Goal: Task Accomplishment & Management: Complete application form

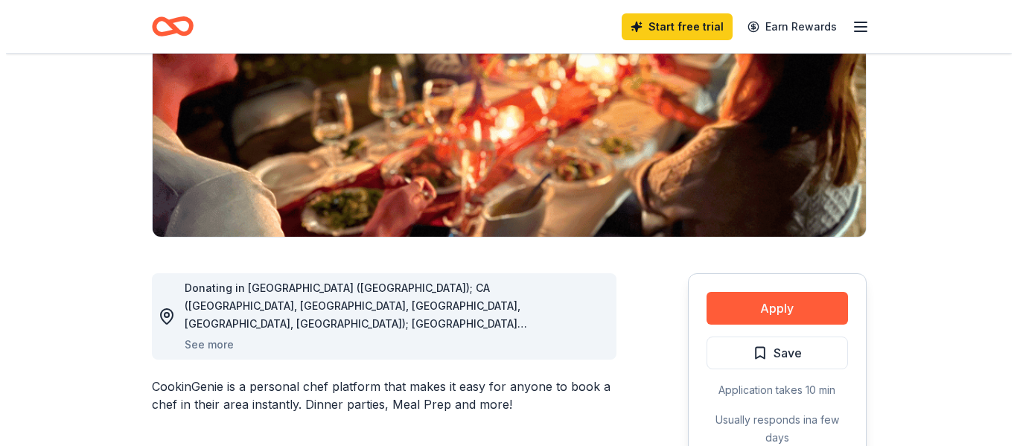
scroll to position [223, 0]
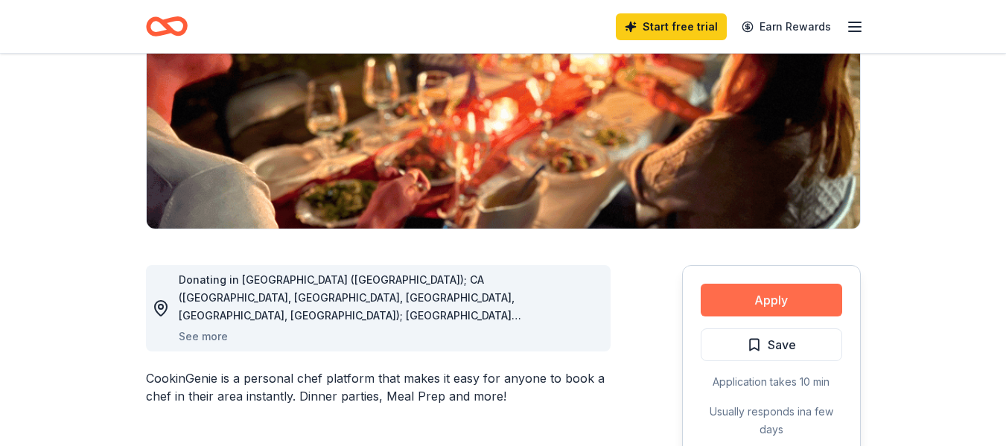
click at [792, 296] on button "Apply" at bounding box center [771, 300] width 141 height 33
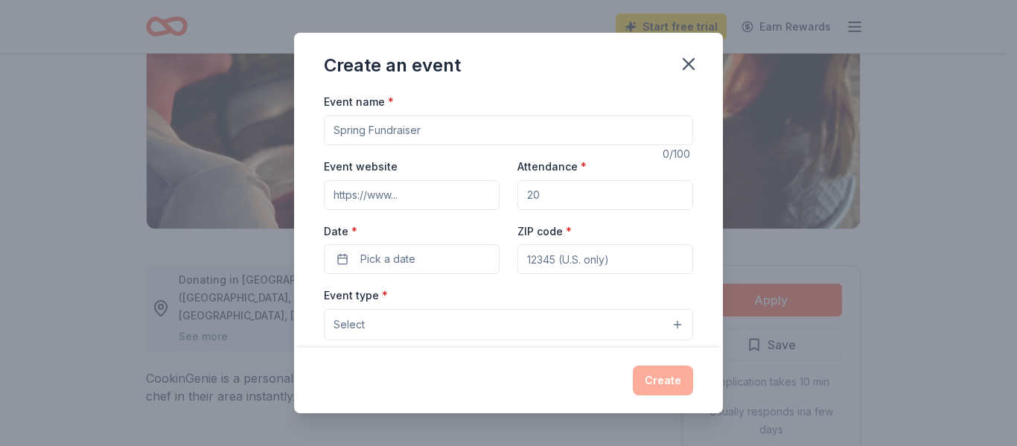
click at [449, 132] on input "Event name *" at bounding box center [508, 130] width 369 height 30
type input "3rd Annual Fall Family Fun Festival"
click at [364, 194] on input "Event website" at bounding box center [412, 195] width 176 height 30
type input "http://www.attheoutlet.org"
click at [565, 194] on input "Attendance *" at bounding box center [606, 195] width 176 height 30
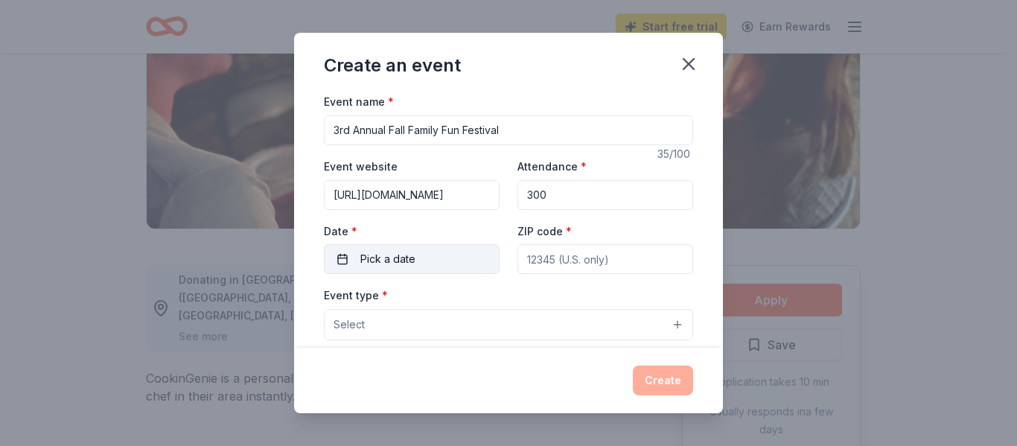
type input "300"
click at [390, 255] on span "Pick a date" at bounding box center [387, 259] width 55 height 18
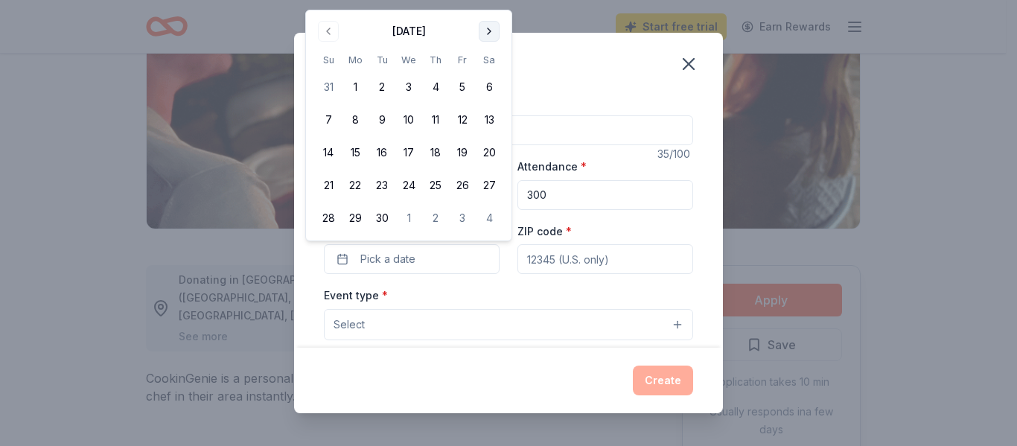
click at [493, 30] on button "Go to next month" at bounding box center [489, 31] width 21 height 21
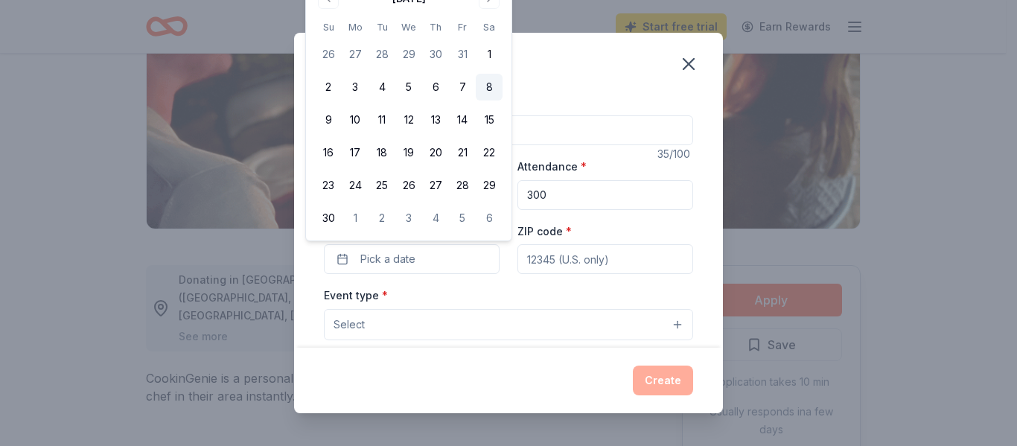
click at [486, 88] on button "8" at bounding box center [489, 87] width 27 height 27
click at [571, 258] on input "ZIP code *" at bounding box center [606, 259] width 176 height 30
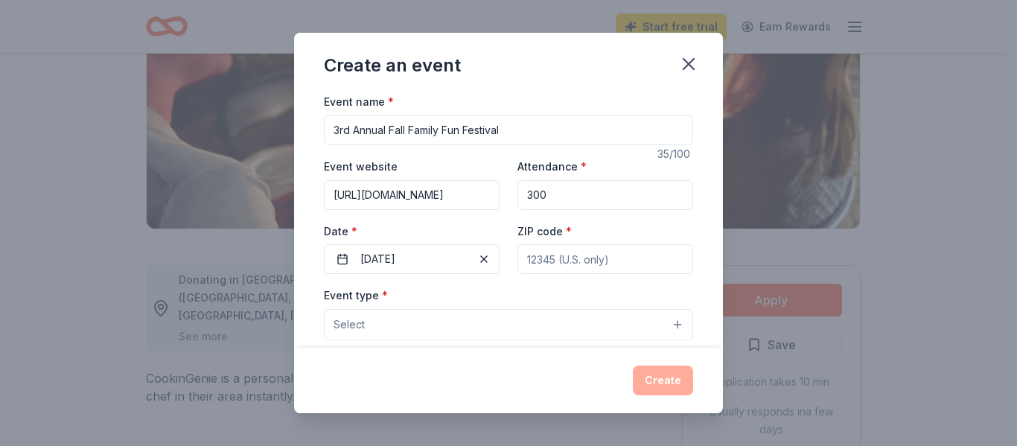
type input "85016"
type input "3004 N 16th Street Phoenix, AZ 85016"
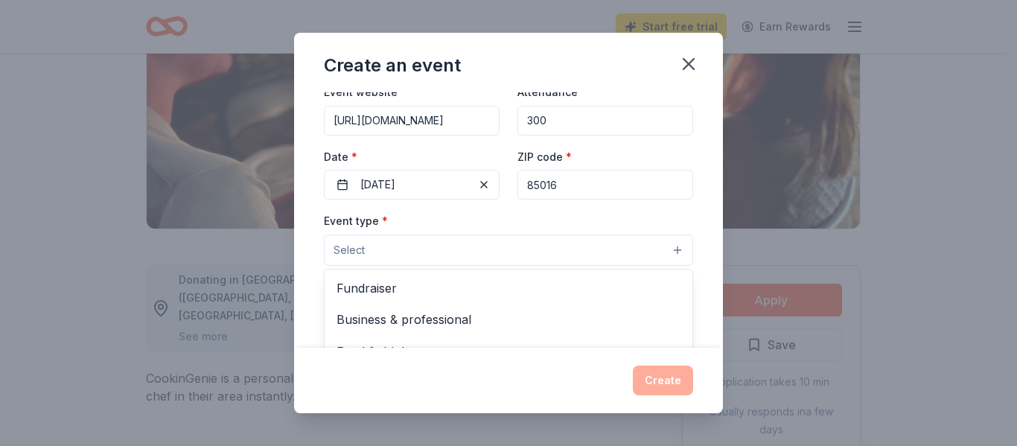
click at [468, 251] on button "Select" at bounding box center [508, 250] width 369 height 31
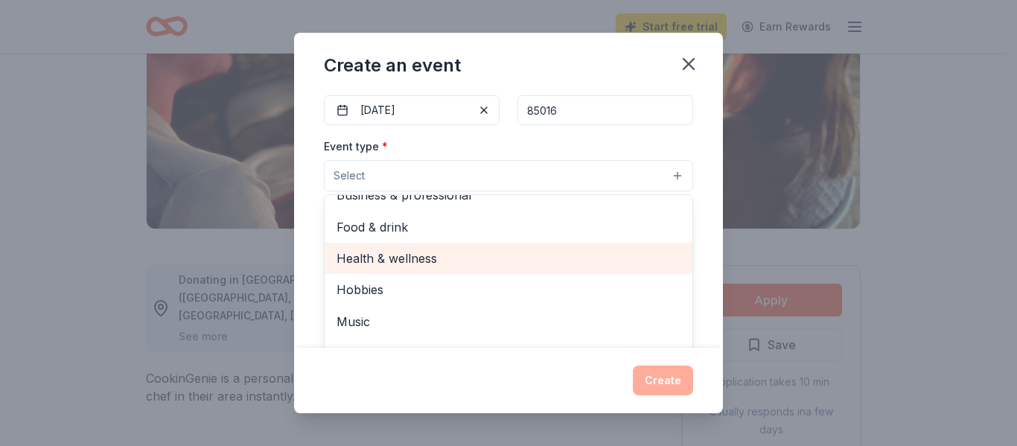
scroll to position [223, 0]
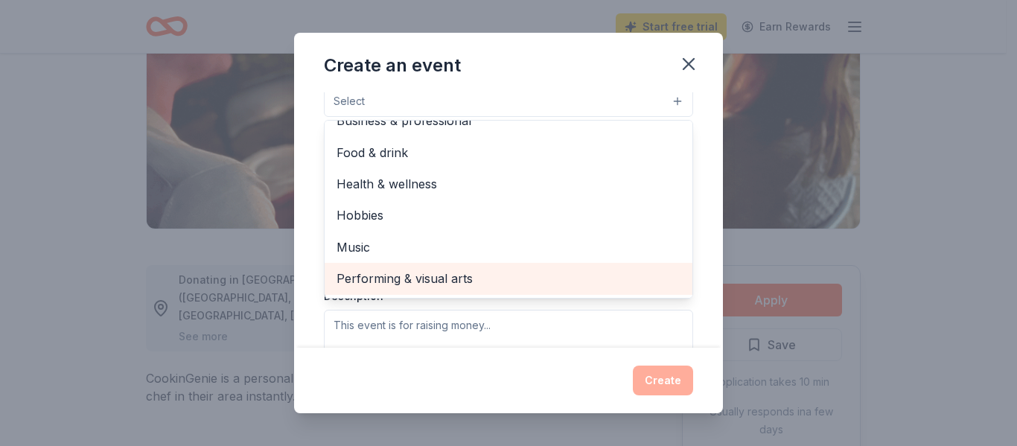
click at [487, 272] on span "Performing & visual arts" at bounding box center [509, 278] width 344 height 19
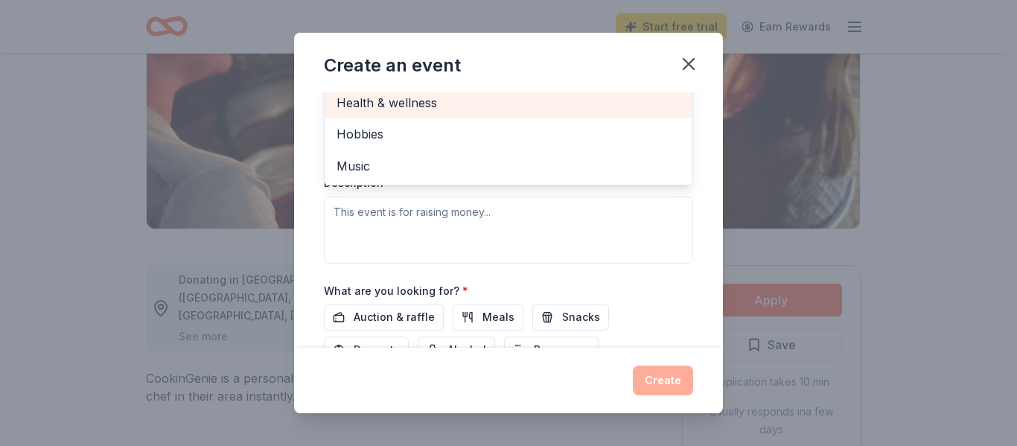
scroll to position [372, 0]
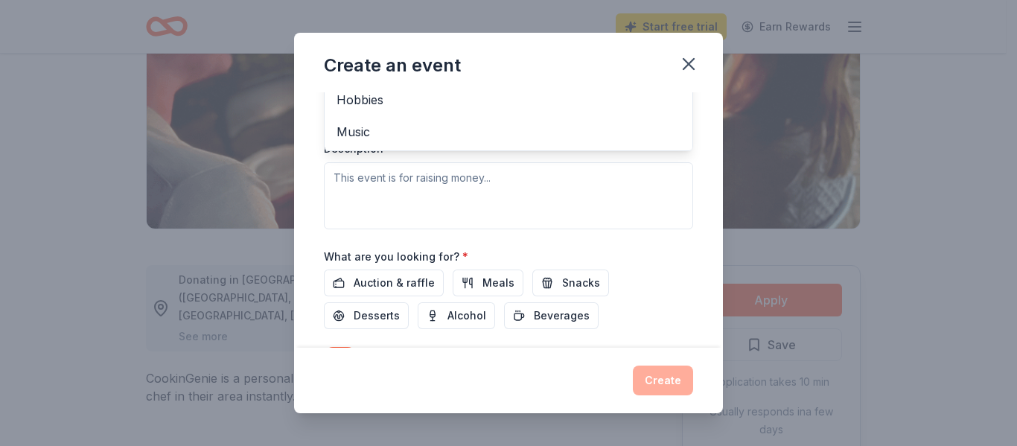
click at [557, 180] on div "Event type * Performing & visual arts Fundraiser Business & professional Food &…" at bounding box center [508, 71] width 369 height 315
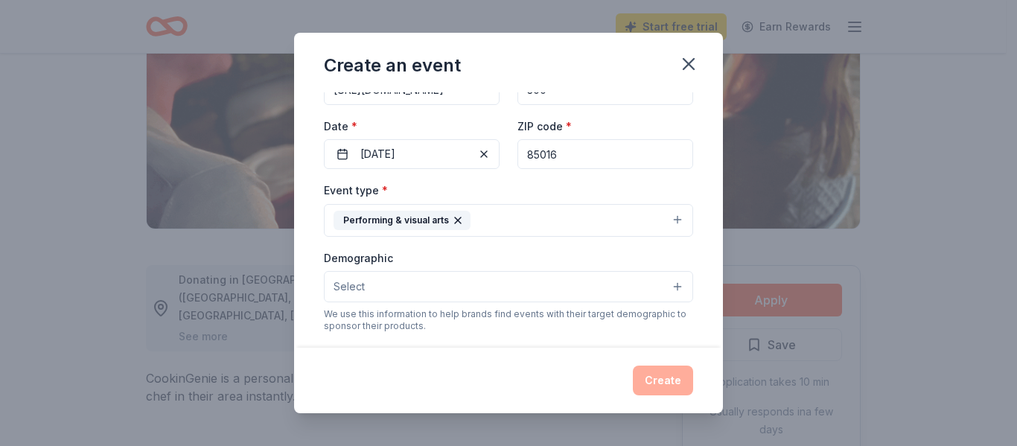
scroll to position [179, 0]
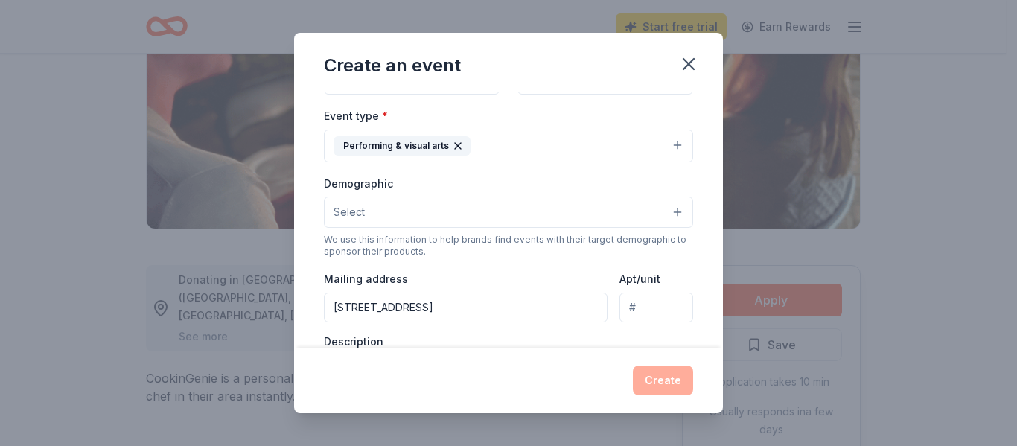
click at [517, 218] on button "Select" at bounding box center [508, 212] width 369 height 31
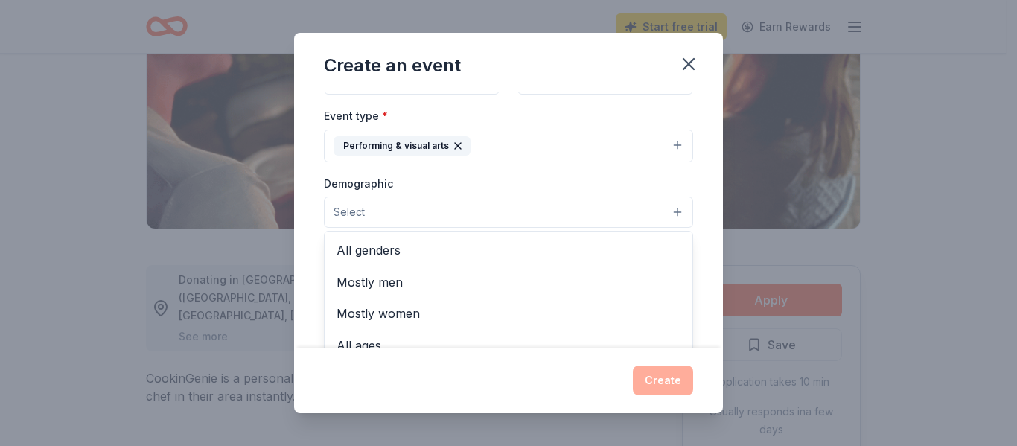
scroll to position [74, 0]
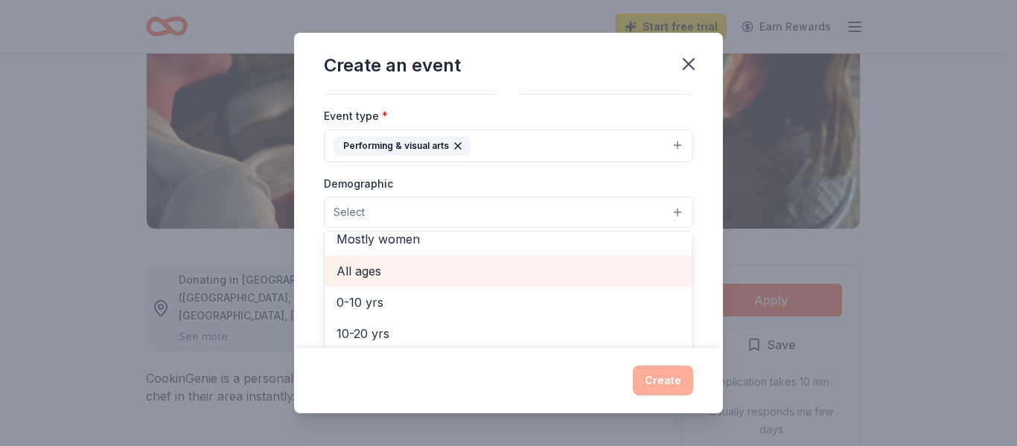
click at [436, 277] on span "All ages" at bounding box center [509, 270] width 344 height 19
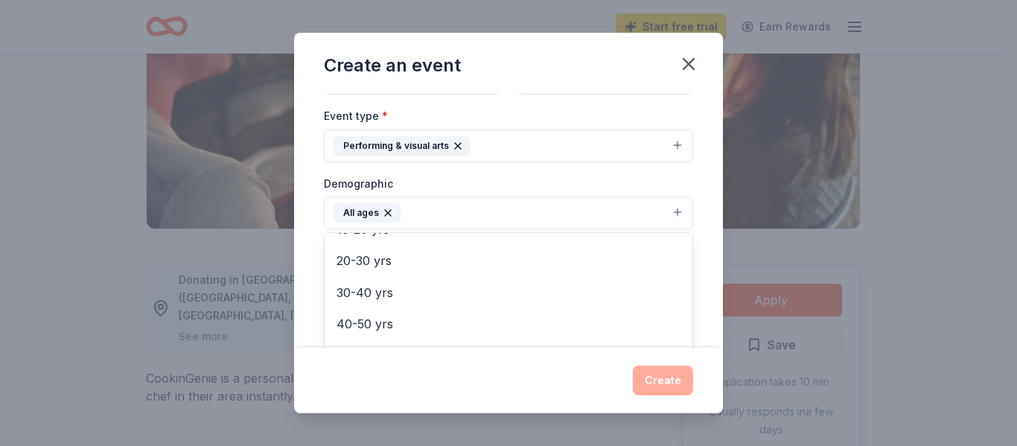
click at [319, 187] on div "Event name * 3rd Annual Fall Family Fun Festival 35 /100 Event website http://w…" at bounding box center [508, 219] width 429 height 255
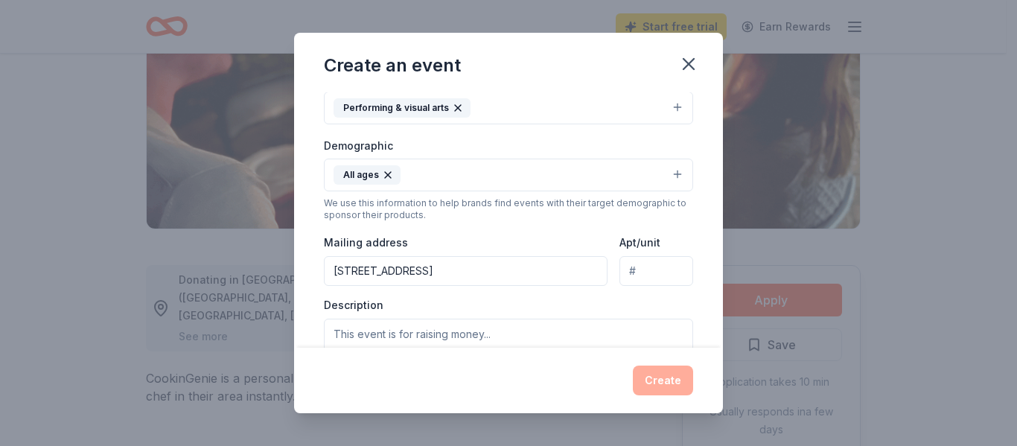
scroll to position [179, 0]
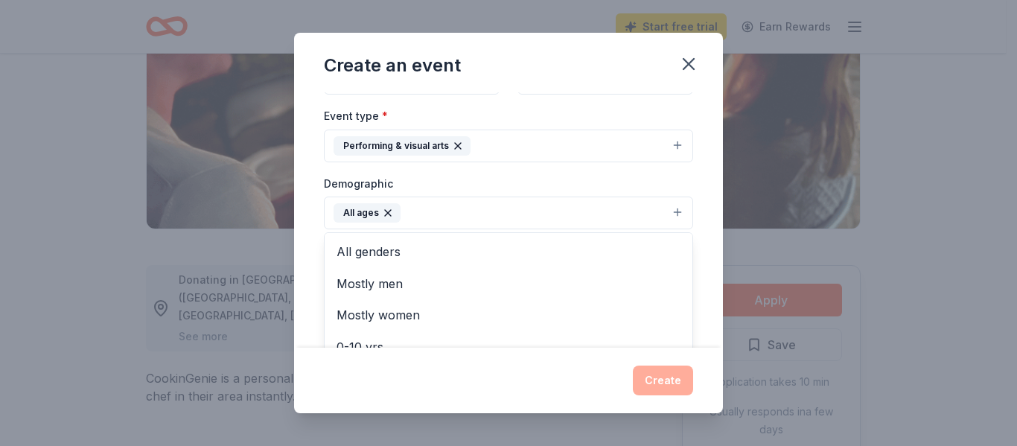
click at [481, 209] on button "All ages" at bounding box center [508, 213] width 369 height 33
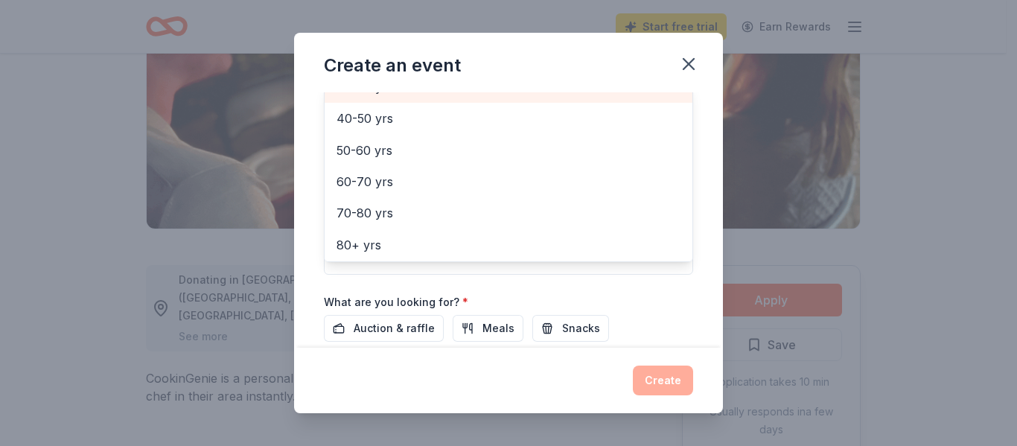
scroll to position [208, 0]
click at [311, 167] on div "Event name * 3rd Annual Fall Family Fun Festival 35 /100 Event website http://w…" at bounding box center [508, 219] width 429 height 255
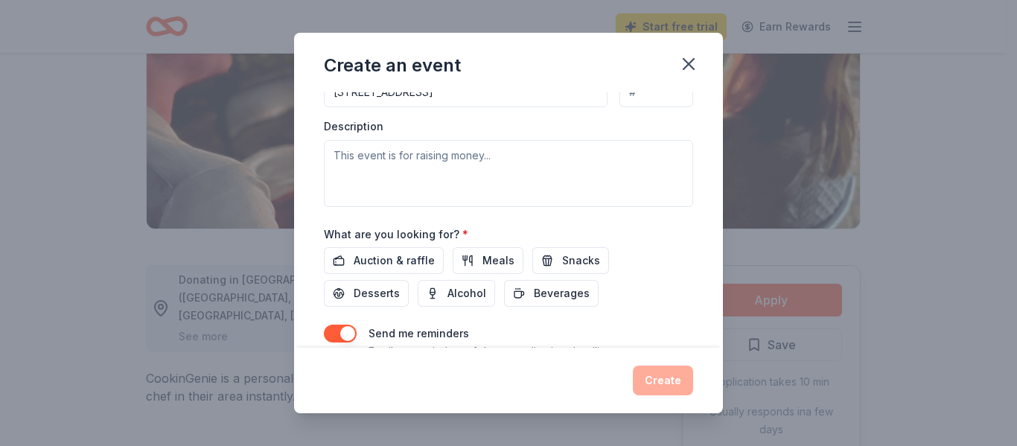
scroll to position [459, 0]
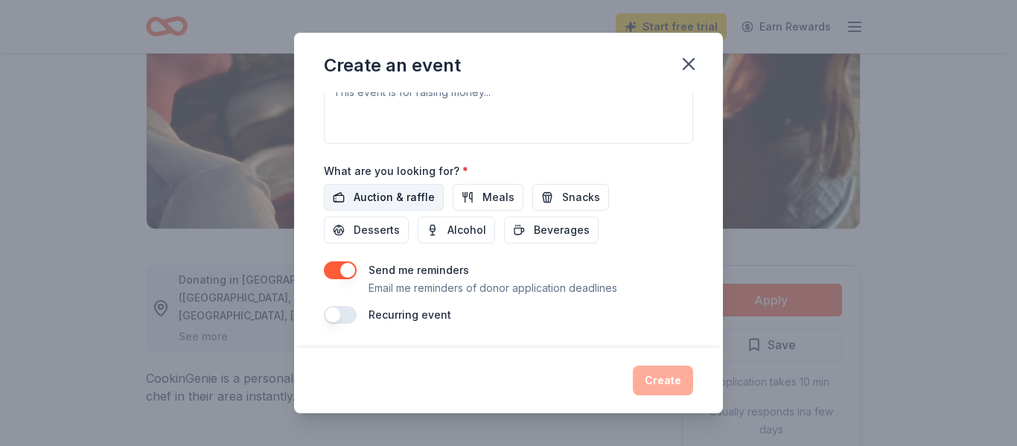
click at [395, 200] on span "Auction & raffle" at bounding box center [394, 197] width 81 height 18
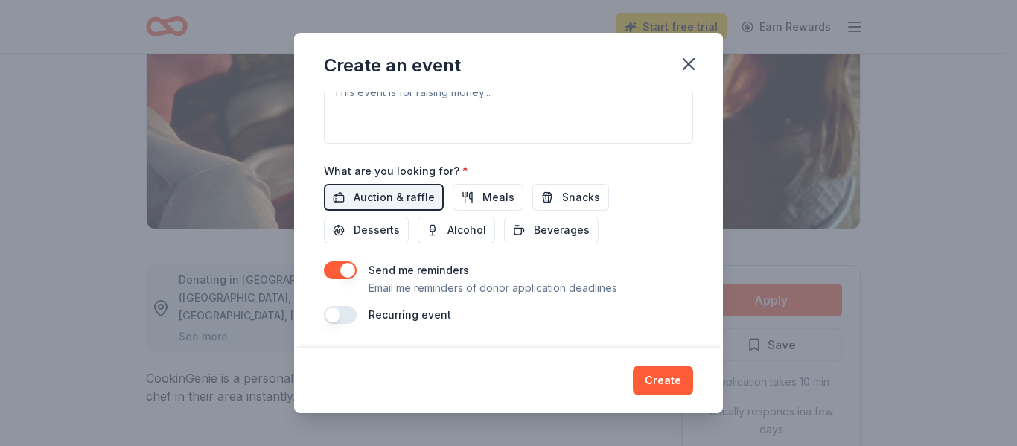
click at [666, 377] on button "Create" at bounding box center [663, 381] width 60 height 30
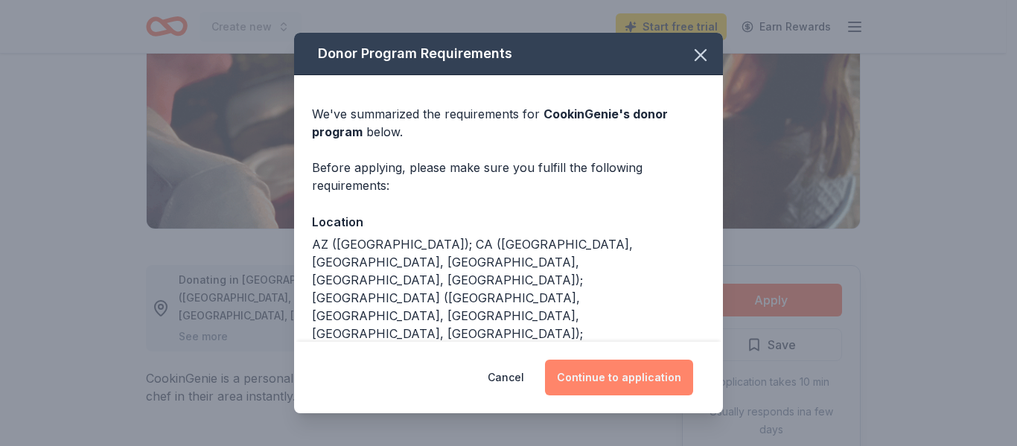
click at [652, 372] on button "Continue to application" at bounding box center [619, 378] width 148 height 36
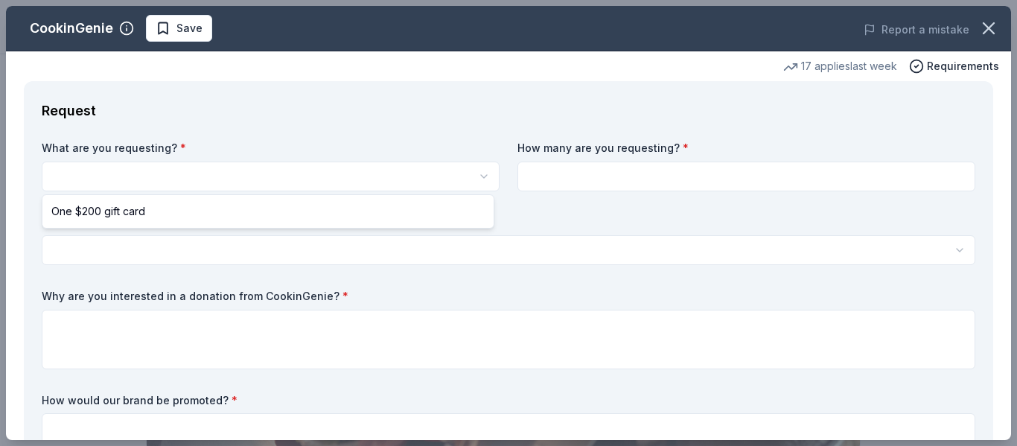
click at [255, 179] on html "Create new Start free trial Earn Rewards Share CookinGenie 5.0 • 7 reviews 17 a…" at bounding box center [508, 223] width 1017 height 446
select select "One $200 gift card"
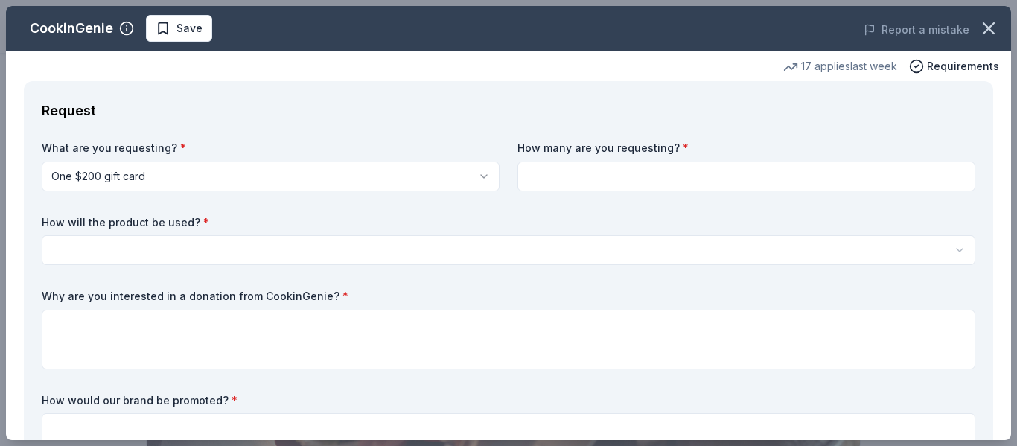
click at [592, 180] on input at bounding box center [747, 177] width 458 height 30
type input "1"
click at [421, 221] on label "How will the product be used? *" at bounding box center [509, 222] width 934 height 15
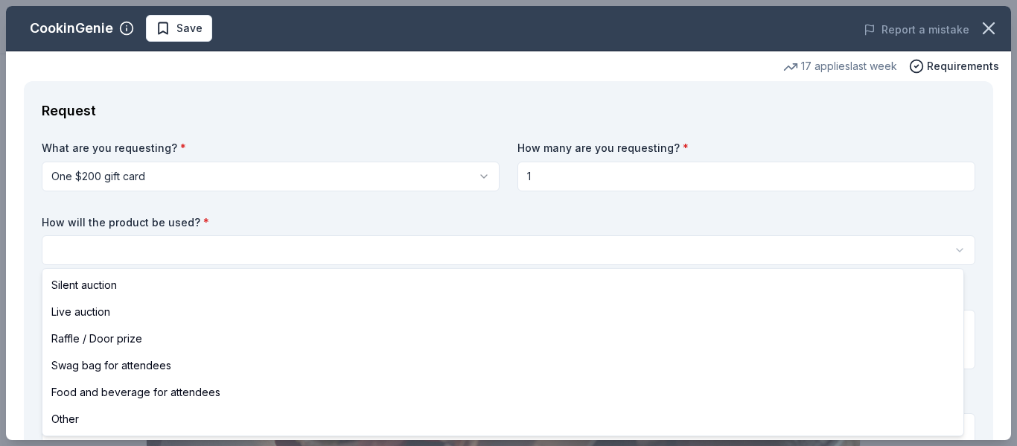
click at [366, 238] on html "Create new Start free trial Earn Rewards Share CookinGenie 5.0 • 7 reviews 17 a…" at bounding box center [508, 223] width 1017 height 446
select select "raffleDoorPrize"
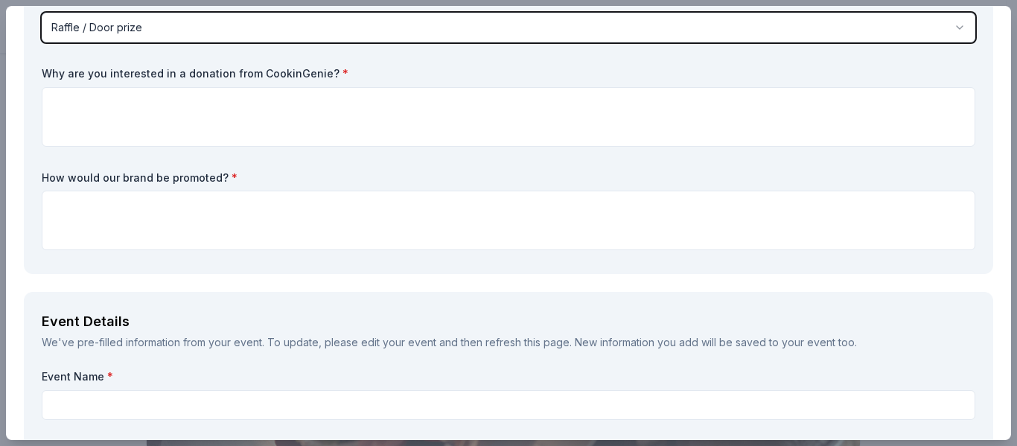
scroll to position [223, 0]
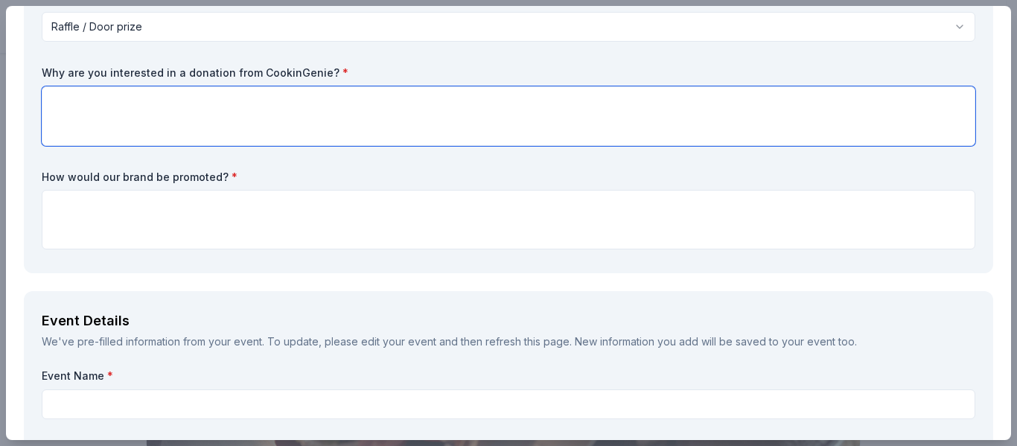
click at [147, 111] on textarea at bounding box center [509, 116] width 934 height 60
click at [359, 118] on textarea at bounding box center [509, 116] width 934 height 60
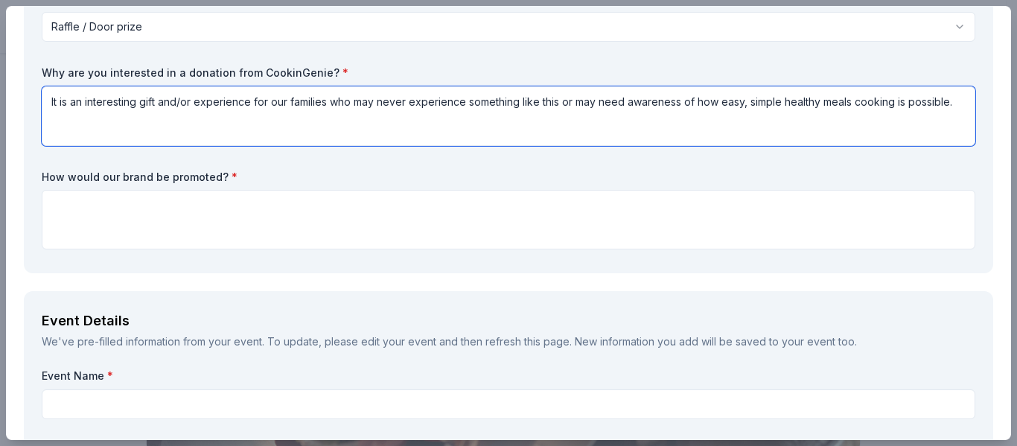
drag, startPoint x: 954, startPoint y: 103, endPoint x: 901, endPoint y: 103, distance: 52.9
click at [901, 103] on textarea "It is an interesting gift and/or experience for our families who may never expe…" at bounding box center [509, 116] width 934 height 60
type textarea "It is an interesting gift and/or experience for our families who may never expe…"
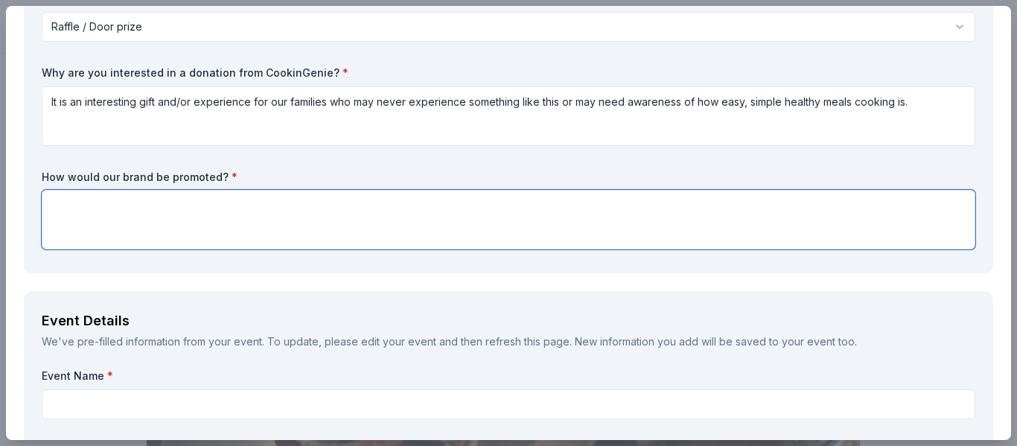
click at [401, 223] on textarea at bounding box center [509, 220] width 934 height 60
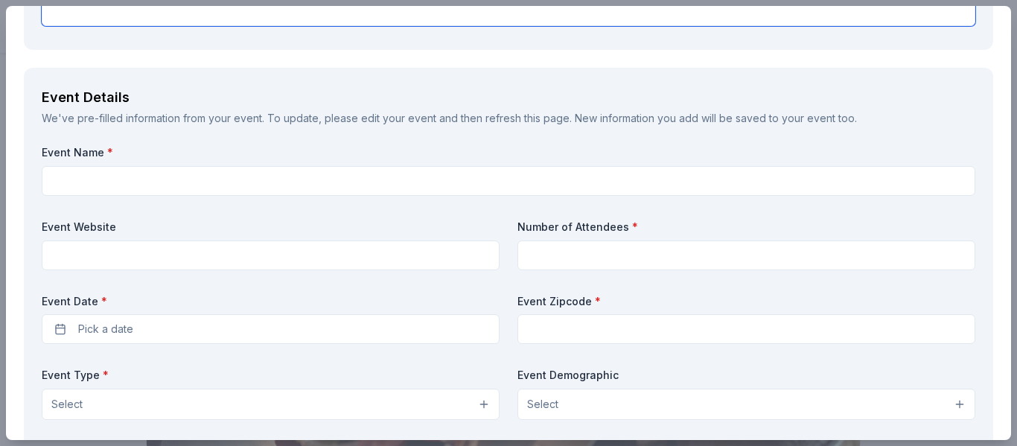
scroll to position [521, 0]
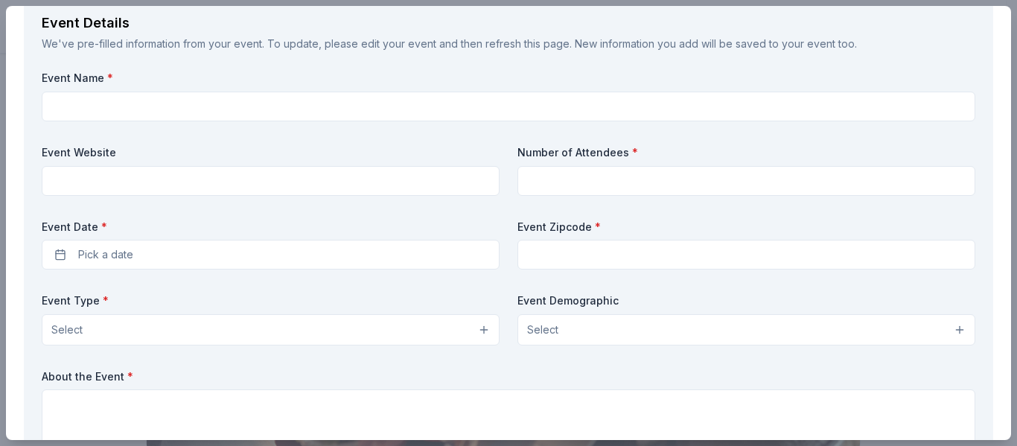
type textarea "Social Media, Promo Video, Sponsor Signage"
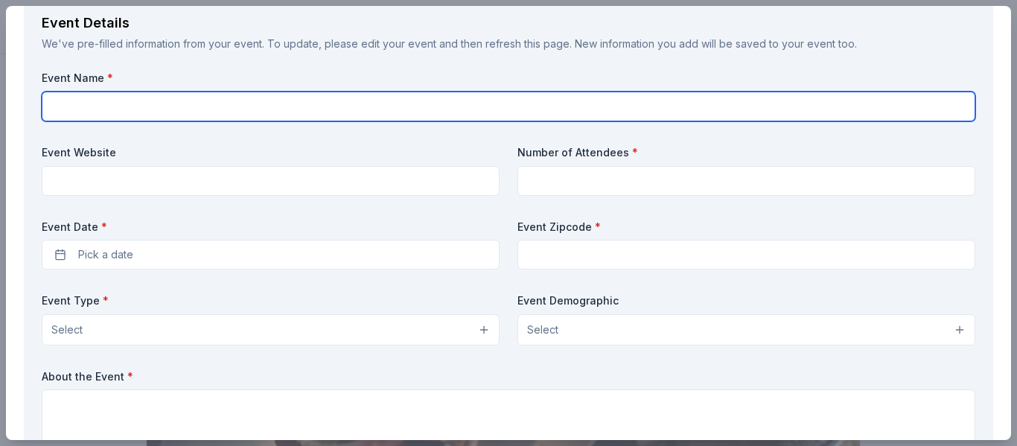
click at [281, 107] on input "text" at bounding box center [509, 107] width 934 height 30
type input "o"
type input "3rd Annual Fall Family Fun Festival"
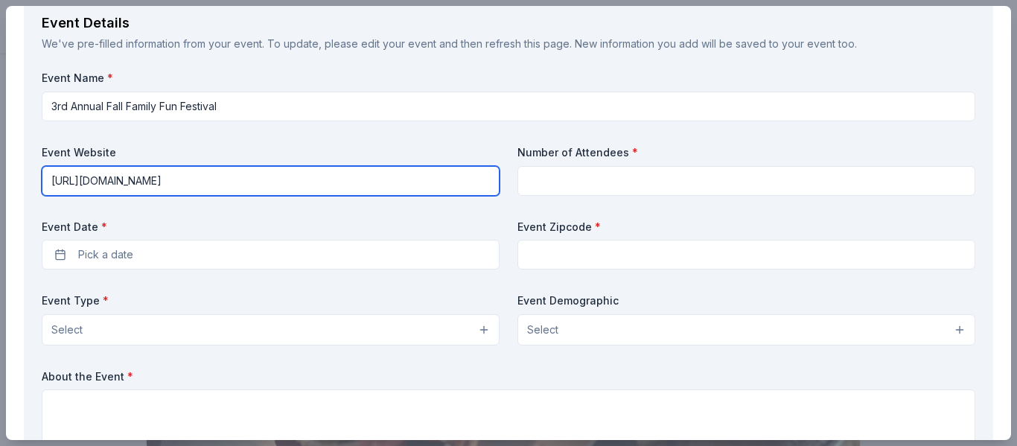
type input "http://www.attheoutlet.org"
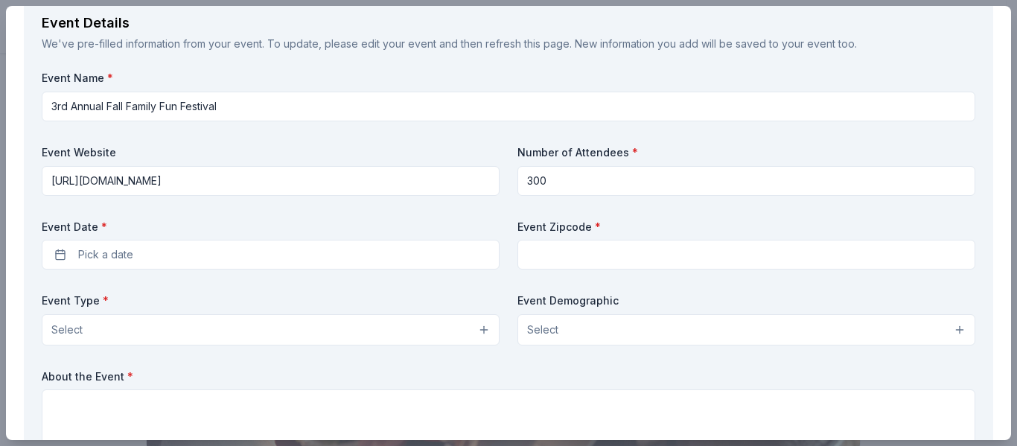
type input "300"
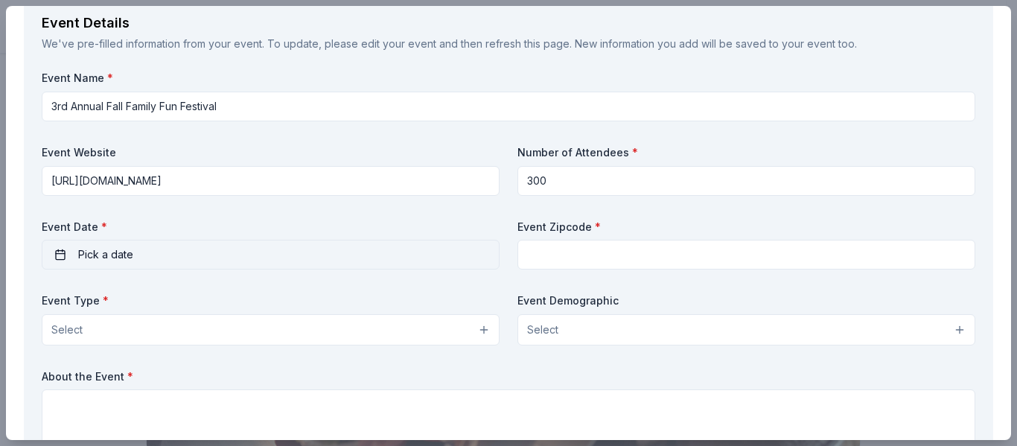
click at [258, 255] on button "Pick a date" at bounding box center [271, 255] width 458 height 30
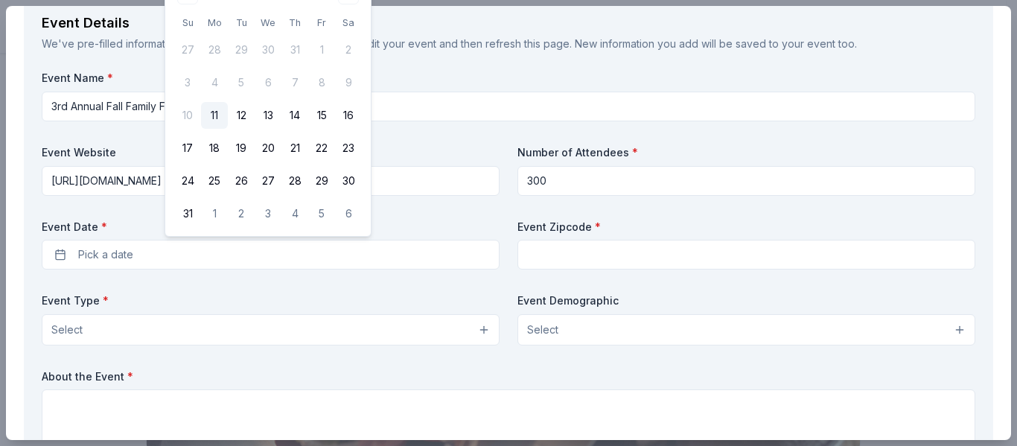
click at [319, 130] on tbody "27 28 29 30 31 1 2 3 4 5 6 7 8 9 10 11 12 13 14 15 16 17 18 19 20 21 22 23 24 2…" at bounding box center [268, 129] width 188 height 197
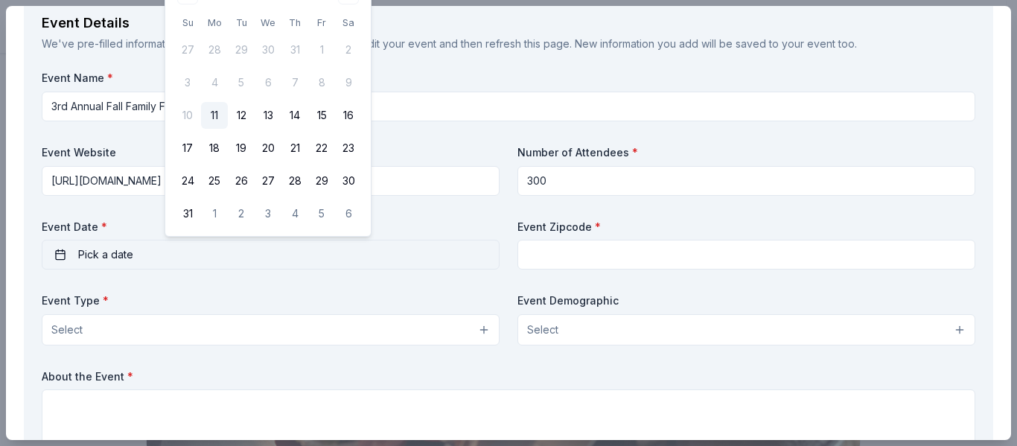
click at [104, 252] on span "Pick a date" at bounding box center [105, 255] width 55 height 18
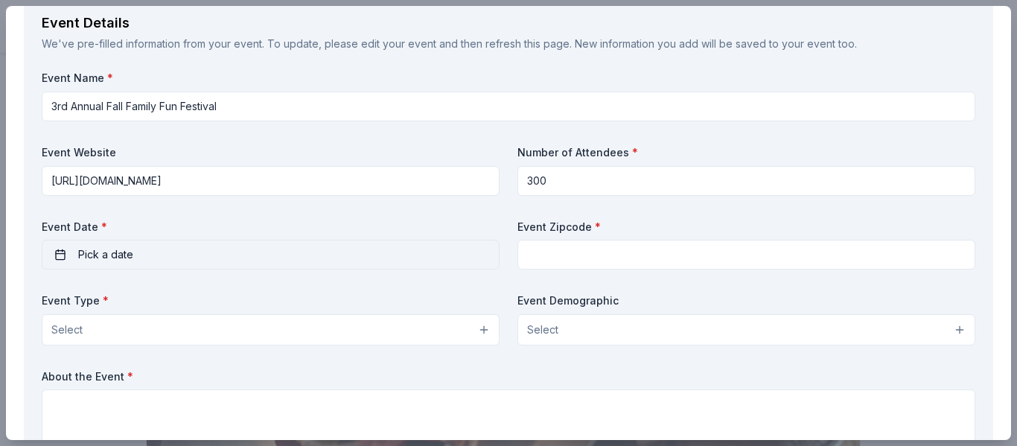
click at [112, 255] on span "Pick a date" at bounding box center [105, 255] width 55 height 18
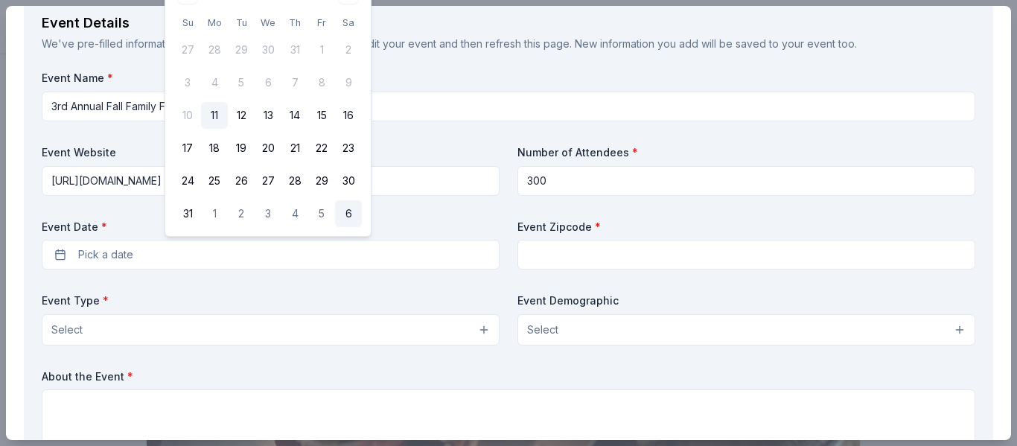
click at [346, 211] on button "6" at bounding box center [348, 213] width 27 height 27
click at [325, 211] on button "5" at bounding box center [321, 213] width 27 height 27
click at [351, 213] on button "6" at bounding box center [348, 213] width 27 height 27
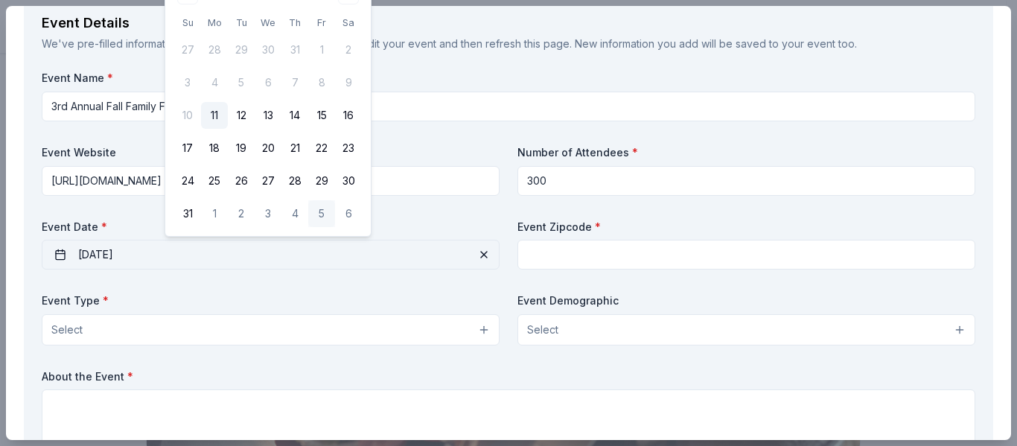
click at [478, 252] on span "button" at bounding box center [484, 255] width 18 height 18
click at [404, 255] on button "Pick a date" at bounding box center [271, 255] width 458 height 30
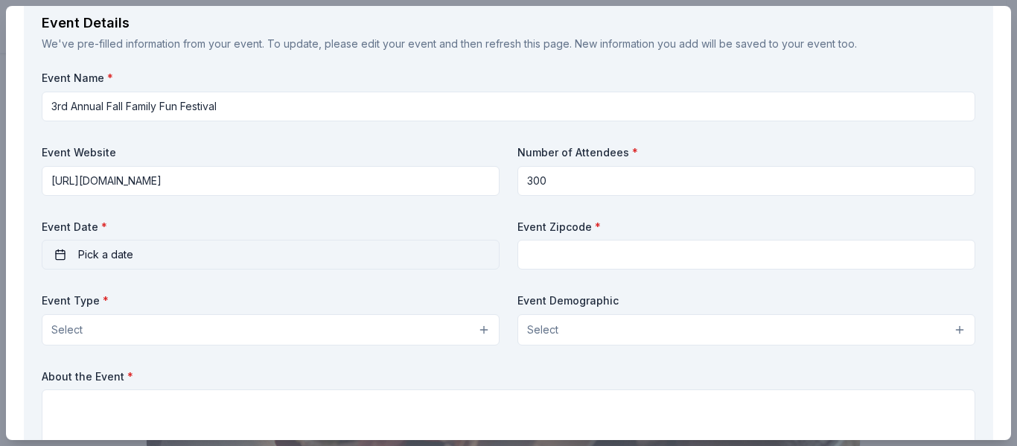
click at [179, 256] on button "Pick a date" at bounding box center [271, 255] width 458 height 30
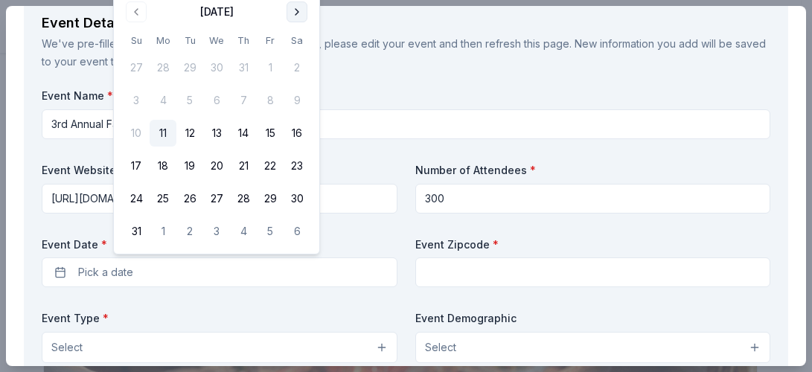
click at [299, 14] on button "Go to next month" at bounding box center [297, 11] width 21 height 21
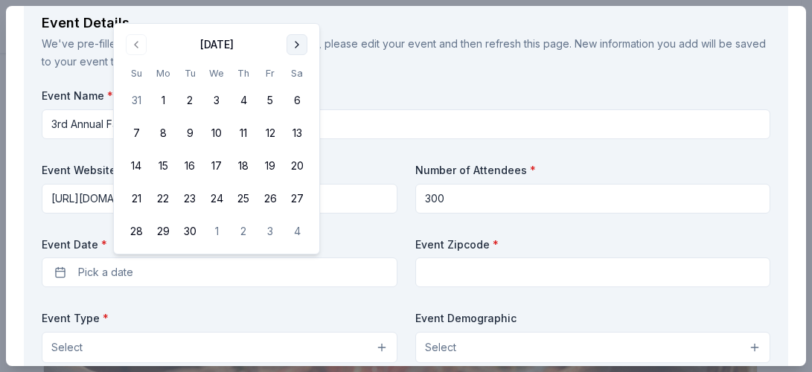
click at [299, 14] on div "Event Details" at bounding box center [406, 23] width 729 height 24
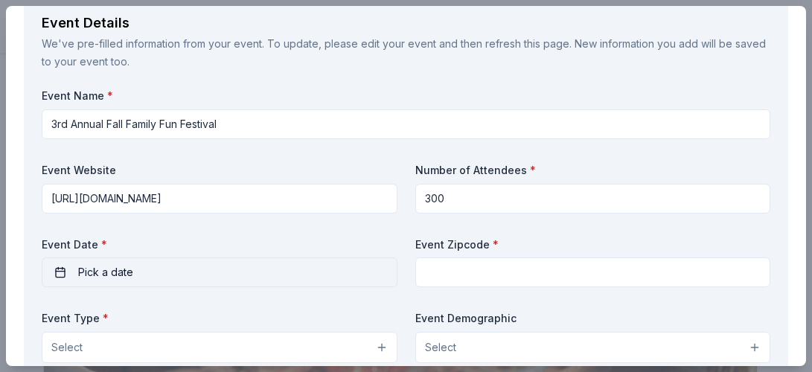
click at [161, 272] on button "Pick a date" at bounding box center [220, 273] width 356 height 30
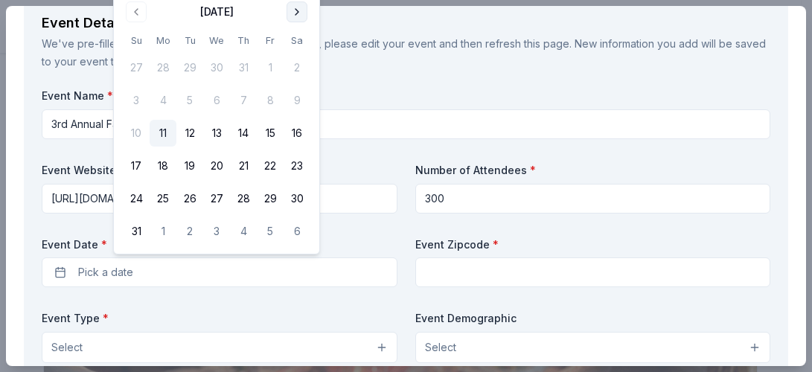
click at [297, 12] on button "Go to next month" at bounding box center [297, 11] width 21 height 21
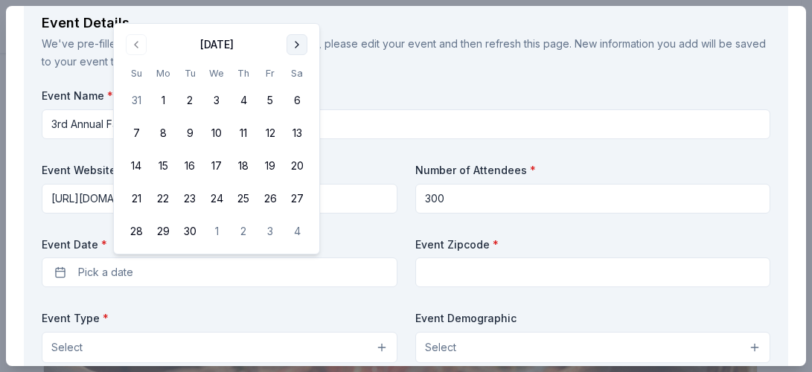
click at [295, 44] on button "Go to next month" at bounding box center [297, 44] width 21 height 21
click at [293, 45] on button "Go to next month" at bounding box center [297, 44] width 21 height 21
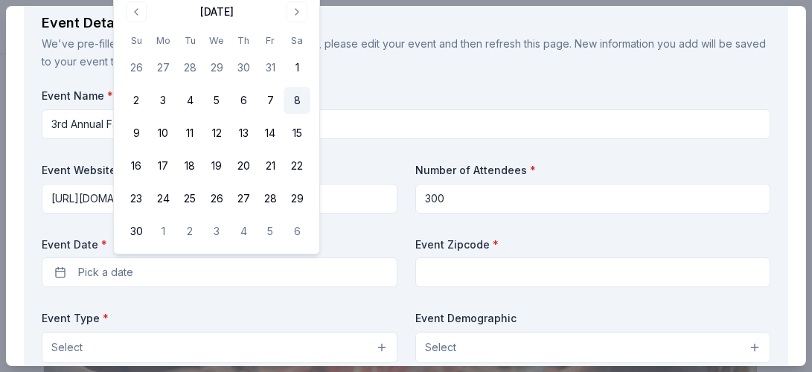
click at [294, 100] on button "8" at bounding box center [297, 100] width 27 height 27
click at [295, 97] on button "8" at bounding box center [297, 100] width 27 height 27
click at [270, 98] on button "7" at bounding box center [270, 100] width 27 height 27
click at [295, 101] on button "8" at bounding box center [297, 100] width 27 height 27
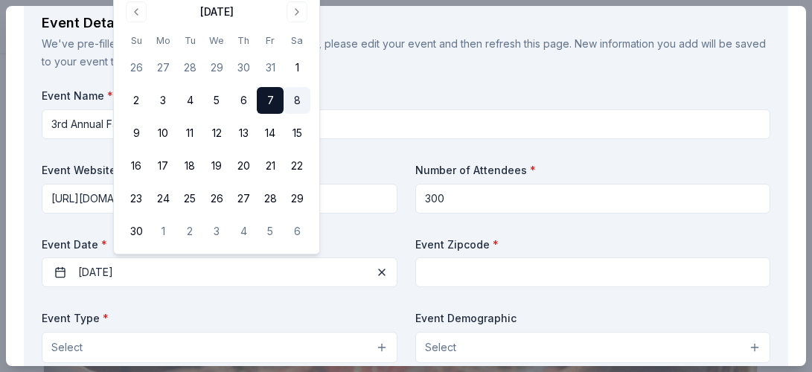
click at [296, 100] on button "8" at bounding box center [297, 100] width 27 height 27
click at [138, 134] on button "9" at bounding box center [136, 133] width 27 height 27
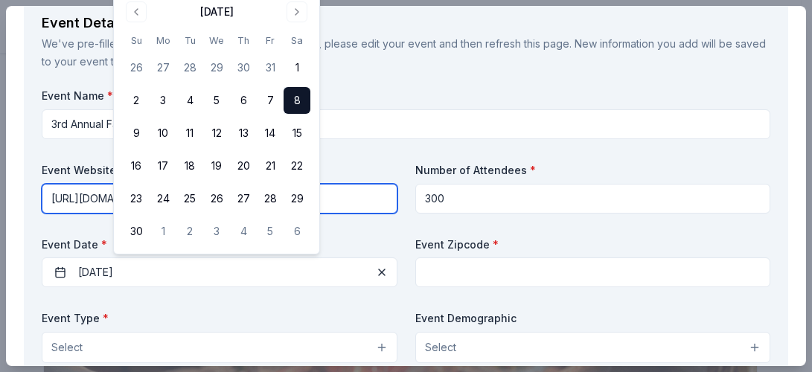
click at [349, 188] on input "http://www.attheoutlet.org" at bounding box center [220, 199] width 356 height 30
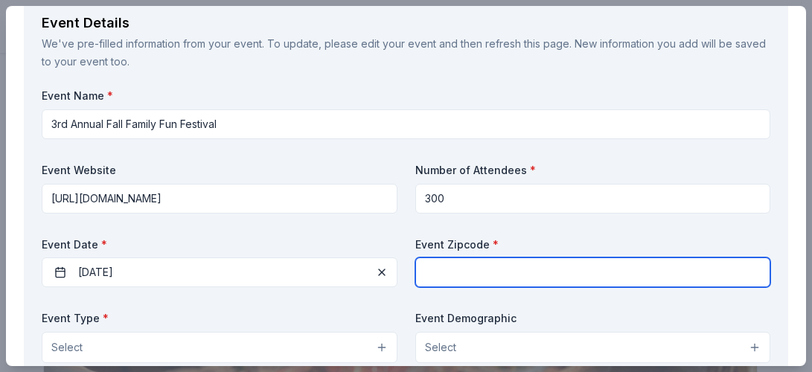
click at [474, 273] on input "text" at bounding box center [594, 273] width 356 height 30
type input "85016"
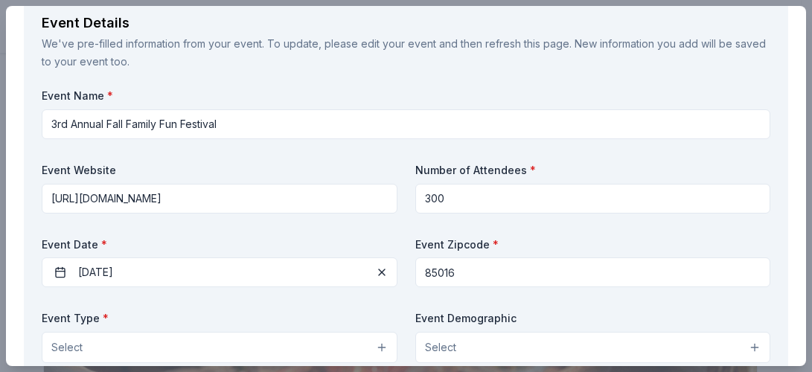
type input "Shirleen"
type input "Garcia"
type input "atoacademy@attheoutlet.org"
type input "6026884451"
type input "At The Outlet Inc-ATO Academy"
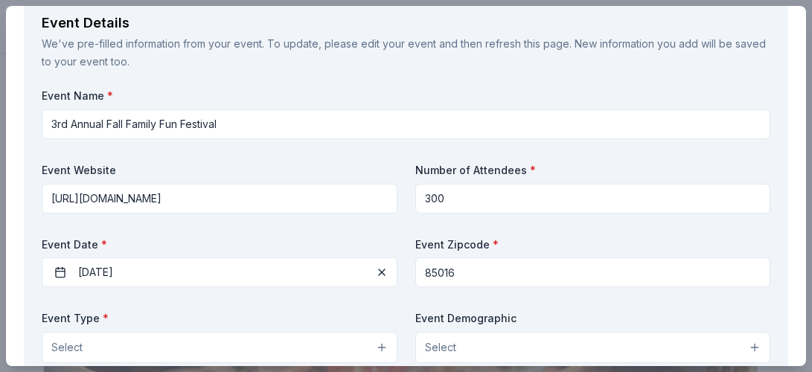
type input "At The Outlet Inc-ATO Academy"
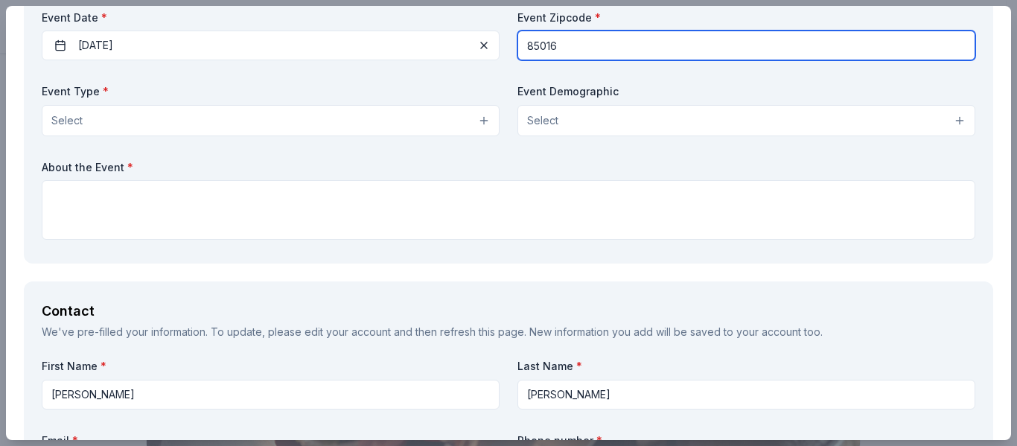
scroll to position [745, 0]
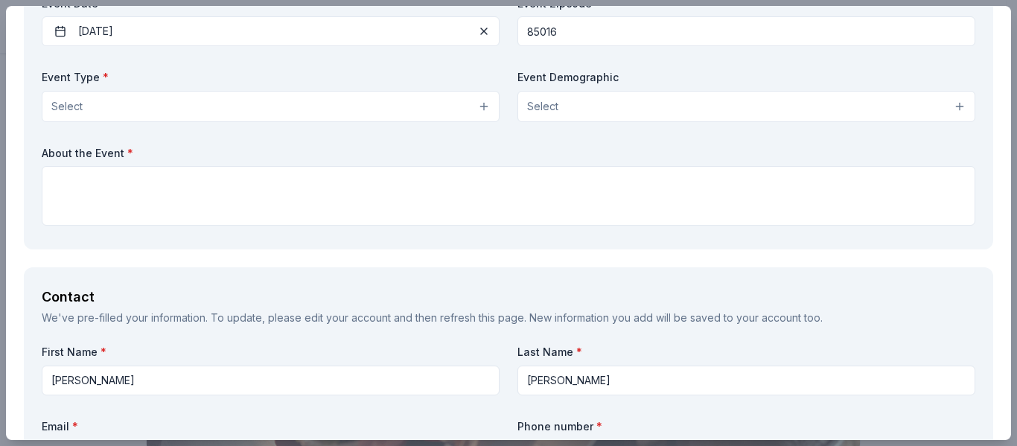
click at [585, 106] on button "Select" at bounding box center [747, 106] width 458 height 31
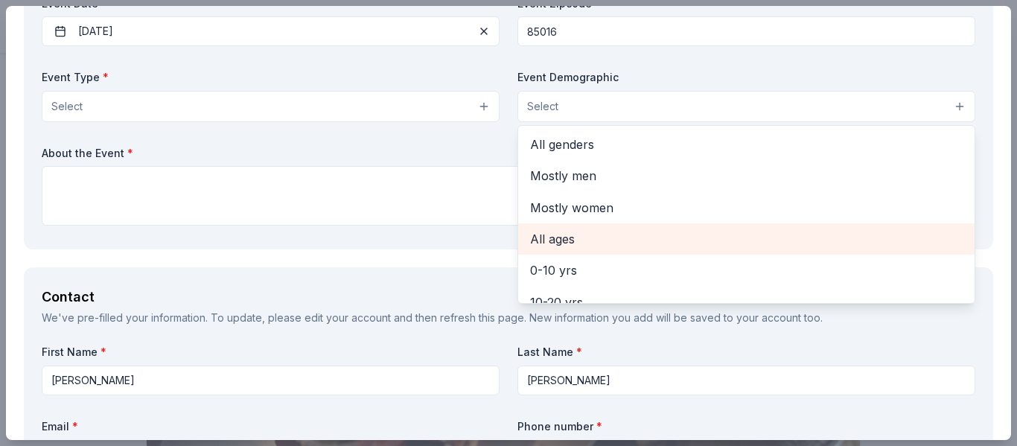
click at [553, 239] on span "All ages" at bounding box center [746, 238] width 433 height 19
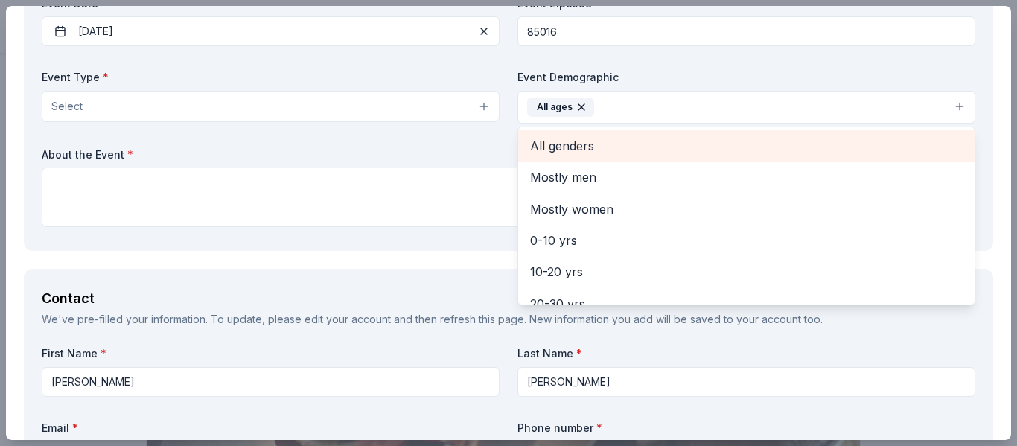
click at [544, 144] on span "All genders" at bounding box center [746, 145] width 433 height 19
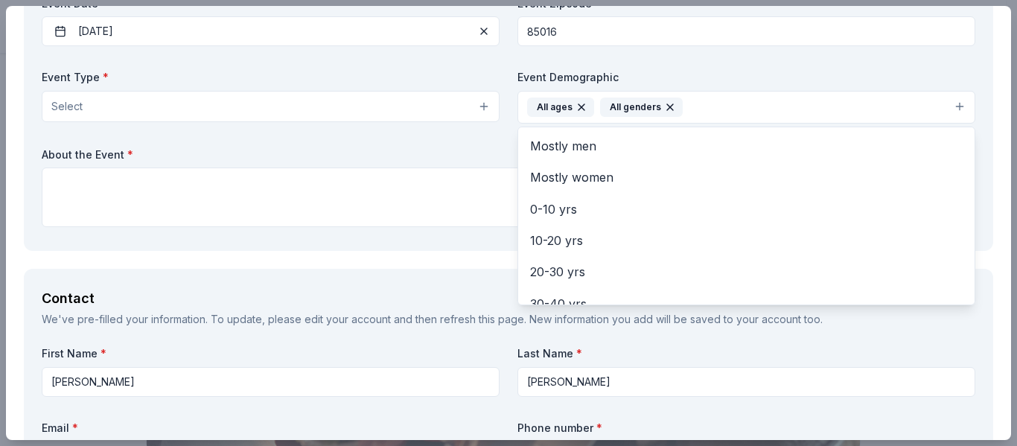
click at [268, 105] on div "Event Name * 3rd Annual Fall Family Fun Festival Event Website http://www.atthe…" at bounding box center [509, 40] width 934 height 386
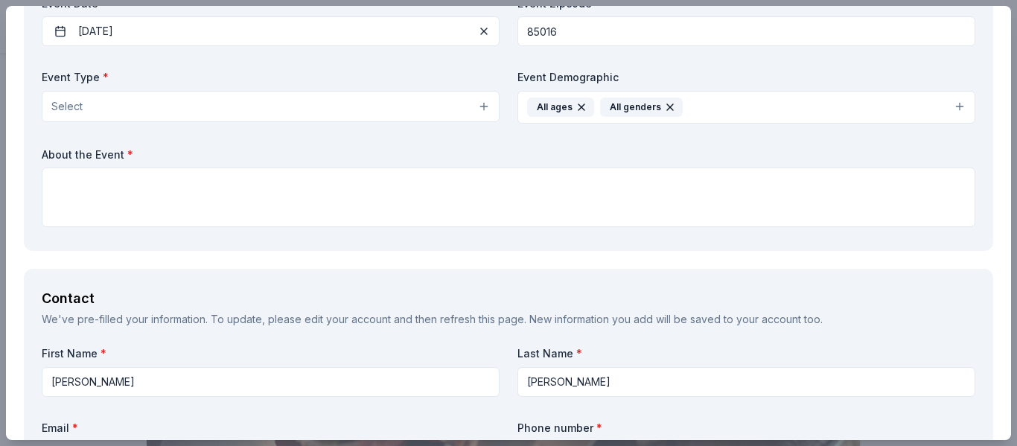
click at [405, 109] on button "Select" at bounding box center [271, 106] width 458 height 31
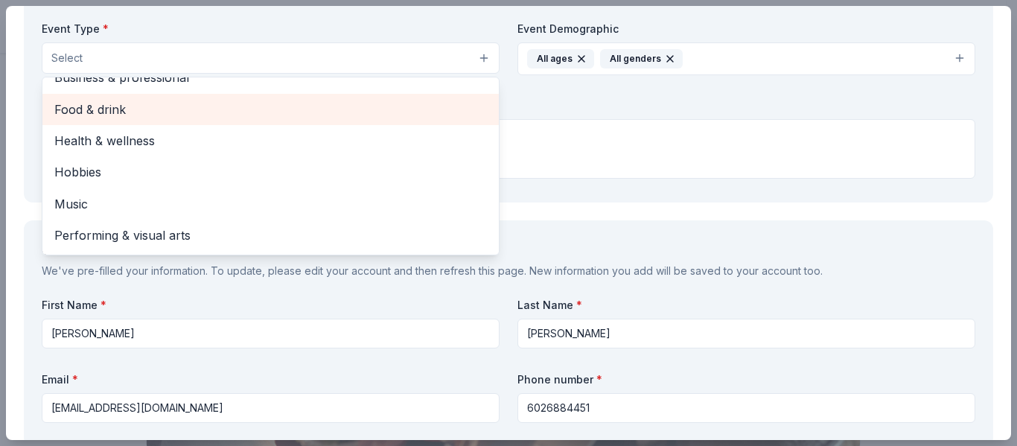
scroll to position [819, 0]
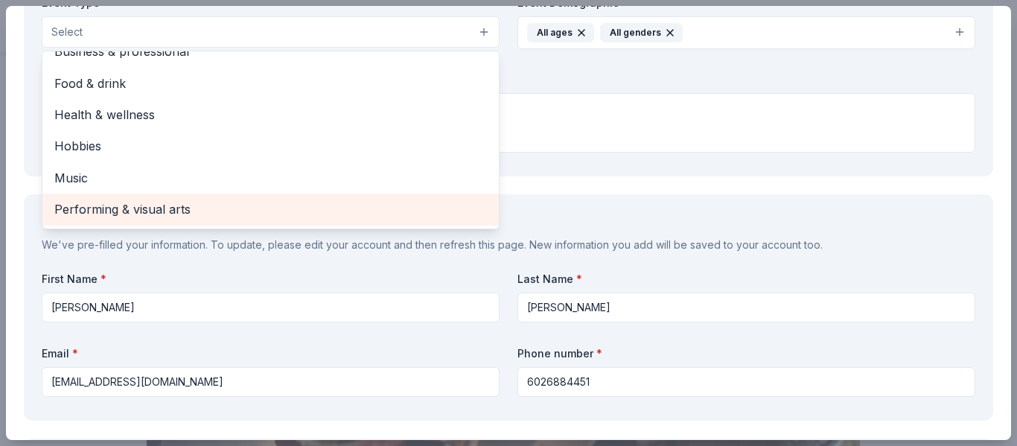
click at [203, 207] on span "Performing & visual arts" at bounding box center [270, 209] width 433 height 19
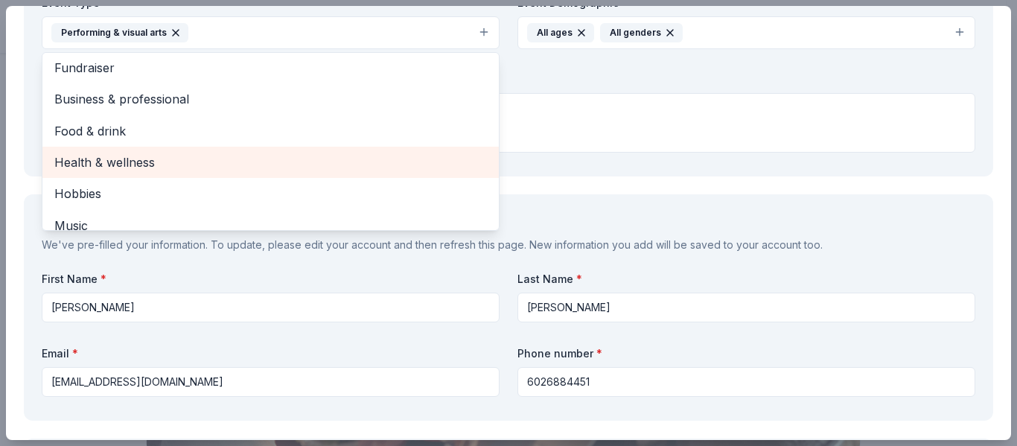
scroll to position [0, 0]
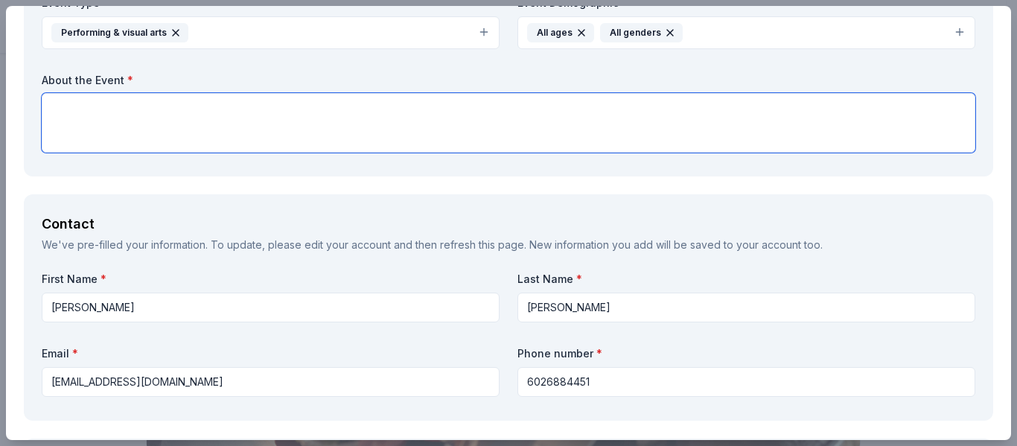
click at [499, 133] on textarea at bounding box center [509, 123] width 934 height 60
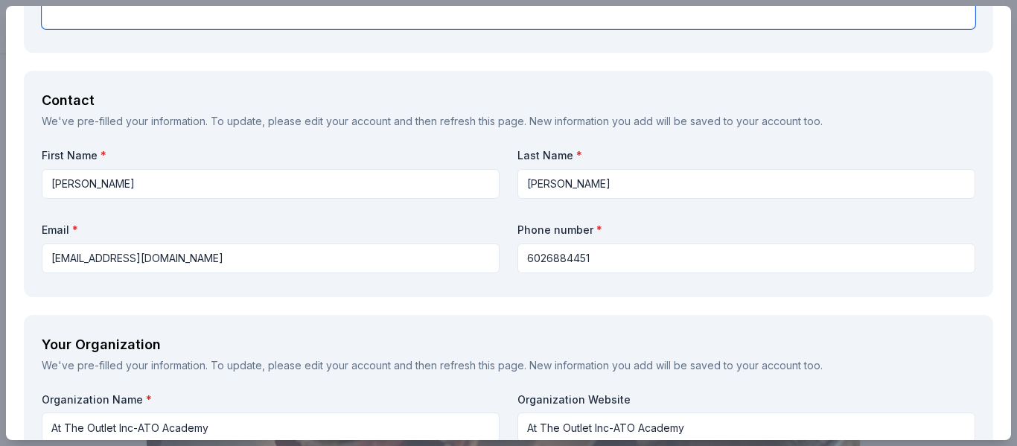
scroll to position [968, 0]
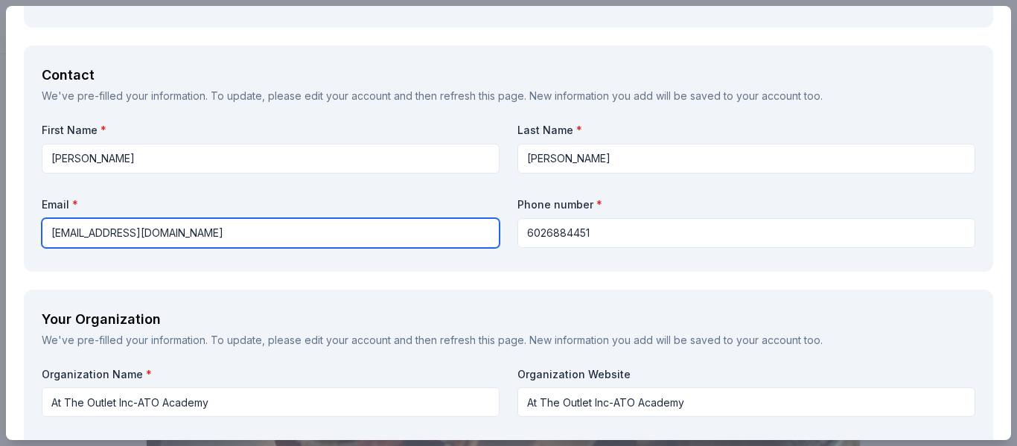
drag, startPoint x: 109, startPoint y: 234, endPoint x: -13, endPoint y: 221, distance: 123.5
click at [0, 221] on html "Create new Start free trial Earn Rewards Share CookinGenie 5.0 • 7 reviews 17 a…" at bounding box center [508, 223] width 1017 height 446
type input "info@attheoutlet.org"
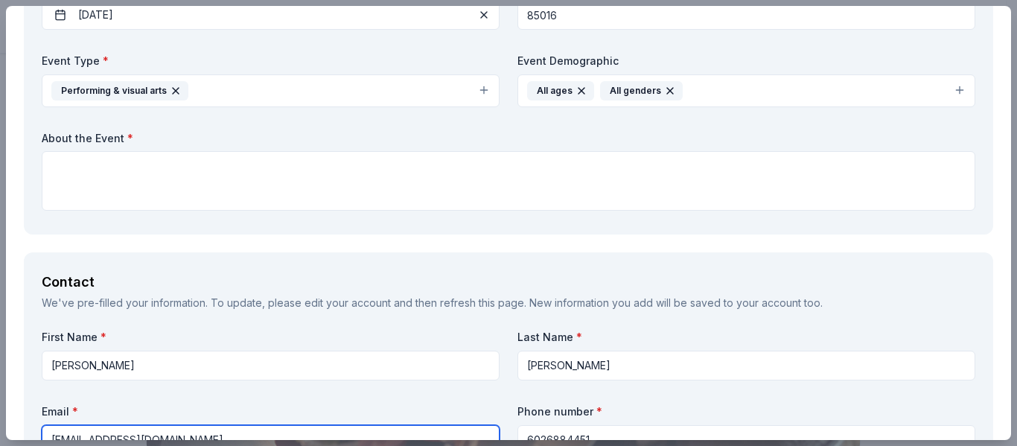
scroll to position [745, 0]
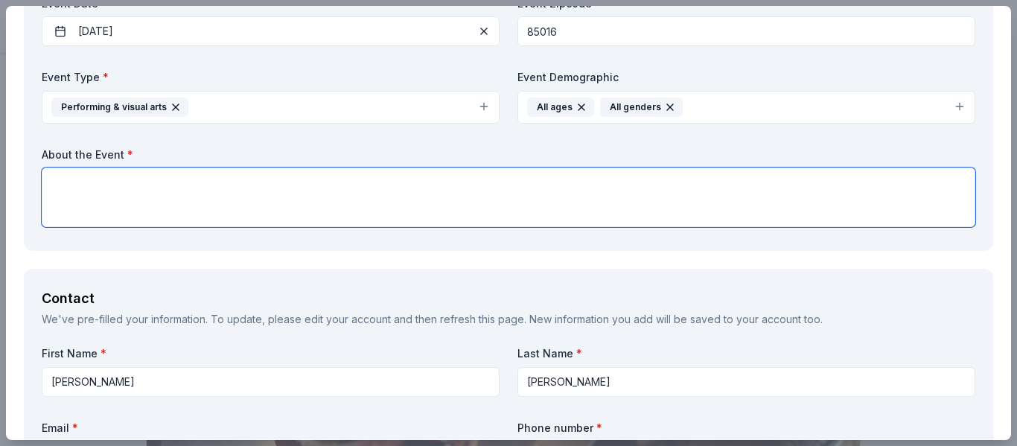
click at [436, 182] on textarea at bounding box center [509, 198] width 934 height 60
click at [359, 194] on textarea at bounding box center [509, 198] width 934 height 60
paste textarea "The 3rd Annual Fall Family Fun Festival, hosted by At The Outlet, Inc., is our …"
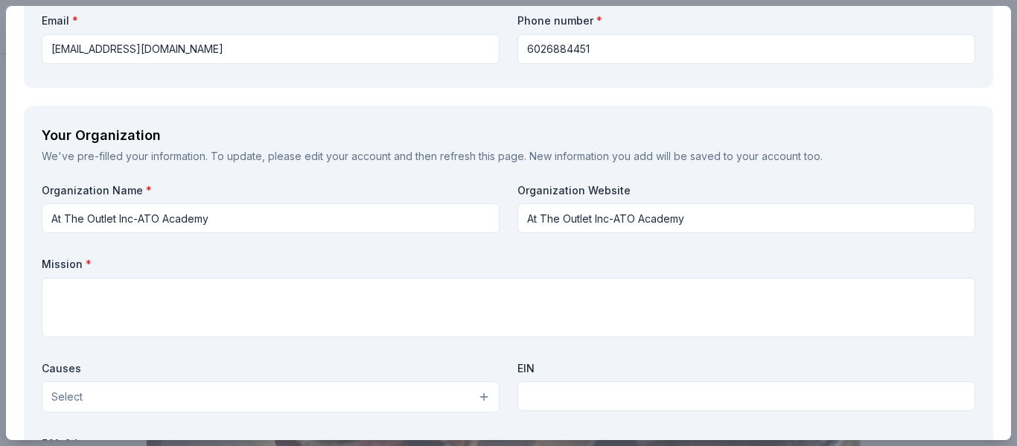
scroll to position [1191, 0]
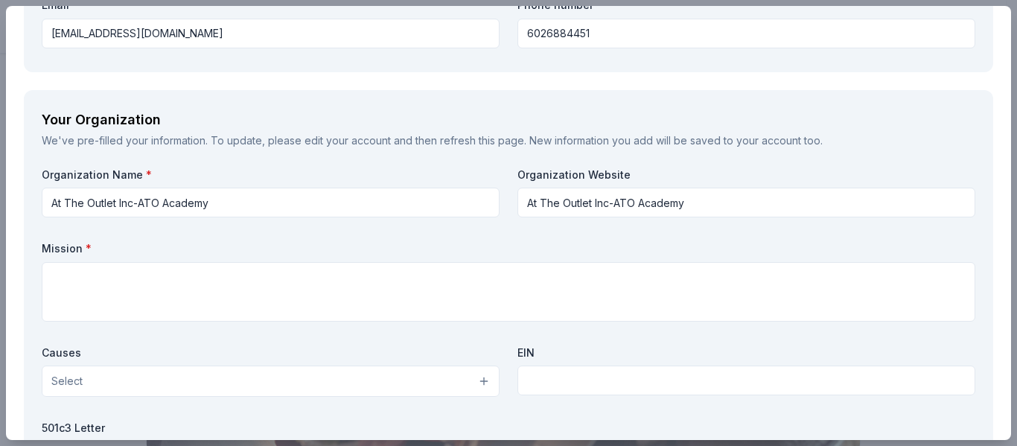
type textarea "The 3rd Annual Fall Family Fun Festival, hosted by At The Outlet, Inc., is our …"
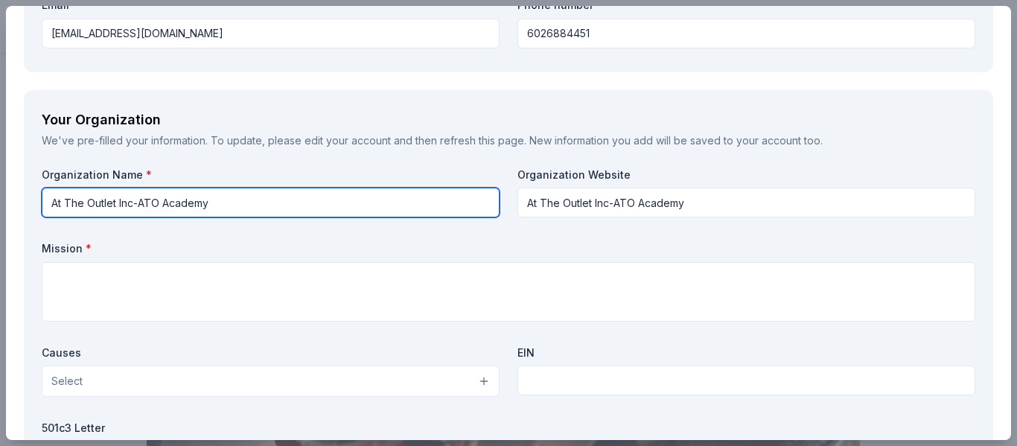
drag, startPoint x: 232, startPoint y: 205, endPoint x: 136, endPoint y: 199, distance: 95.5
click at [136, 199] on input "At The Outlet Inc-ATO Academy" at bounding box center [271, 203] width 458 height 30
type input "At The Outlet Inc"
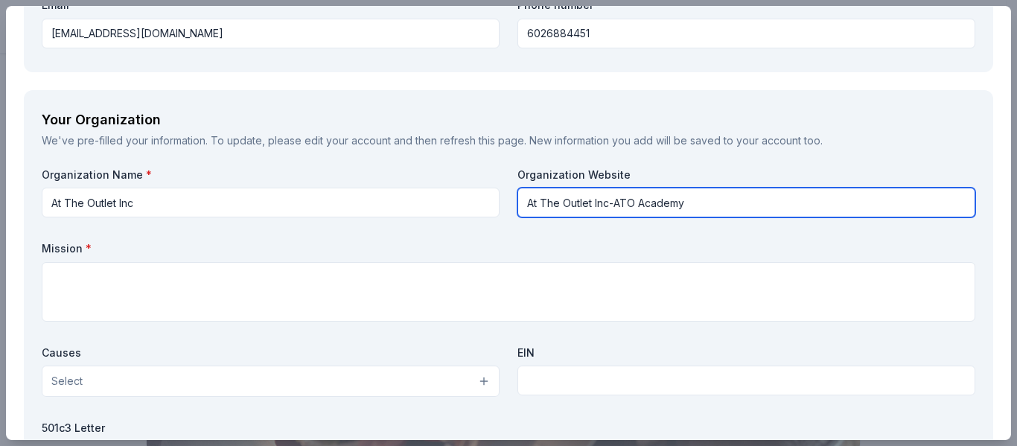
drag, startPoint x: 714, startPoint y: 212, endPoint x: 468, endPoint y: 214, distance: 245.7
click at [467, 214] on div "Organization Name * At The Outlet Inc Organization Website At The Outlet Inc-AT…" at bounding box center [509, 341] width 934 height 346
type input "http://www.attheoutlet.org"
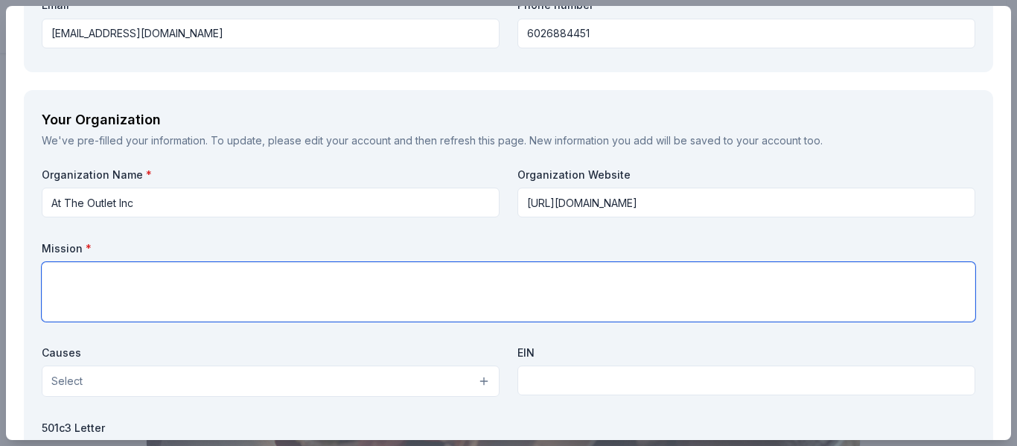
click at [328, 281] on textarea at bounding box center [509, 292] width 934 height 60
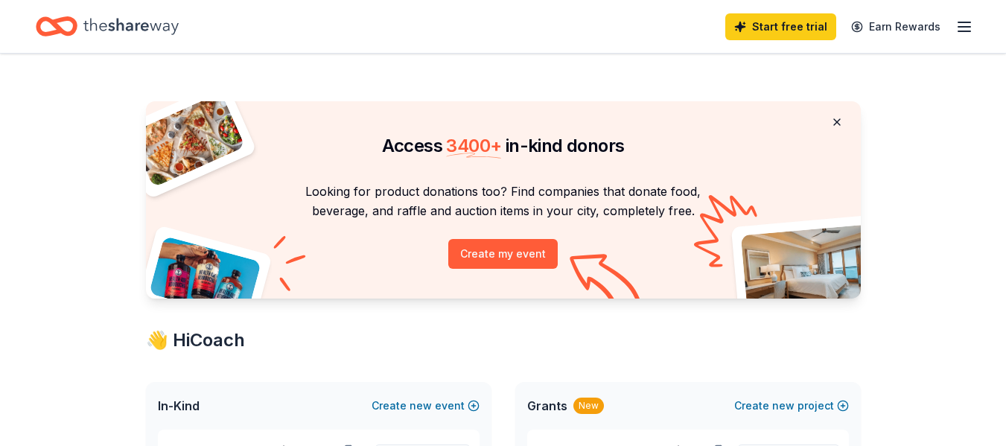
click at [833, 117] on button at bounding box center [837, 122] width 36 height 30
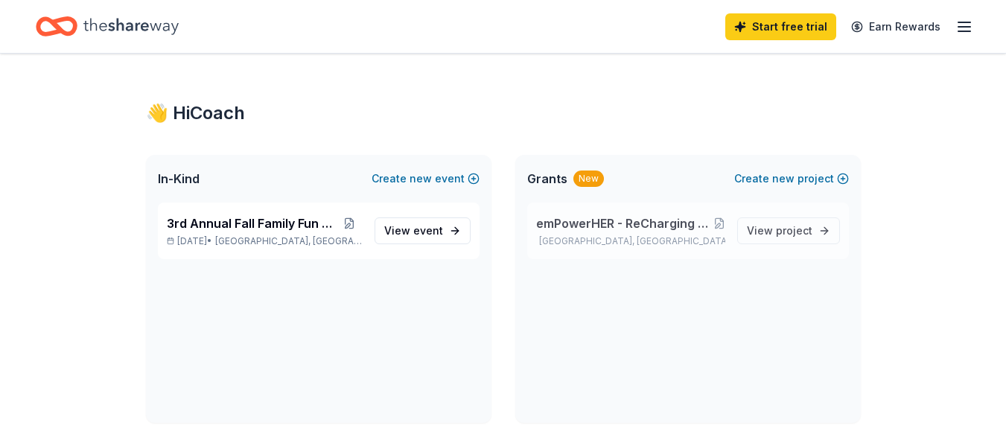
click at [621, 225] on span "emPowerHER - ReCharging Your Inner POWER - A Spiritual Journey Through Arts" at bounding box center [624, 223] width 177 height 18
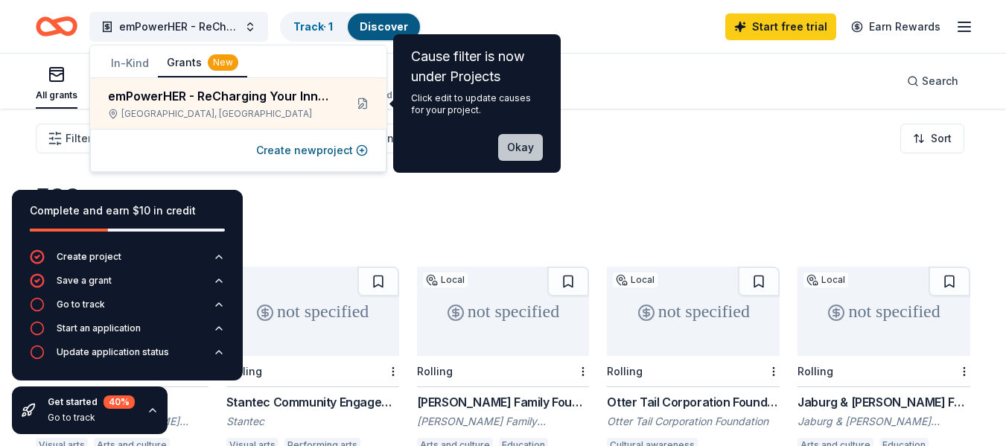
click at [526, 144] on button "Okay" at bounding box center [520, 147] width 45 height 27
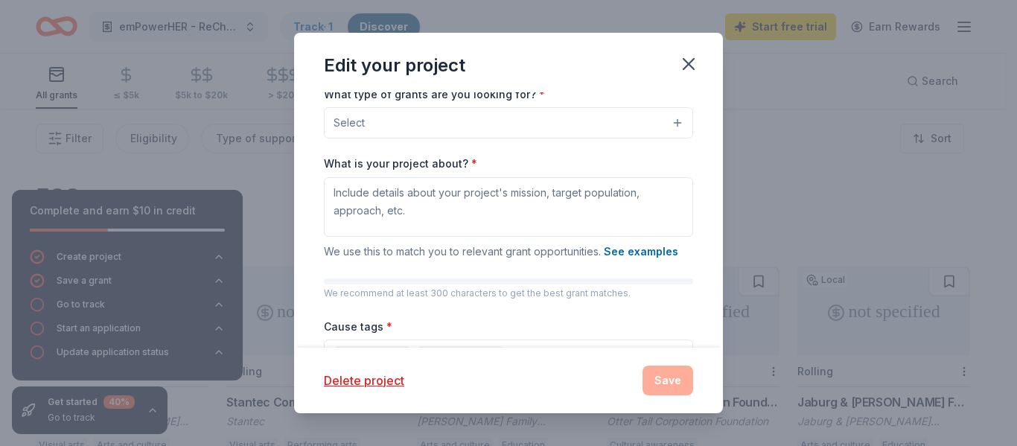
scroll to position [74, 0]
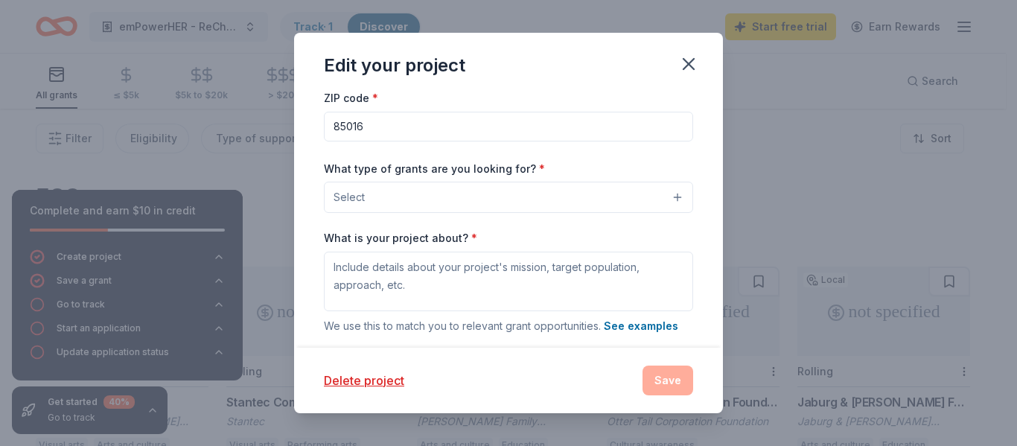
click at [545, 197] on button "Select" at bounding box center [508, 197] width 369 height 31
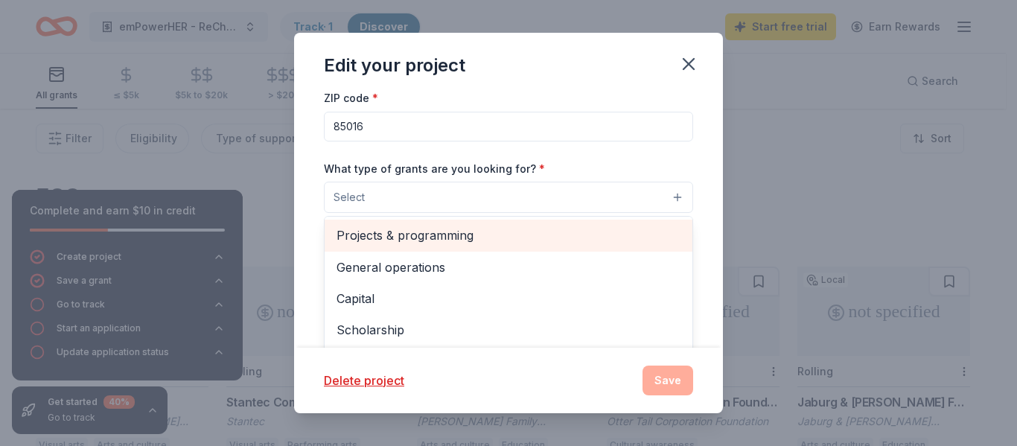
click at [495, 243] on span "Projects & programming" at bounding box center [509, 235] width 344 height 19
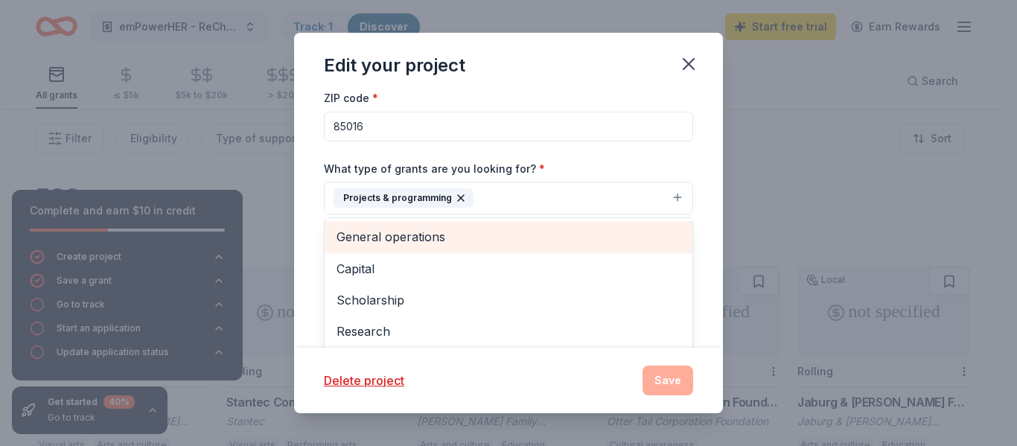
click at [468, 235] on span "General operations" at bounding box center [509, 236] width 344 height 19
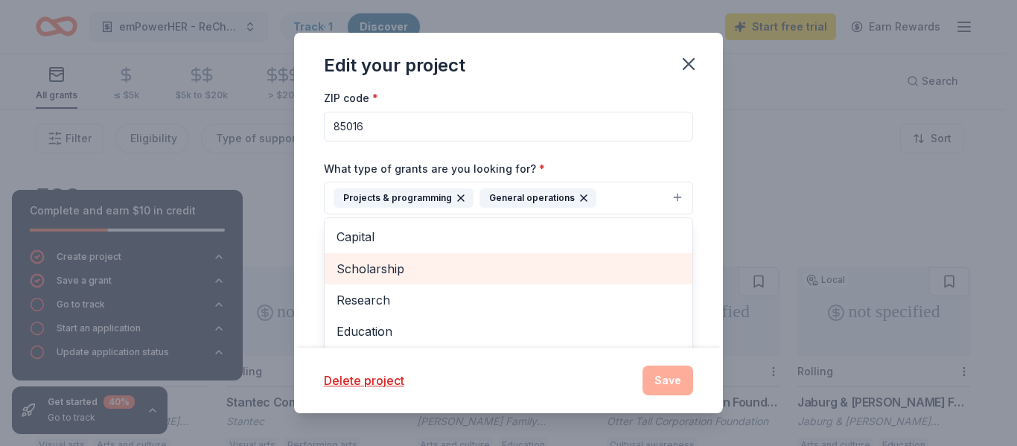
click at [459, 262] on span "Scholarship" at bounding box center [509, 268] width 344 height 19
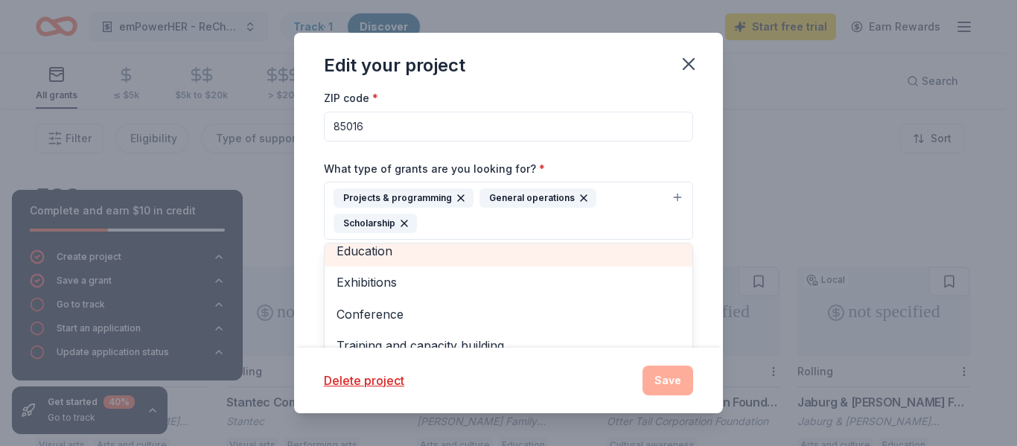
click at [449, 252] on span "Education" at bounding box center [509, 250] width 344 height 19
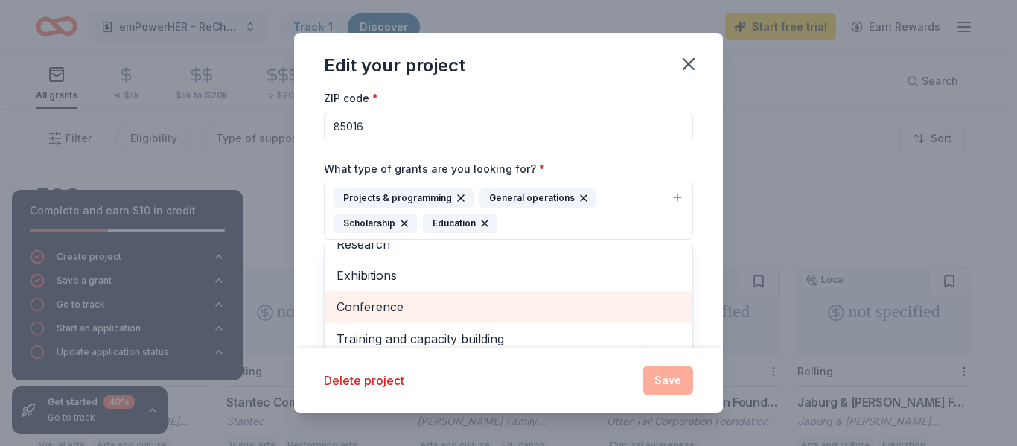
click at [431, 308] on span "Conference" at bounding box center [509, 306] width 344 height 19
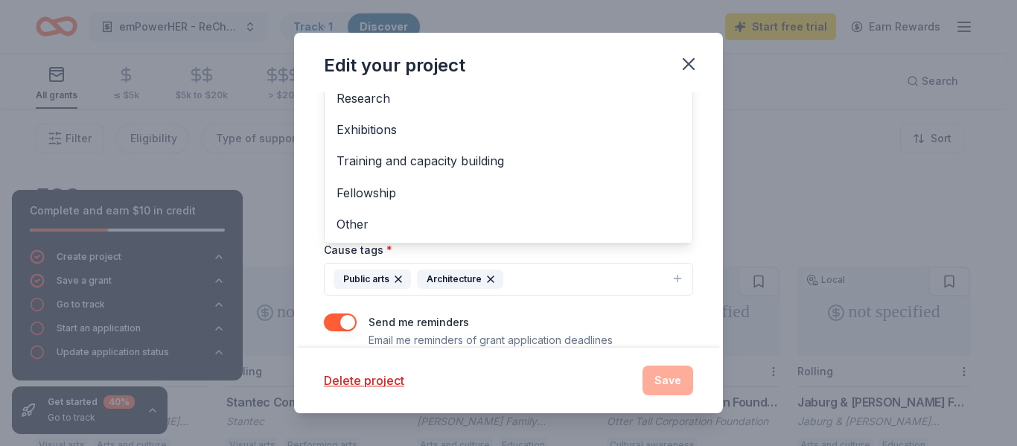
scroll to position [278, 0]
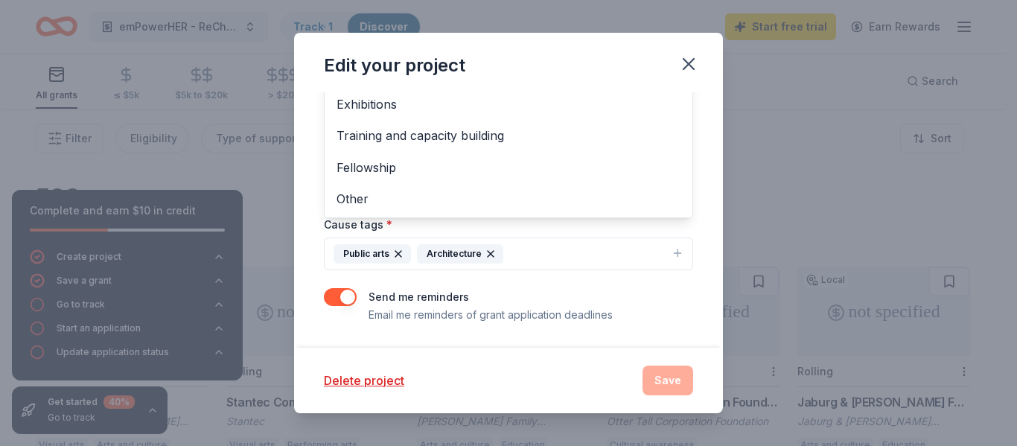
click at [564, 232] on div "Project name * emPowerHER - ReCharging Your Inner POWER - A Spiritual Journey T…" at bounding box center [508, 69] width 369 height 509
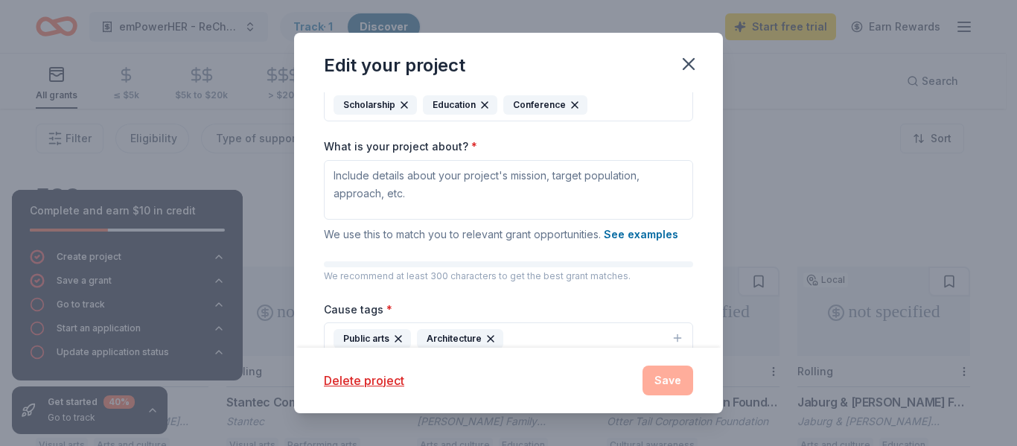
scroll to position [214, 0]
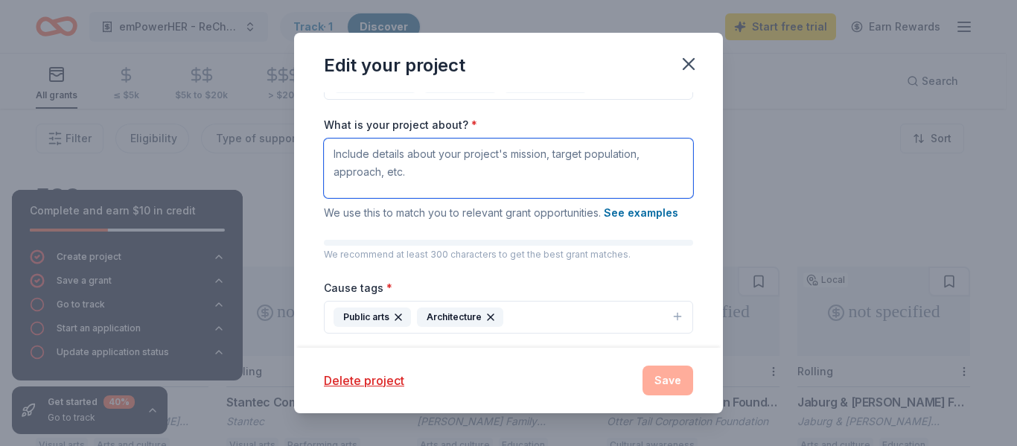
click at [492, 164] on textarea "What is your project about? *" at bounding box center [508, 169] width 369 height 60
paste textarea "The 3rd Annual Fall Family Fun Festival, hosted by At The Outlet, Inc., is our …"
type textarea "The 3rd Annual Fall Family Fun Festival, hosted by At The Outlet, Inc., is our …"
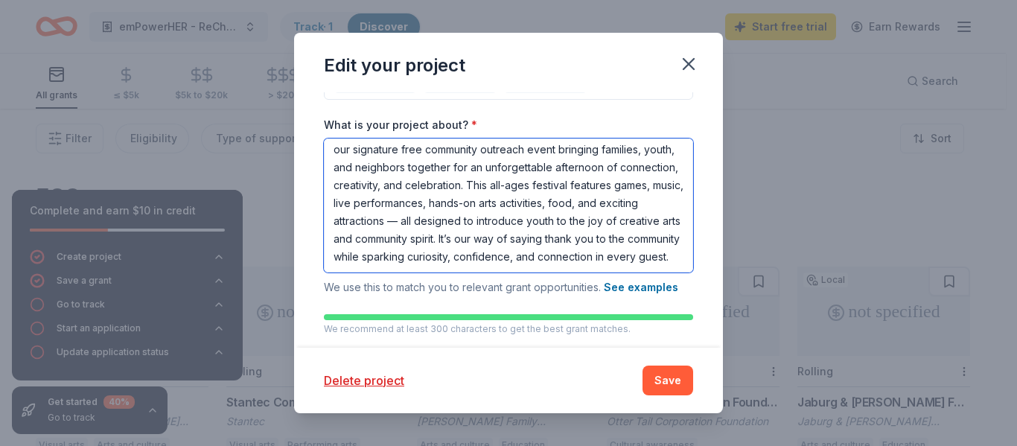
scroll to position [0, 0]
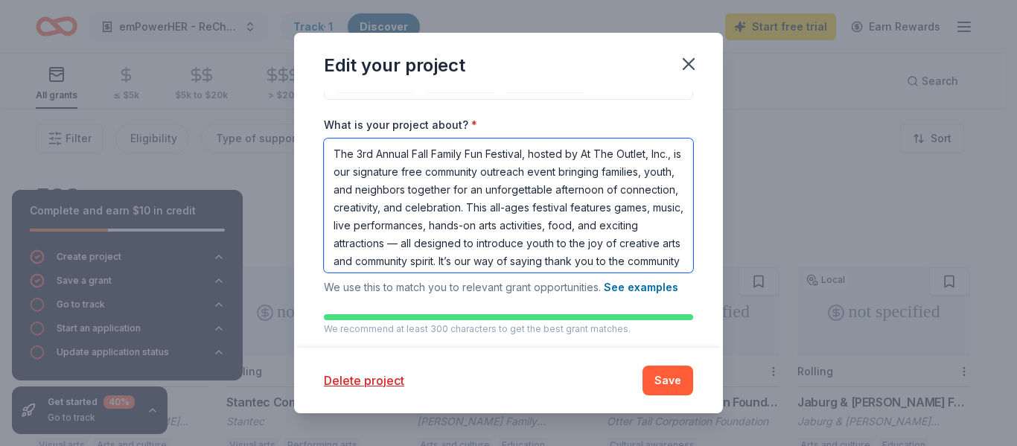
drag, startPoint x: 602, startPoint y: 264, endPoint x: 270, endPoint y: 123, distance: 360.0
click at [270, 123] on div "Edit your project Project name * emPowerHER - ReCharging Your Inner POWER - A S…" at bounding box center [508, 223] width 1017 height 446
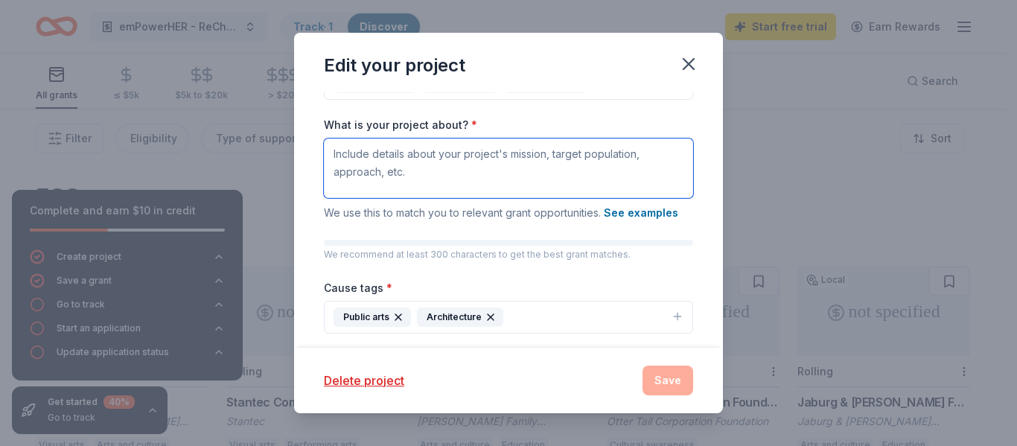
scroll to position [278, 0]
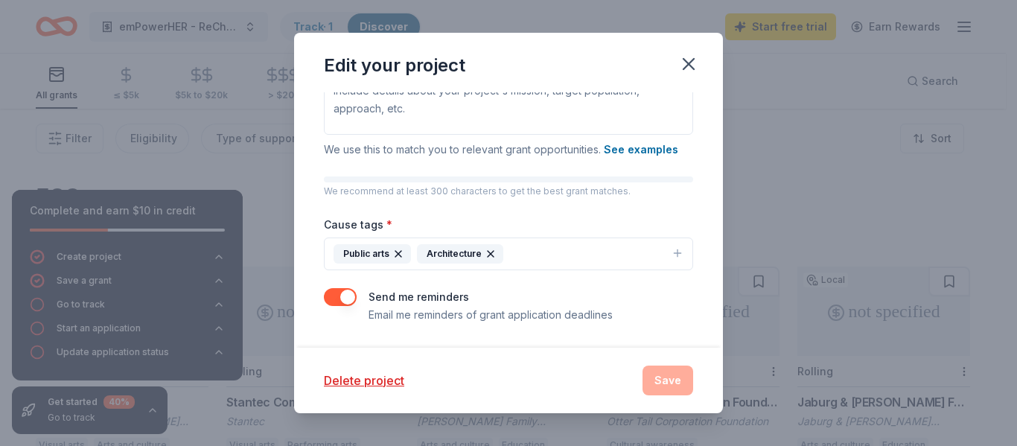
click at [487, 253] on icon "button" at bounding box center [491, 254] width 12 height 12
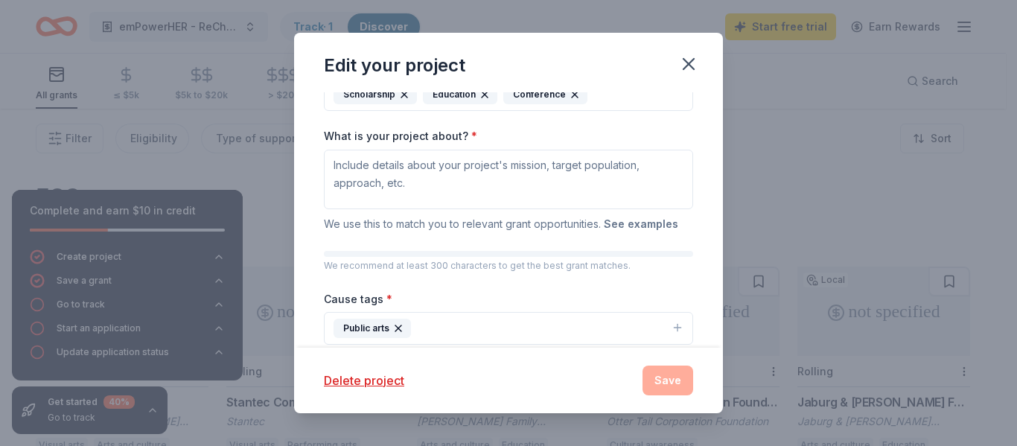
click at [634, 224] on button "See examples" at bounding box center [641, 224] width 74 height 18
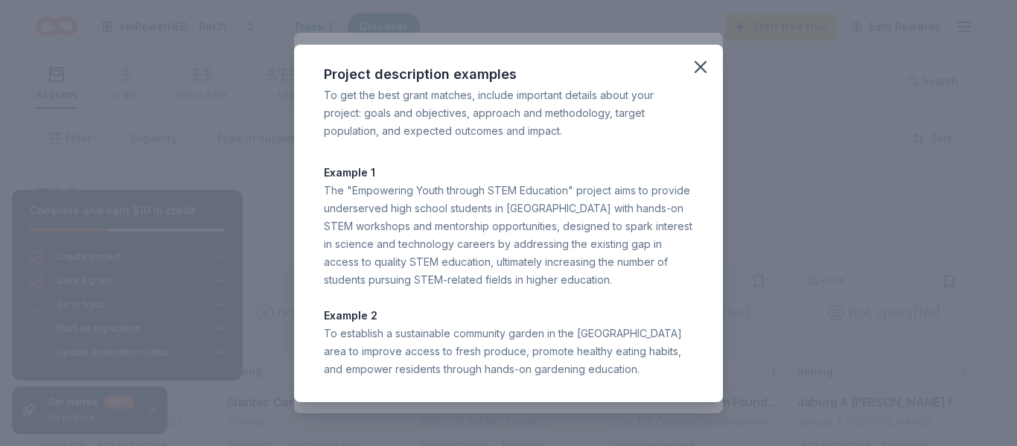
drag, startPoint x: 649, startPoint y: 369, endPoint x: 322, endPoint y: 191, distance: 373.2
click at [322, 191] on div "Project description examples To get the best grant matches, include important d…" at bounding box center [508, 223] width 429 height 357
click at [589, 296] on div "Example 1 The "Empowering Youth through STEM Education" project aims to provide…" at bounding box center [508, 271] width 369 height 214
click at [700, 63] on icon "button" at bounding box center [700, 67] width 21 height 21
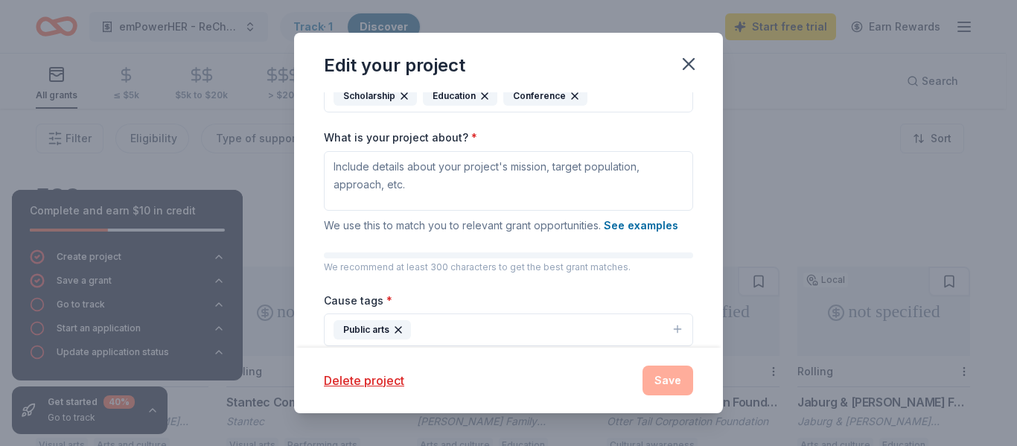
scroll to position [223, 0]
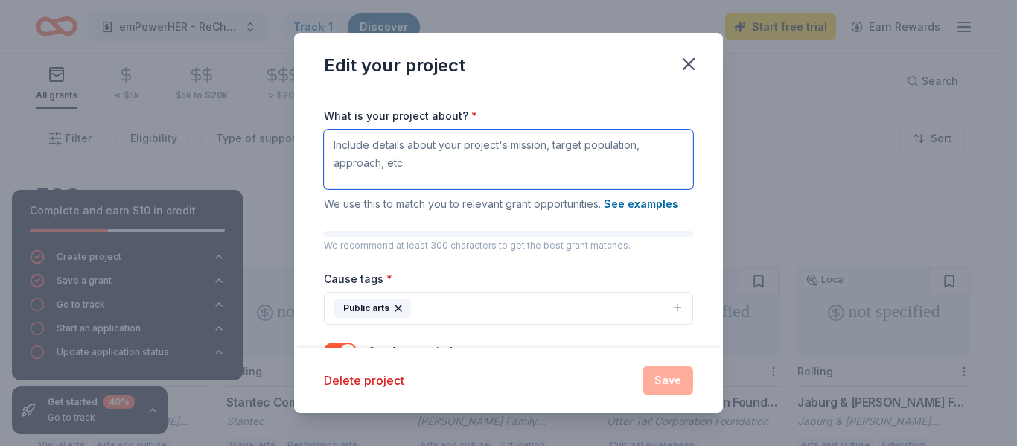
click at [453, 148] on textarea "What is your project about? *" at bounding box center [508, 160] width 369 height 60
paste textarea "At The Outlet, Inc. is seeking funding to provide student scholarships for our …"
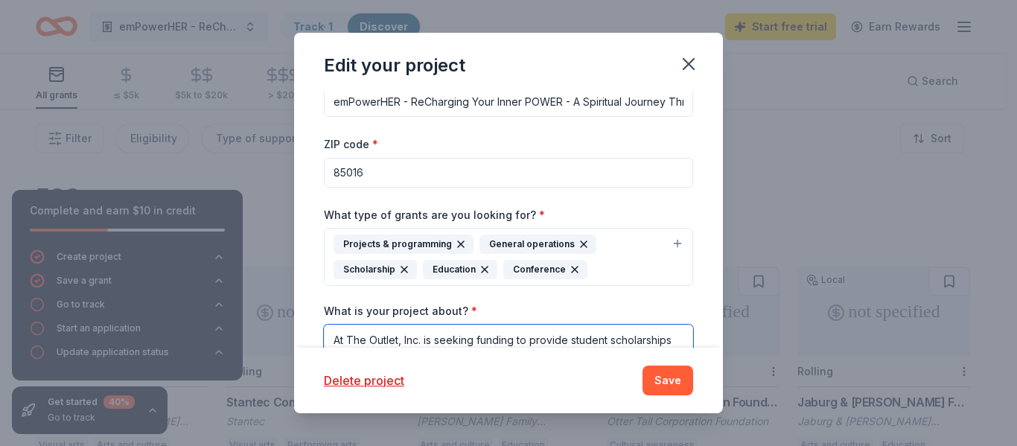
scroll to position [0, 0]
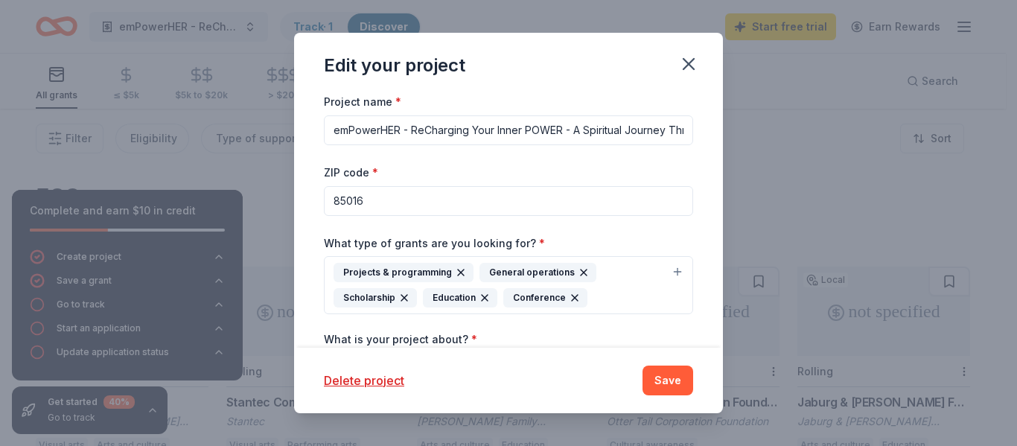
type textarea "At The Outlet, Inc. is seeking funding to provide student scholarships for our …"
drag, startPoint x: 671, startPoint y: 130, endPoint x: 142, endPoint y: 90, distance: 530.2
click at [142, 90] on div "Edit your project Project name * emPowerHER - ReCharging Your Inner POWER - A S…" at bounding box center [508, 223] width 1017 height 446
drag, startPoint x: 452, startPoint y: 132, endPoint x: 311, endPoint y: 114, distance: 141.9
click at [311, 114] on div "Project name * Out of Through Arts ZIP code * 85016 What type of grants are you…" at bounding box center [508, 219] width 429 height 255
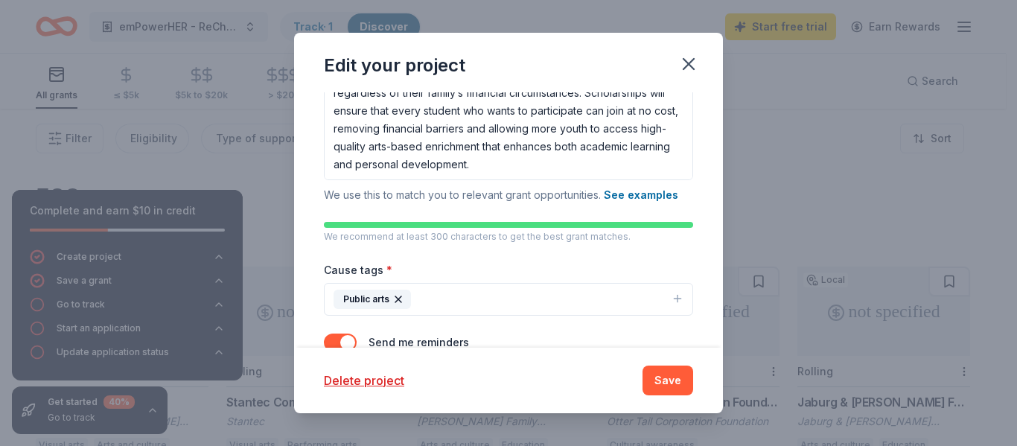
scroll to position [352, 0]
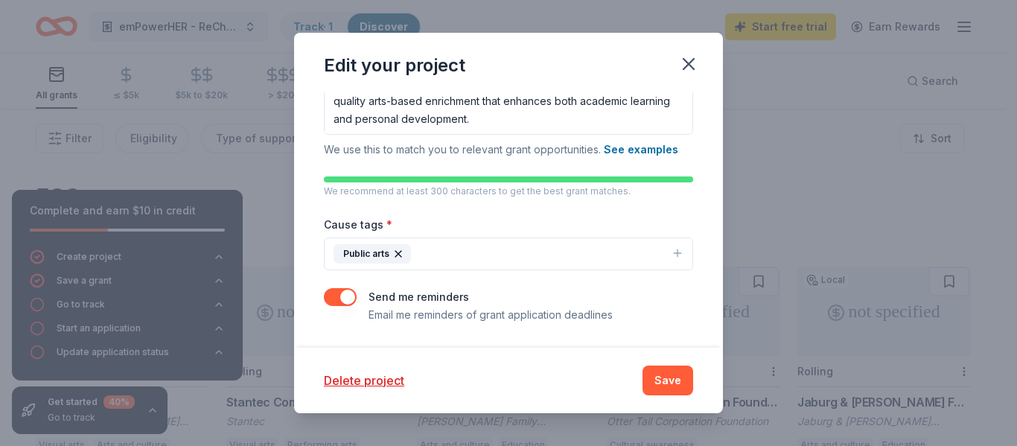
type input "Out of School Time Extracurricular/Academic Booster Programs"
click at [496, 251] on button "Public arts" at bounding box center [508, 254] width 369 height 33
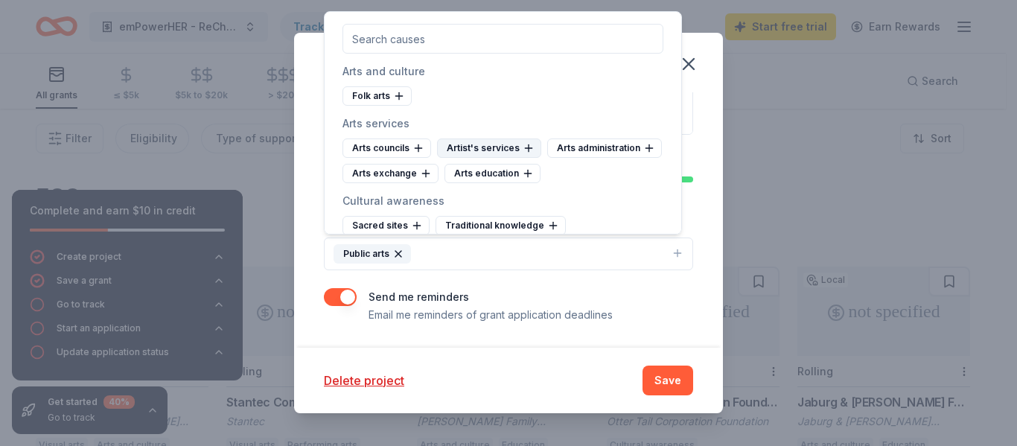
click at [480, 147] on div "Artist's services" at bounding box center [489, 148] width 104 height 19
click at [589, 146] on div "Arts exchange" at bounding box center [606, 148] width 96 height 19
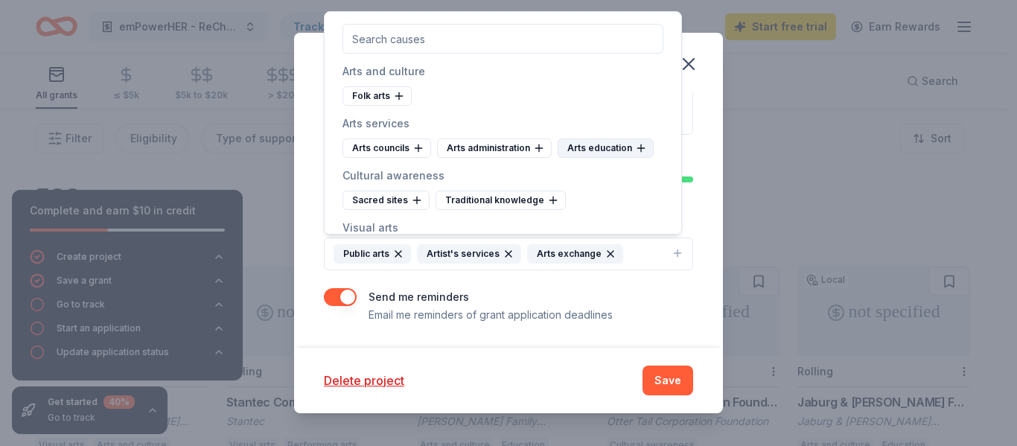
scroll to position [74, 0]
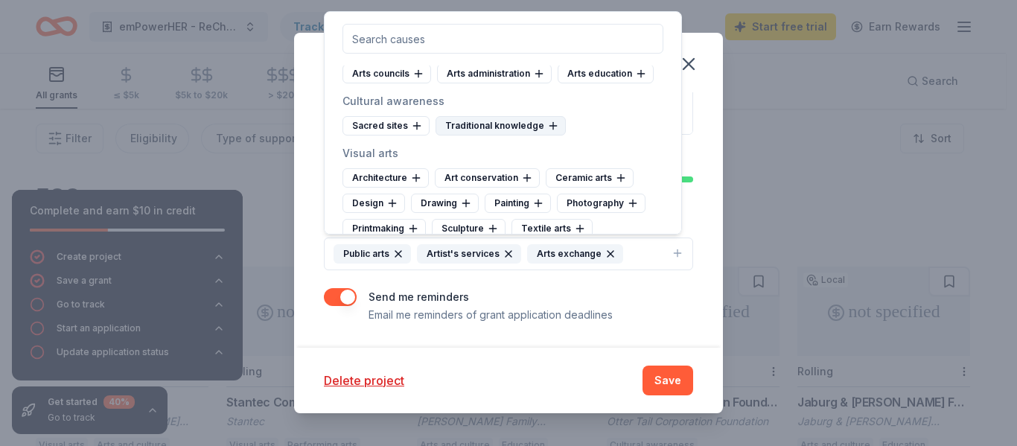
click at [505, 124] on div "Traditional knowledge" at bounding box center [501, 125] width 130 height 19
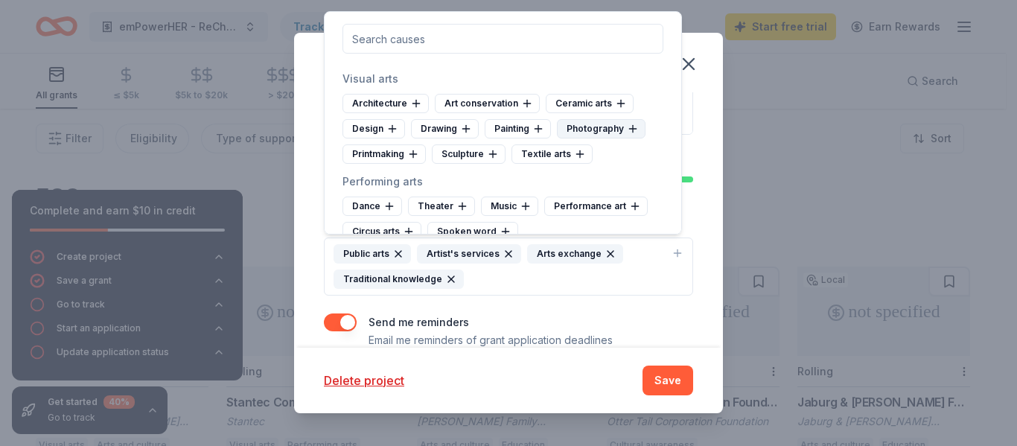
scroll to position [223, 0]
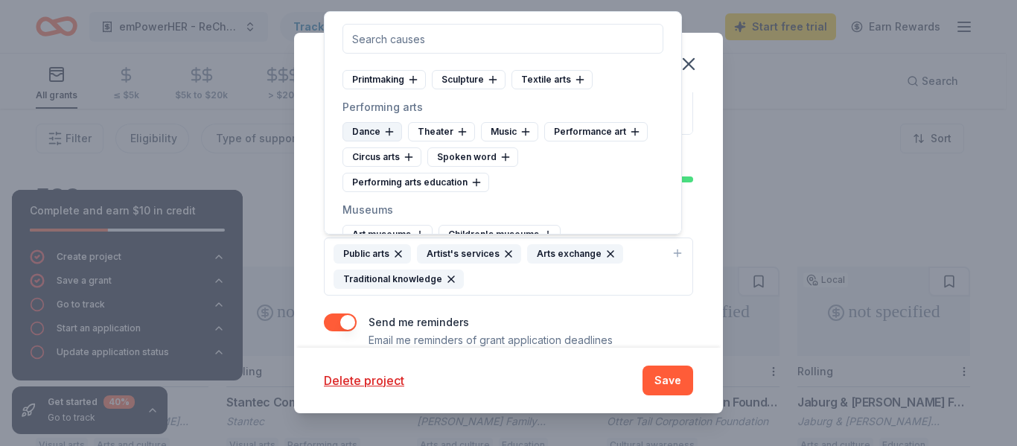
click at [372, 131] on div "Dance" at bounding box center [373, 131] width 60 height 19
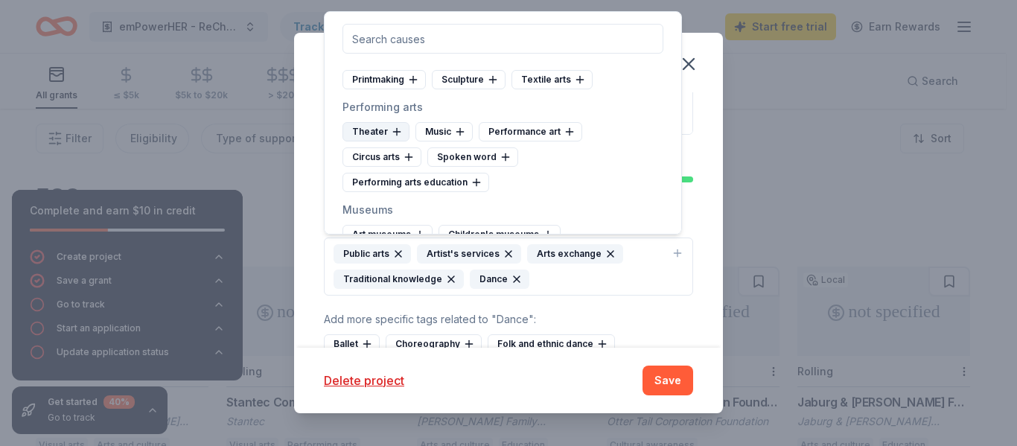
click at [393, 132] on icon at bounding box center [396, 132] width 7 height 0
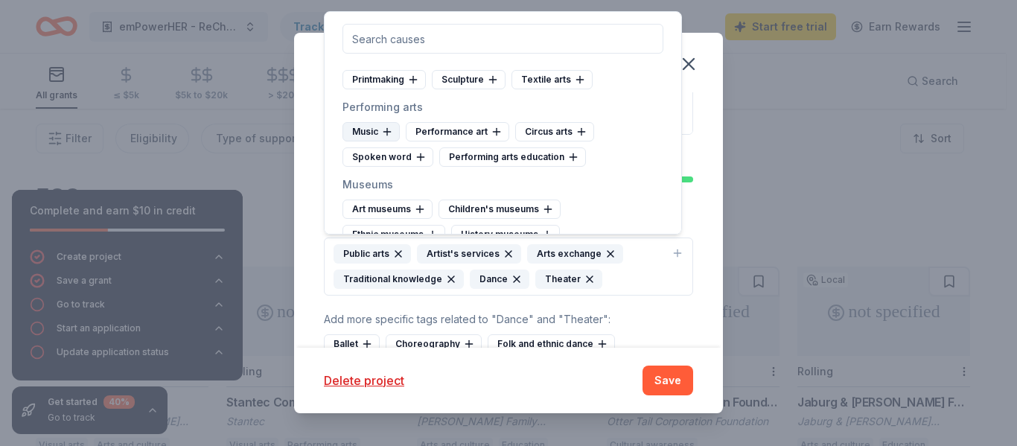
click at [378, 132] on div "Music" at bounding box center [371, 131] width 57 height 19
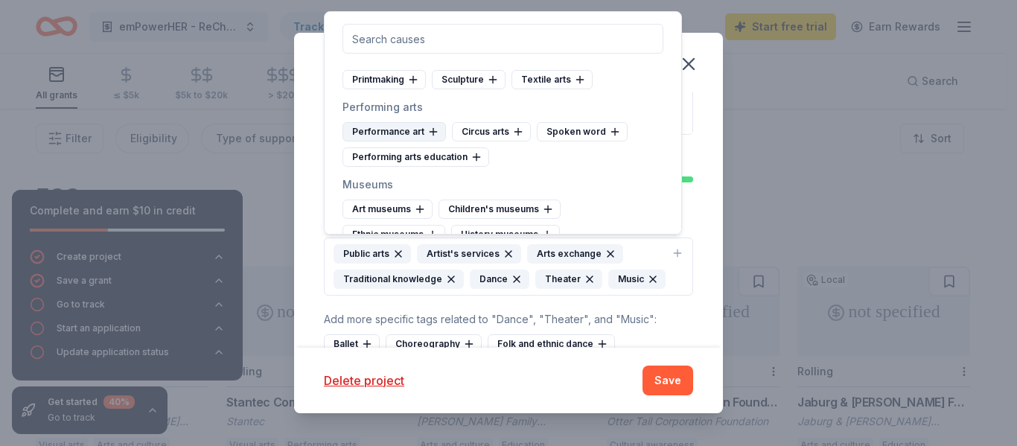
click at [384, 132] on div "Performance art" at bounding box center [395, 131] width 104 height 19
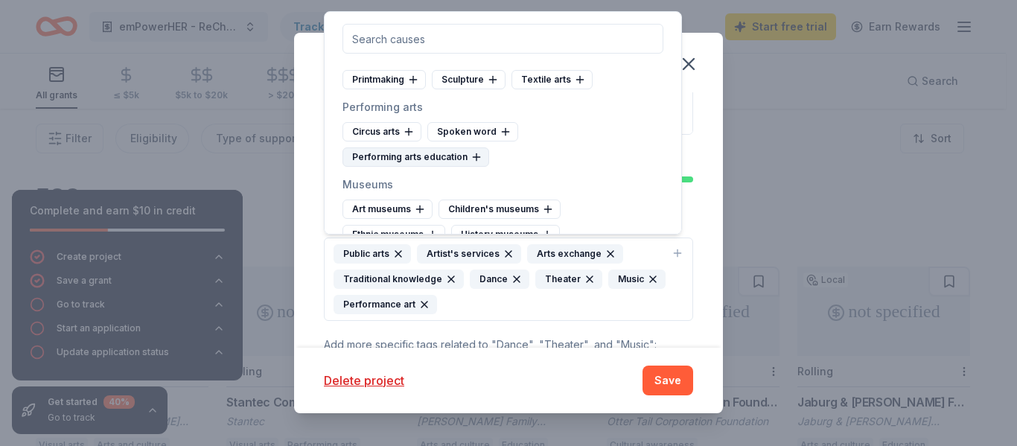
click at [386, 155] on div "Performing arts education" at bounding box center [416, 156] width 147 height 19
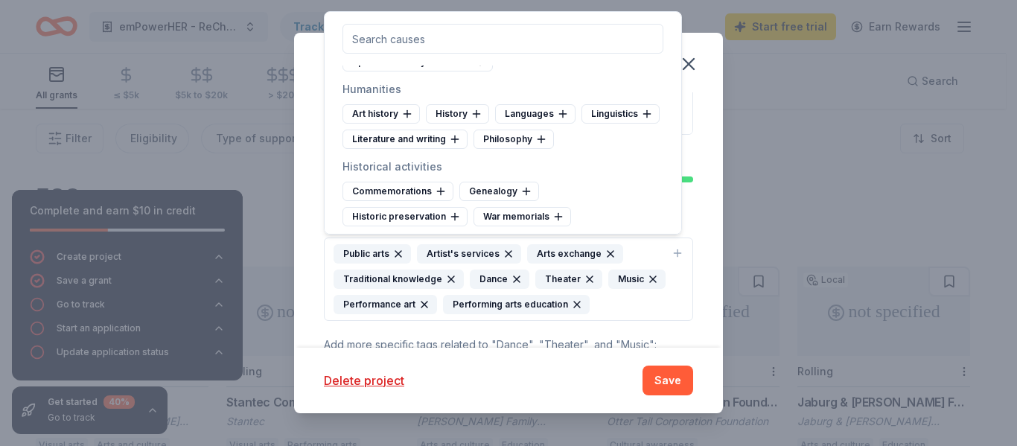
scroll to position [521, 0]
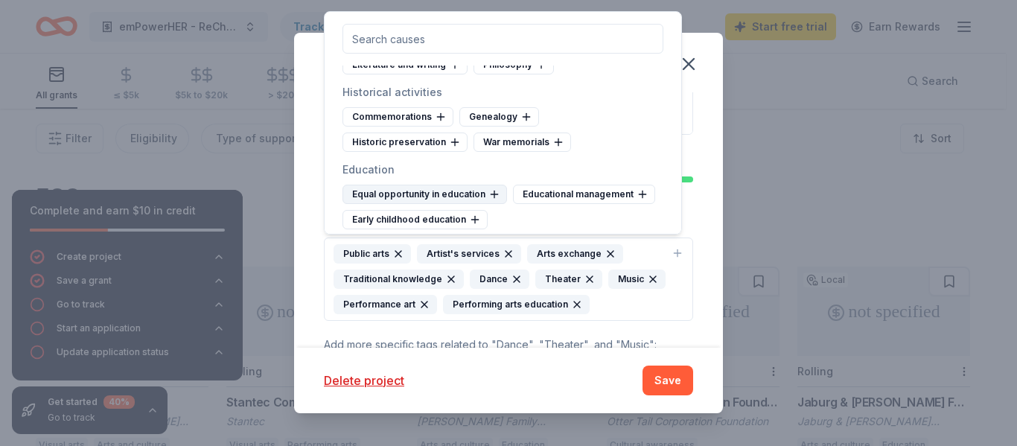
click at [439, 194] on div "Equal opportunity in education" at bounding box center [425, 194] width 165 height 19
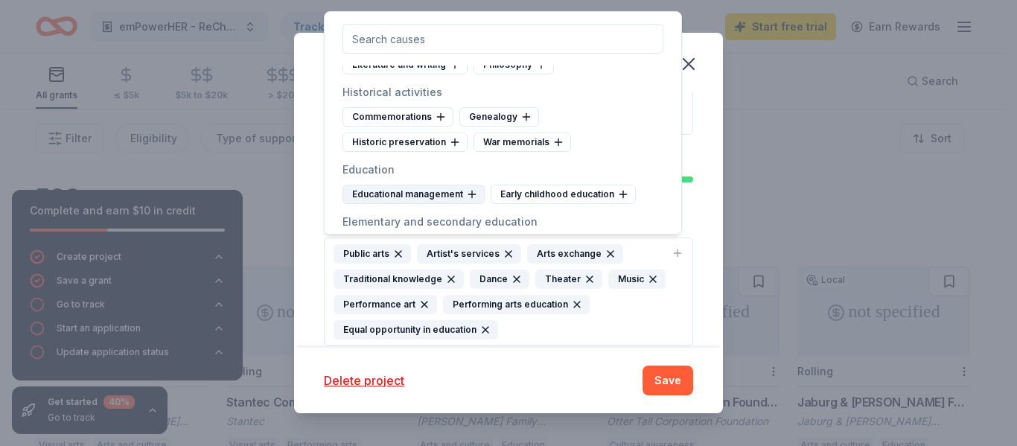
scroll to position [596, 0]
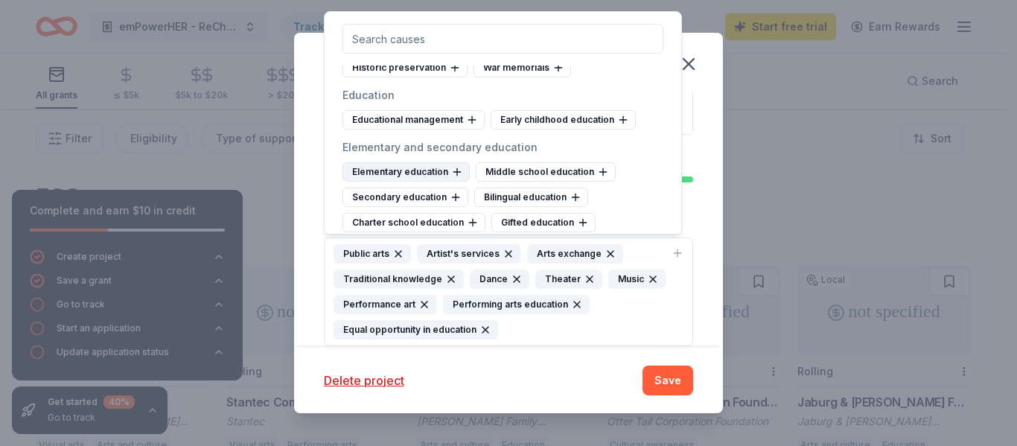
click at [409, 172] on div "Elementary education" at bounding box center [406, 171] width 127 height 19
click at [410, 173] on div "Middle school education" at bounding box center [413, 171] width 140 height 19
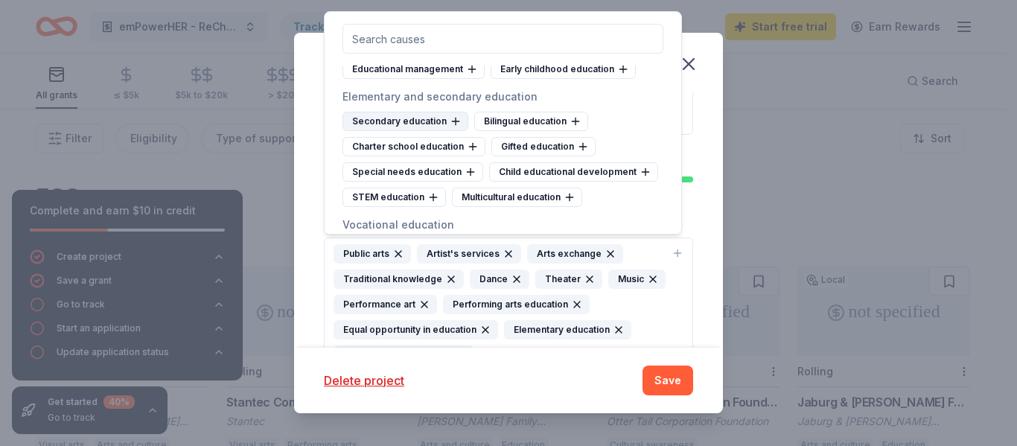
scroll to position [670, 0]
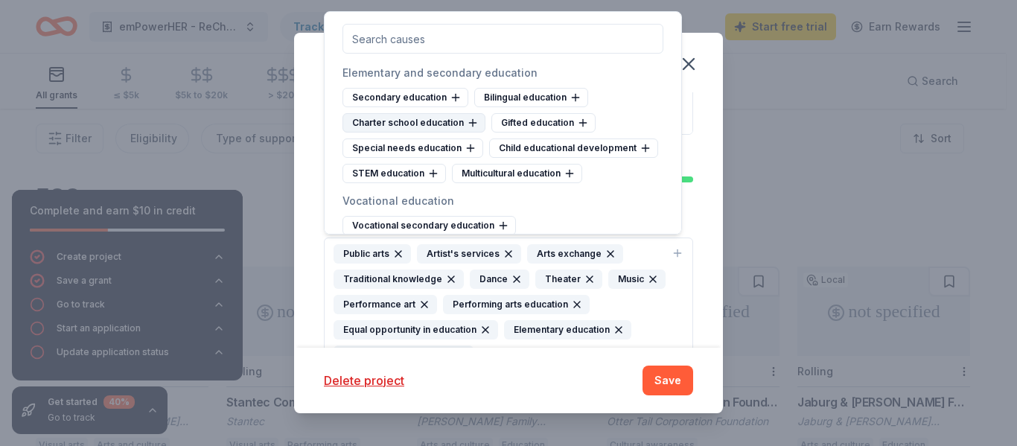
click at [426, 125] on div "Charter school education" at bounding box center [414, 122] width 143 height 19
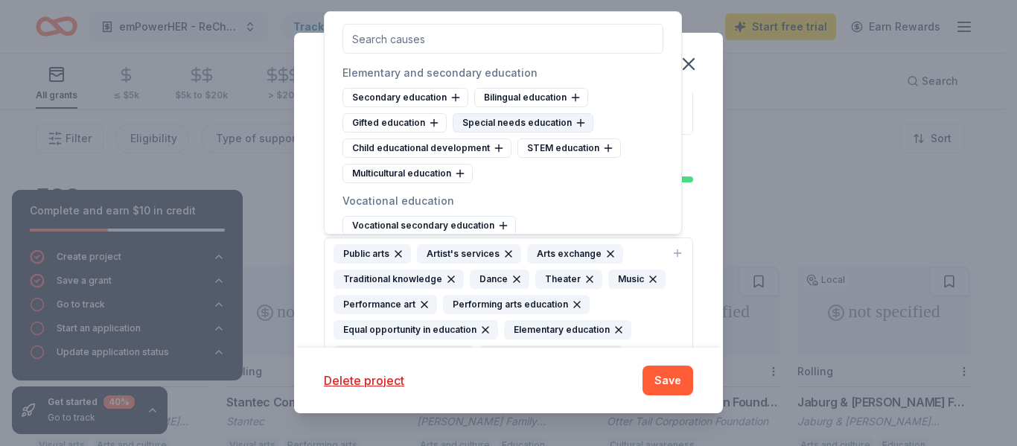
click at [509, 121] on div "Special needs education" at bounding box center [523, 122] width 141 height 19
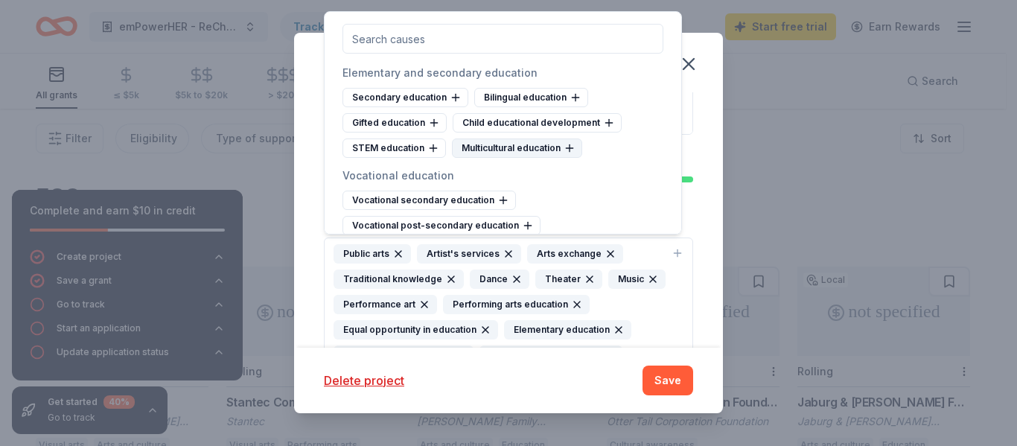
click at [512, 147] on div "Multicultural education" at bounding box center [517, 148] width 130 height 19
click at [395, 148] on div "STEM education" at bounding box center [395, 148] width 104 height 19
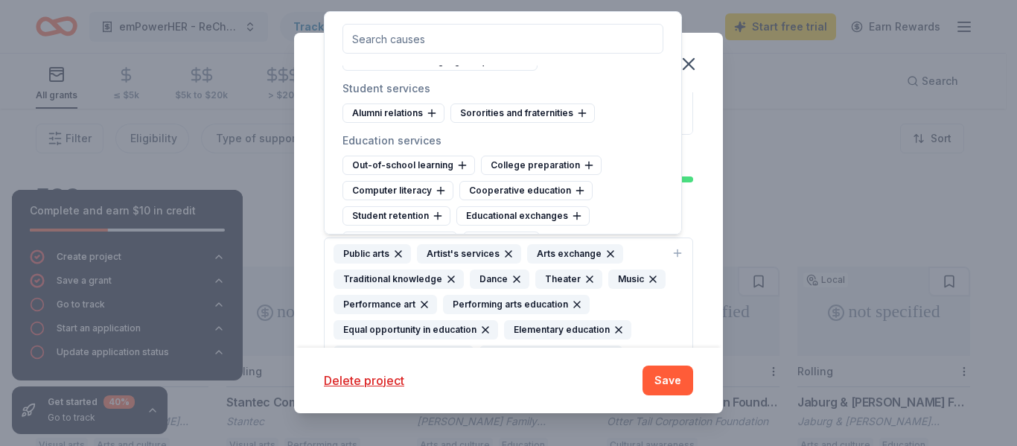
scroll to position [1042, 0]
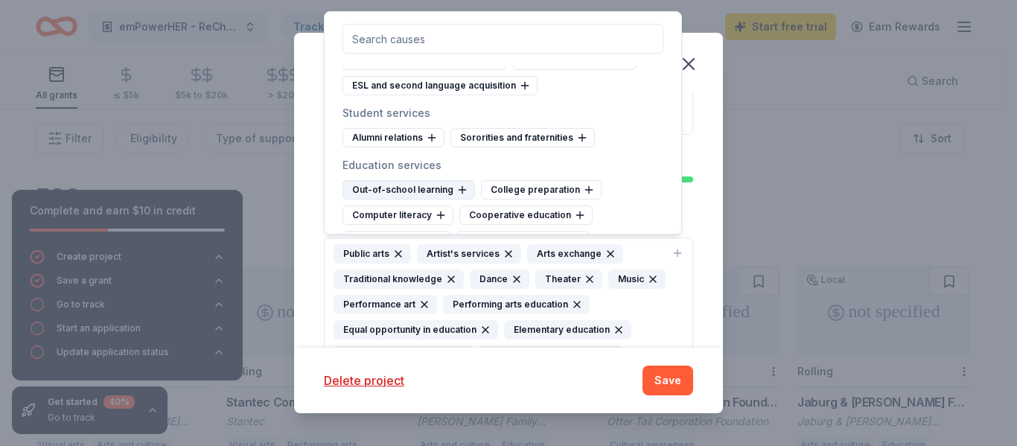
click at [399, 190] on div "Out-of-school learning" at bounding box center [409, 189] width 133 height 19
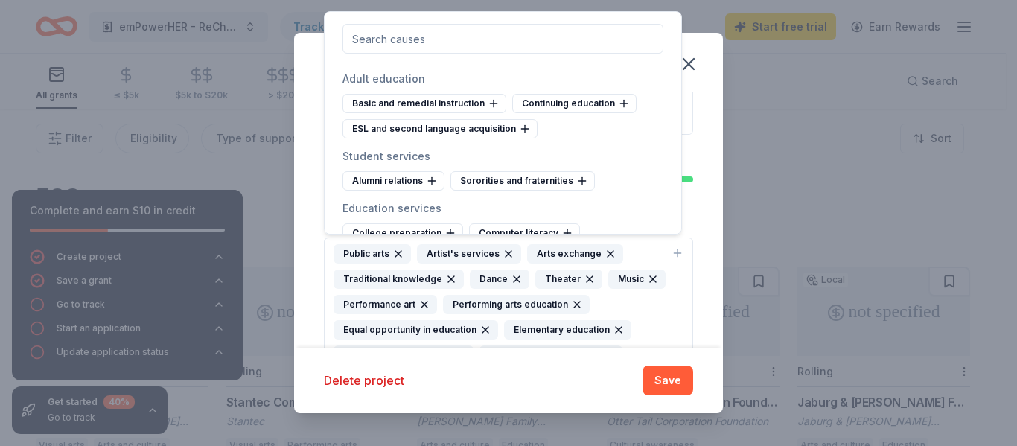
scroll to position [968, 0]
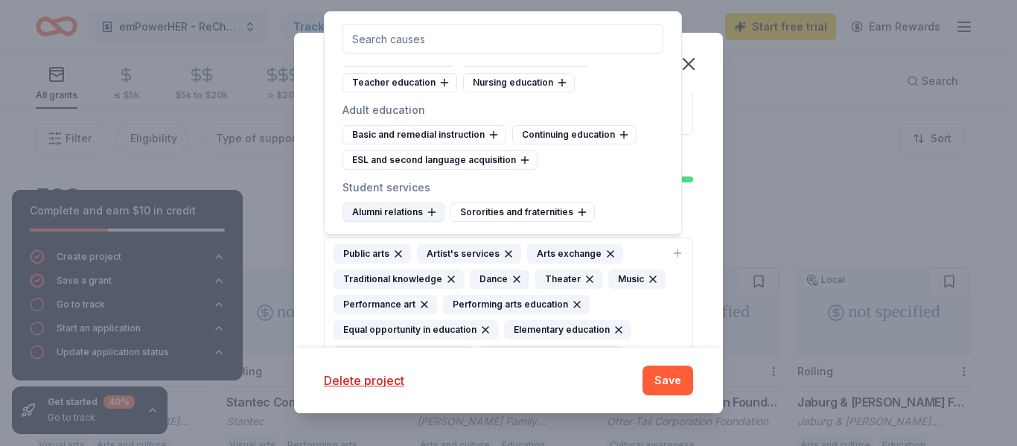
click at [394, 207] on div "Alumni relations" at bounding box center [394, 212] width 102 height 19
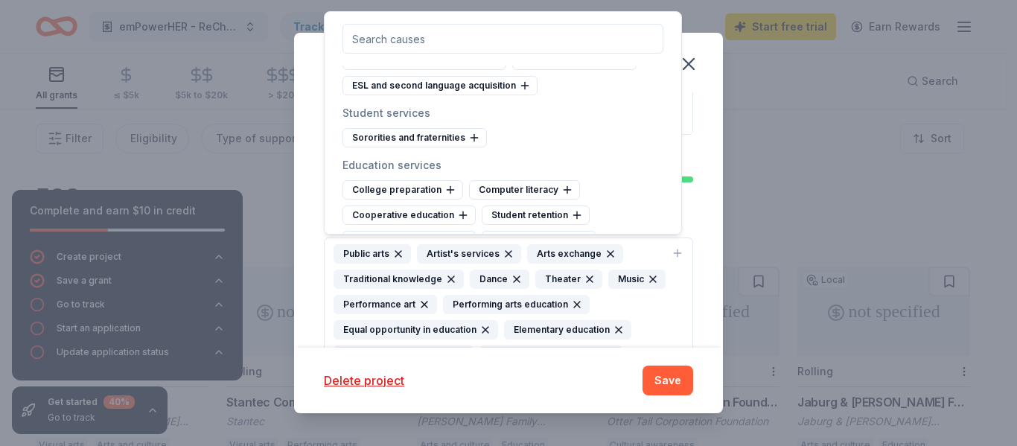
scroll to position [1117, 0]
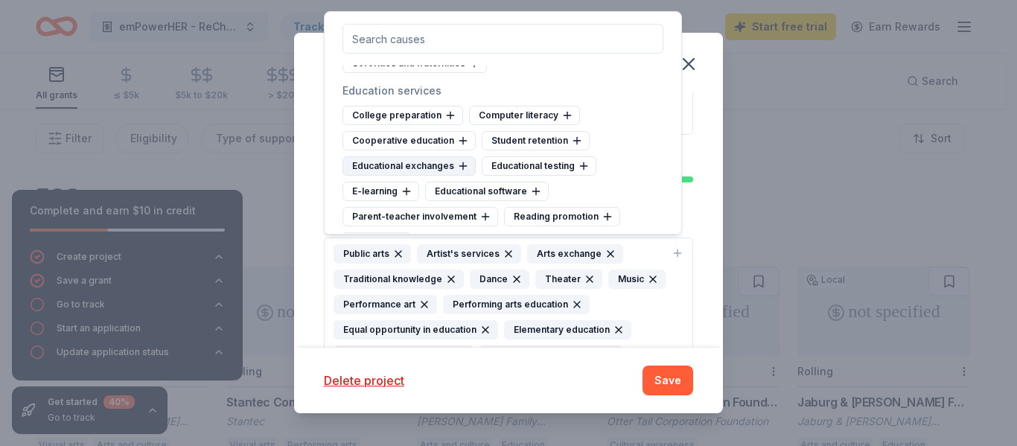
click at [407, 164] on div "Educational exchanges" at bounding box center [409, 165] width 133 height 19
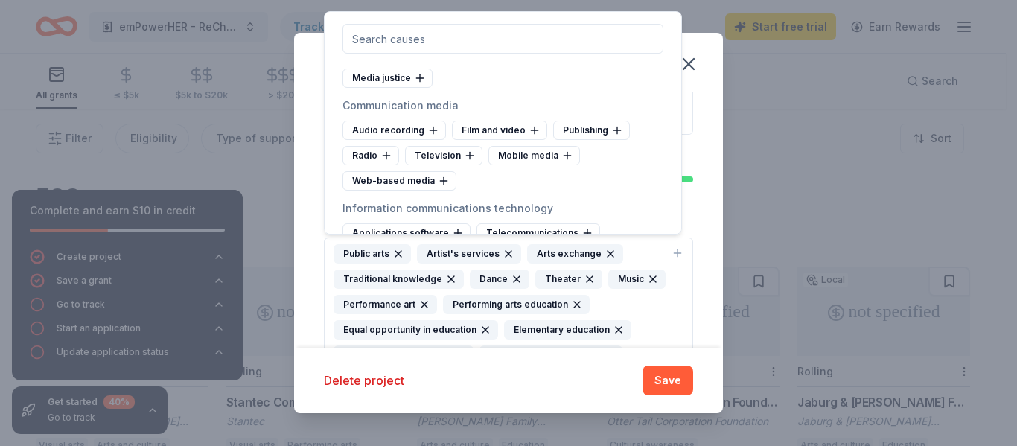
scroll to position [4244, 0]
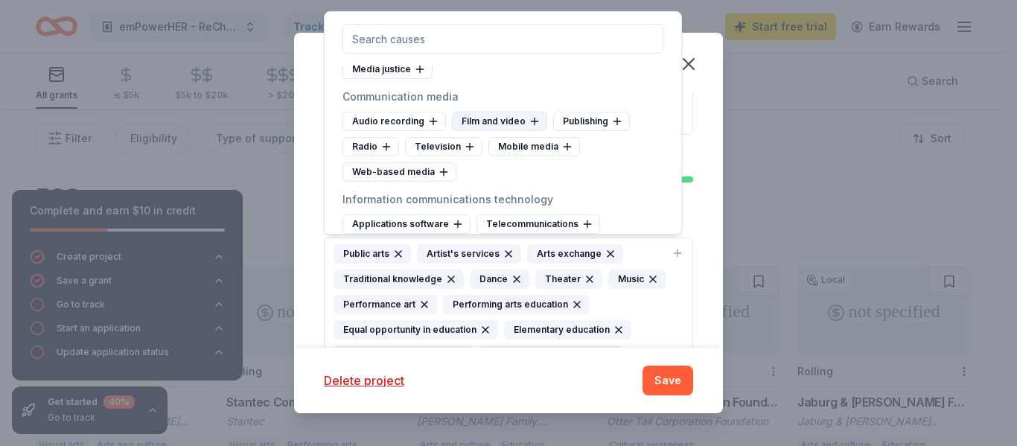
click at [497, 131] on div "Film and video" at bounding box center [499, 121] width 95 height 19
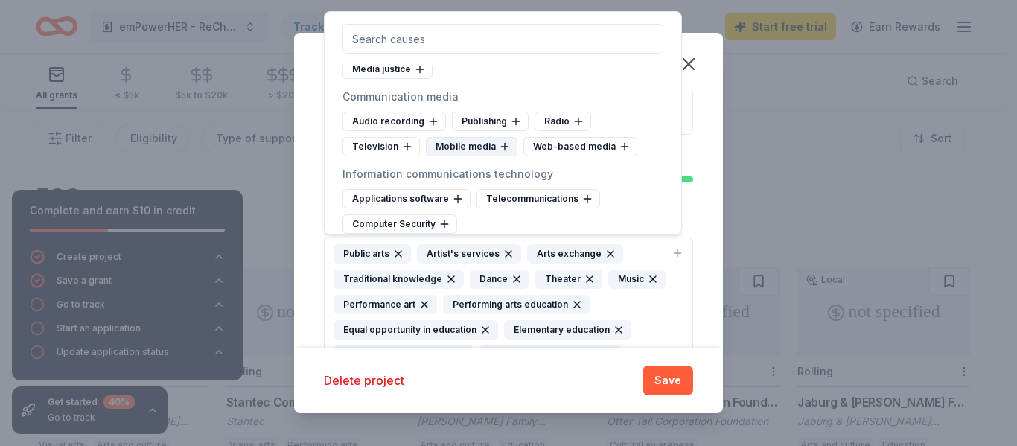
click at [456, 156] on div "Mobile media" at bounding box center [472, 146] width 92 height 19
click at [456, 156] on div "Web-based media" at bounding box center [483, 146] width 114 height 19
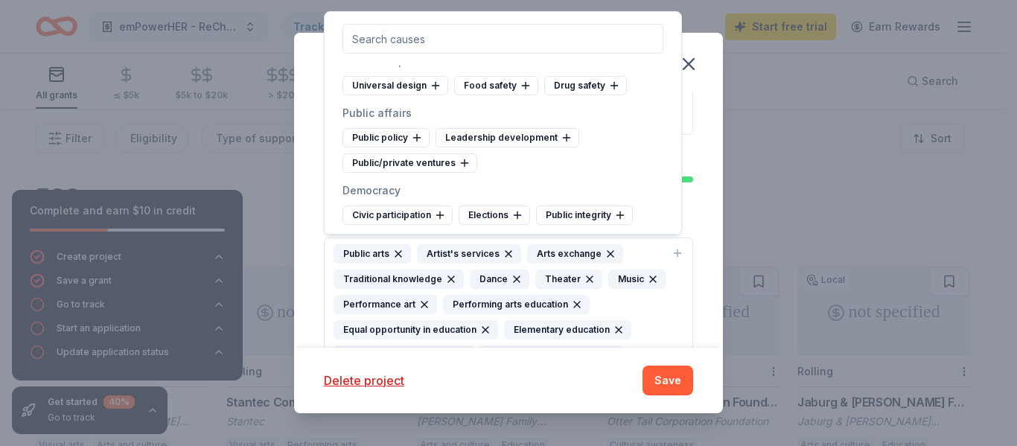
scroll to position [5138, 0]
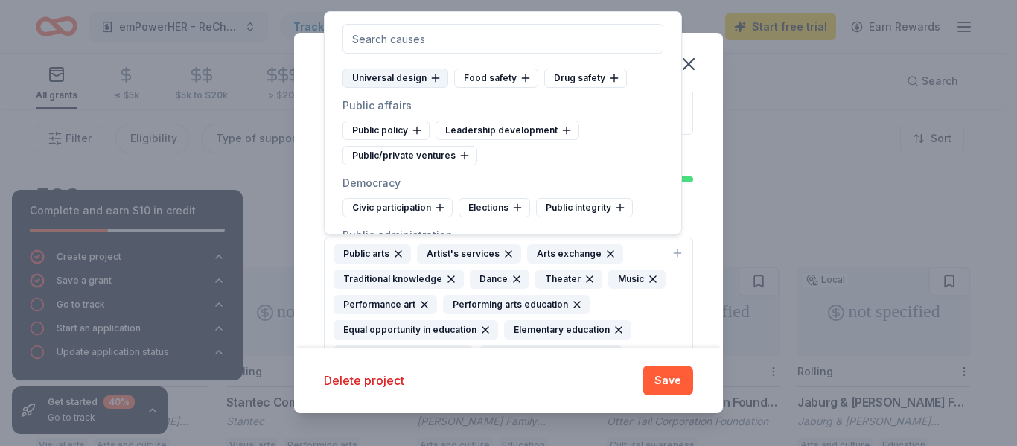
click at [415, 88] on div "Universal design" at bounding box center [396, 78] width 106 height 19
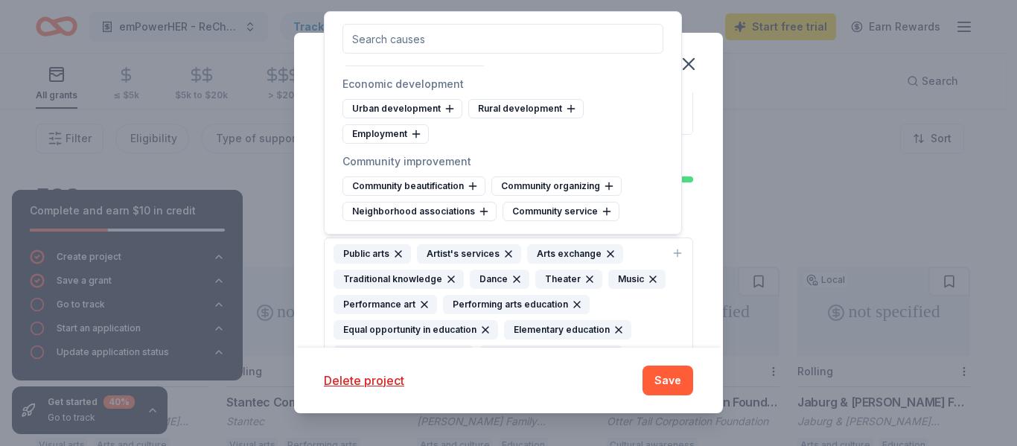
scroll to position [5883, 0]
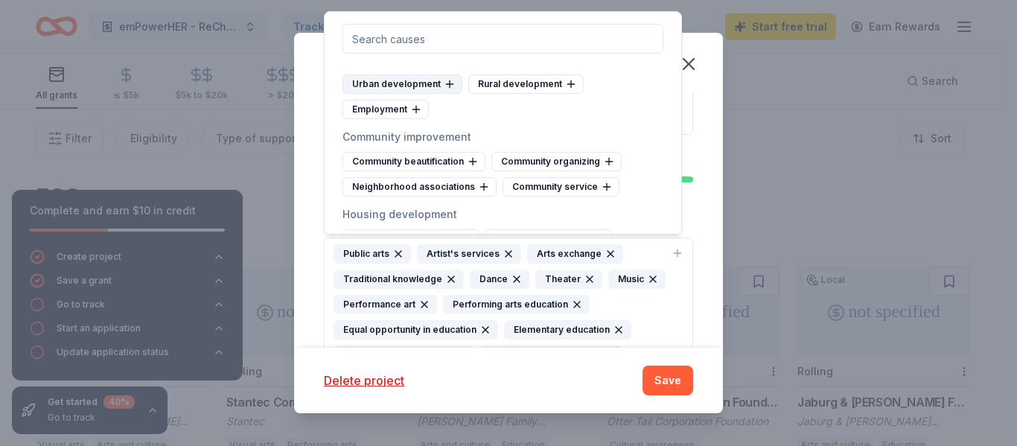
click at [417, 94] on div "Urban development" at bounding box center [403, 83] width 120 height 19
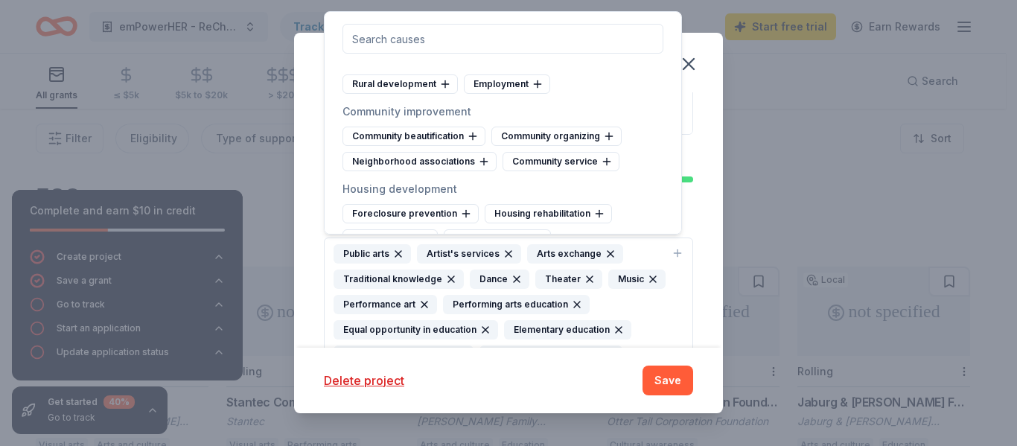
click at [433, 42] on div "Sustainable development" at bounding box center [415, 31] width 144 height 19
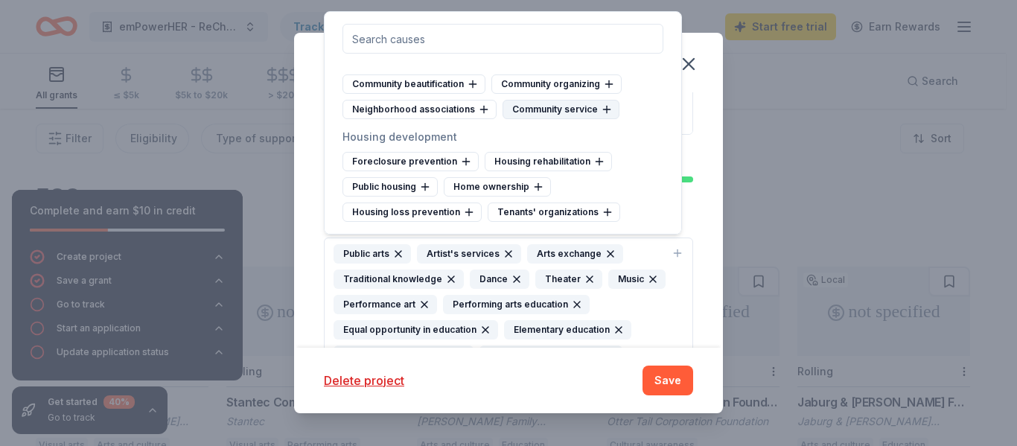
click at [545, 119] on div "Community service" at bounding box center [561, 109] width 117 height 19
click at [544, 94] on div "Community organizing" at bounding box center [556, 83] width 130 height 19
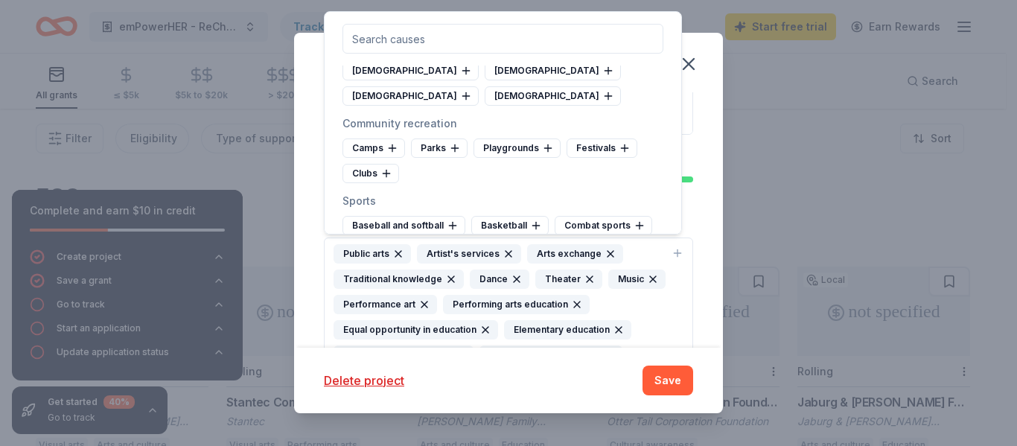
scroll to position [6702, 0]
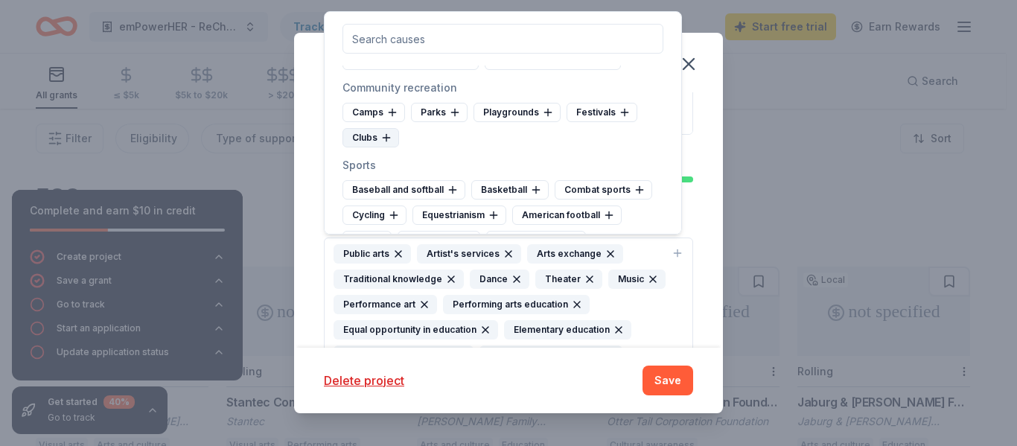
click at [363, 138] on div "Clubs" at bounding box center [371, 137] width 57 height 19
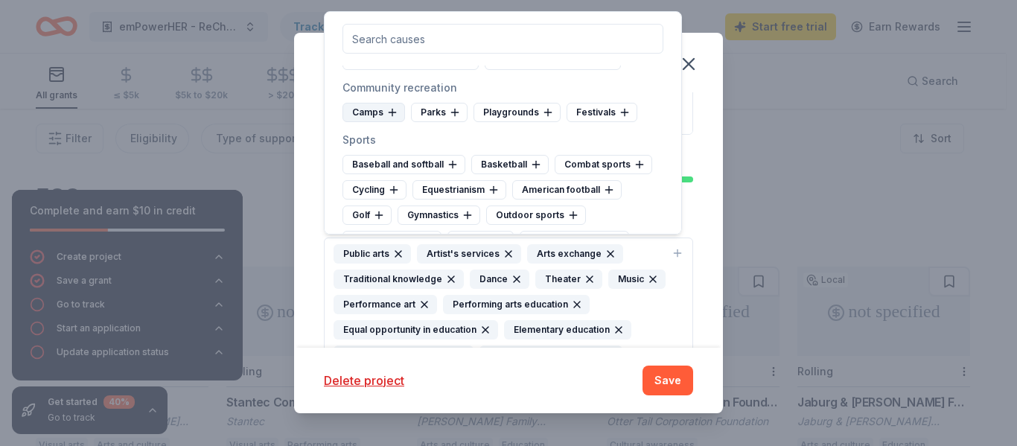
click at [375, 113] on div "Camps" at bounding box center [374, 112] width 63 height 19
click at [532, 114] on div "Festivals" at bounding box center [533, 112] width 71 height 19
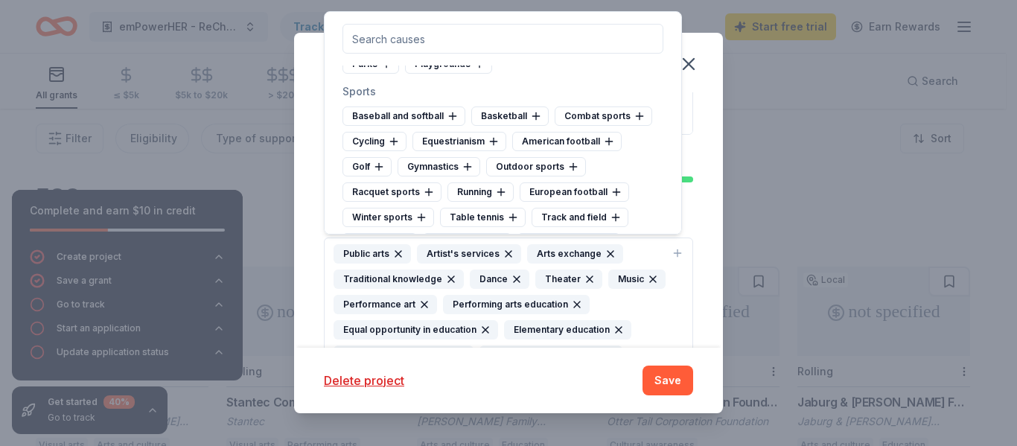
scroll to position [6776, 0]
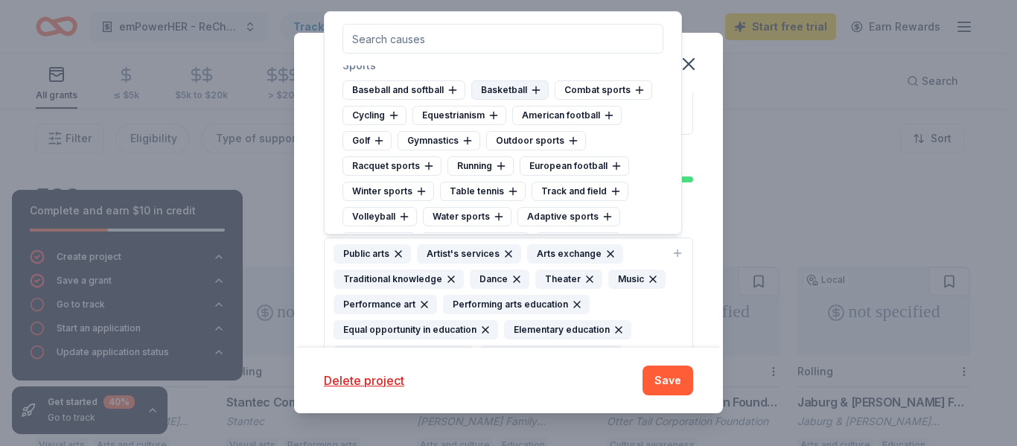
click at [518, 92] on div "Basketball" at bounding box center [509, 89] width 77 height 19
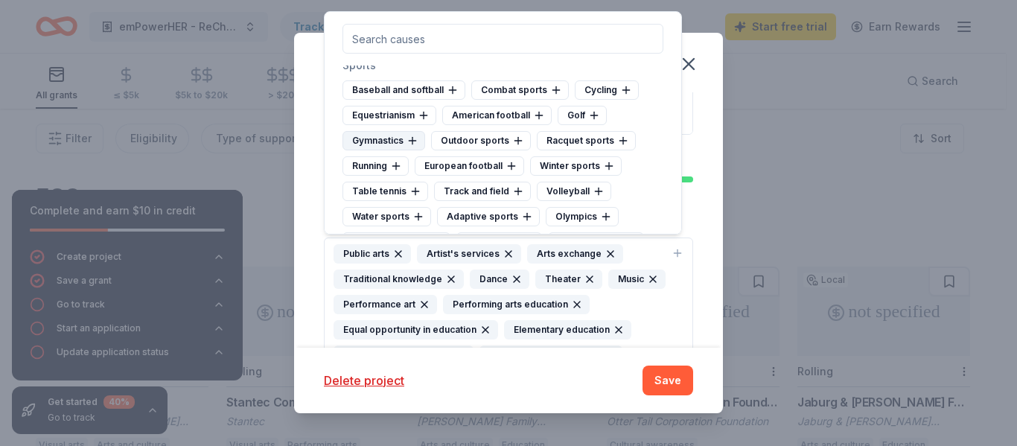
click at [380, 142] on div "Gymnastics" at bounding box center [384, 140] width 83 height 19
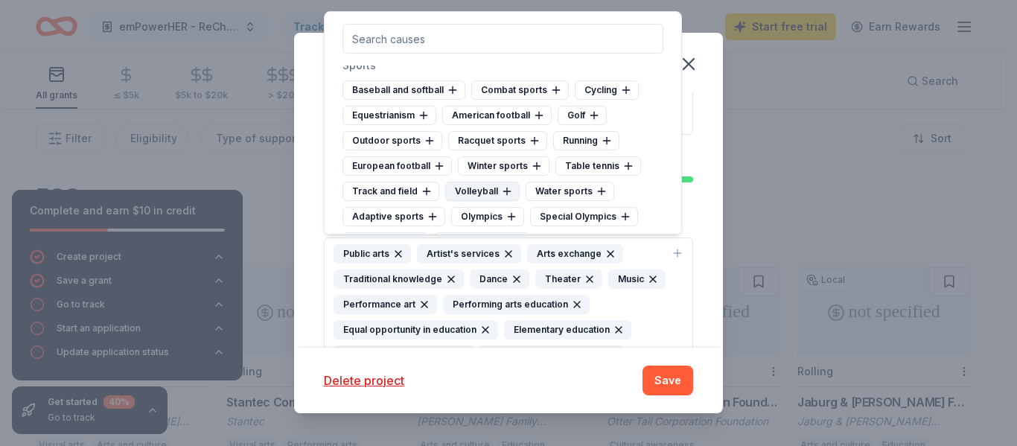
click at [472, 194] on div "Volleyball" at bounding box center [482, 191] width 74 height 19
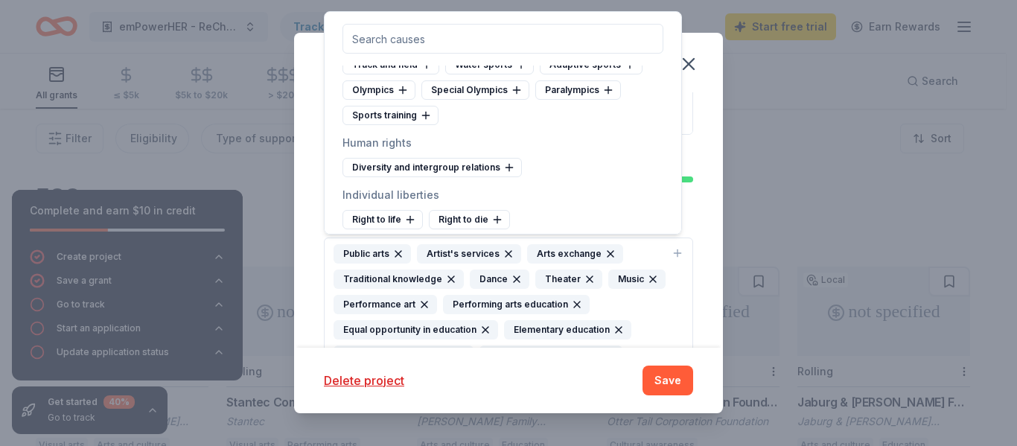
scroll to position [6925, 0]
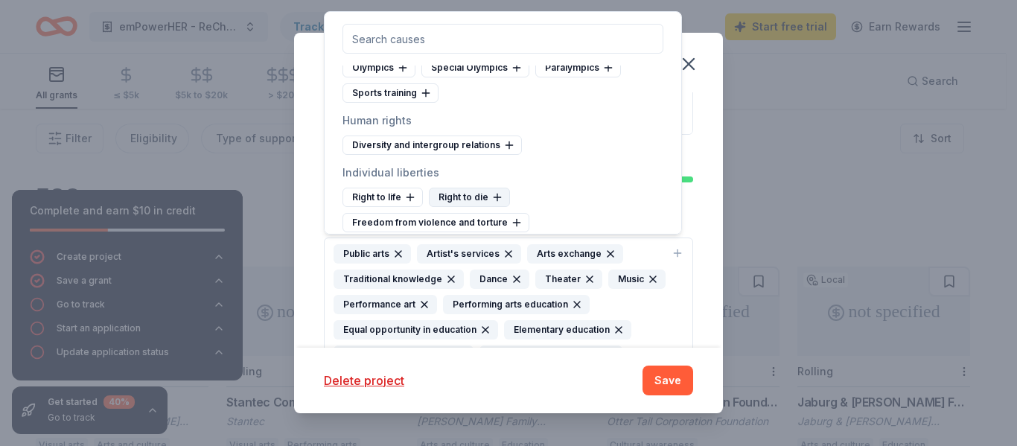
click at [468, 144] on div "Diversity and intergroup relations" at bounding box center [432, 145] width 179 height 19
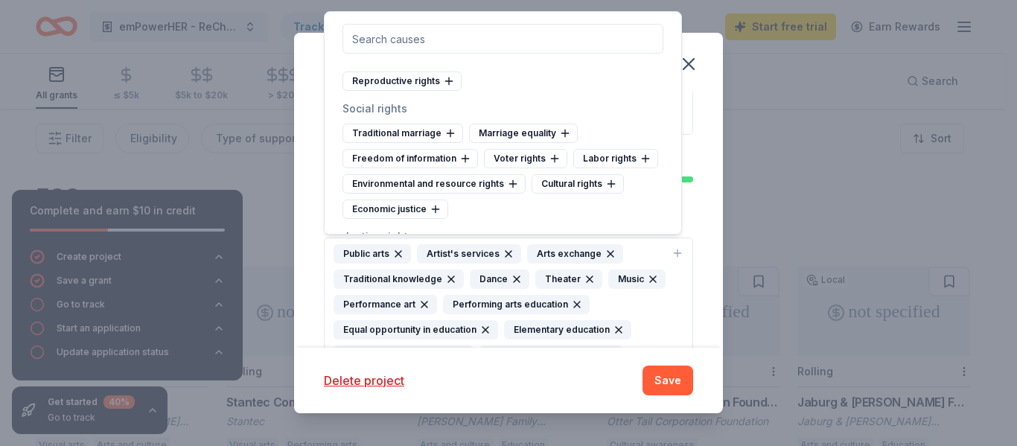
scroll to position [7149, 0]
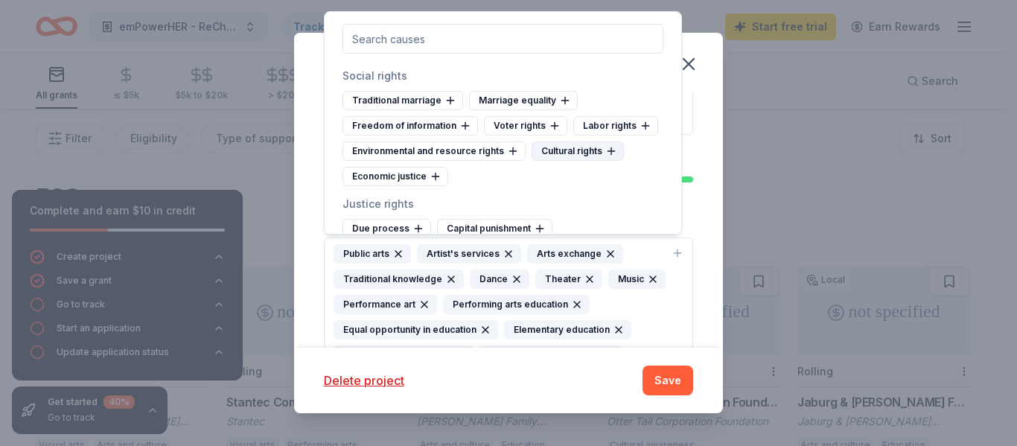
click at [573, 148] on div "Cultural rights" at bounding box center [578, 150] width 92 height 19
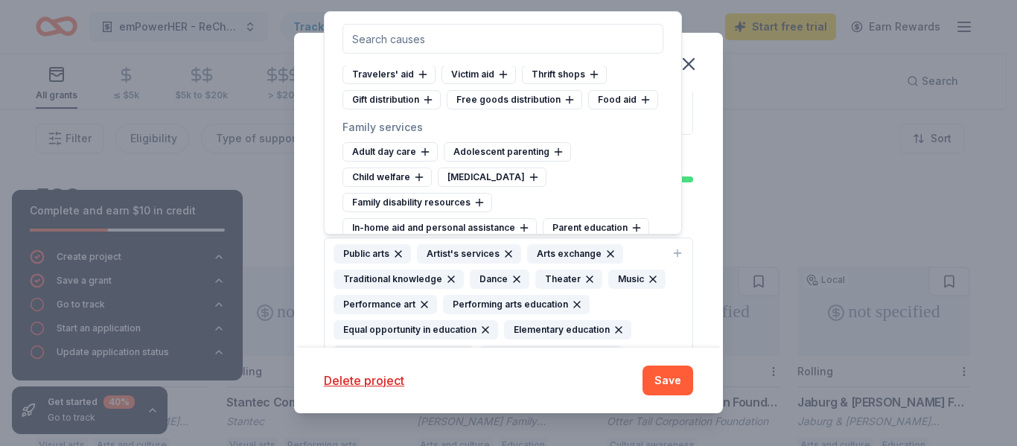
scroll to position [7595, 0]
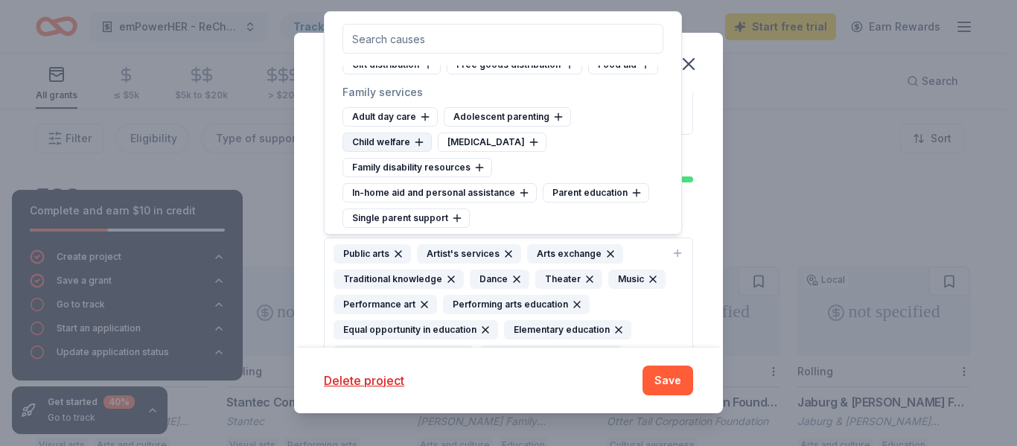
click at [401, 145] on div "Child welfare" at bounding box center [387, 142] width 89 height 19
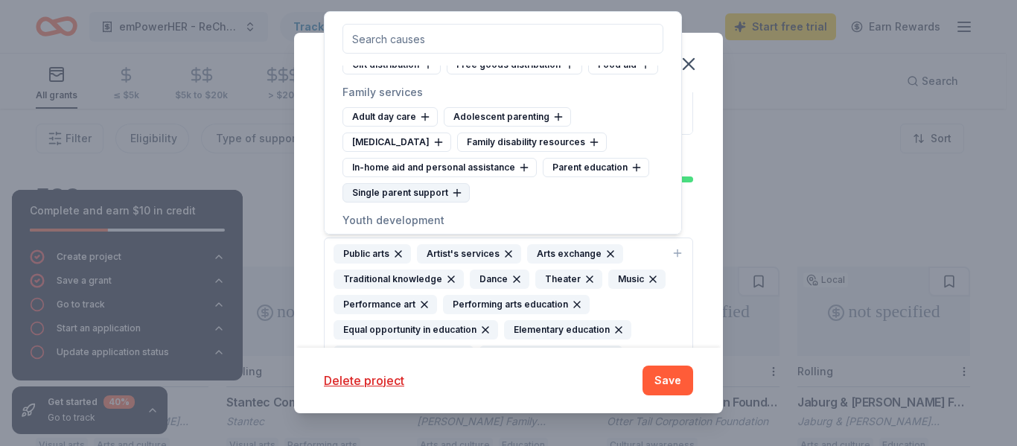
click at [421, 191] on div "Single parent support" at bounding box center [406, 192] width 127 height 19
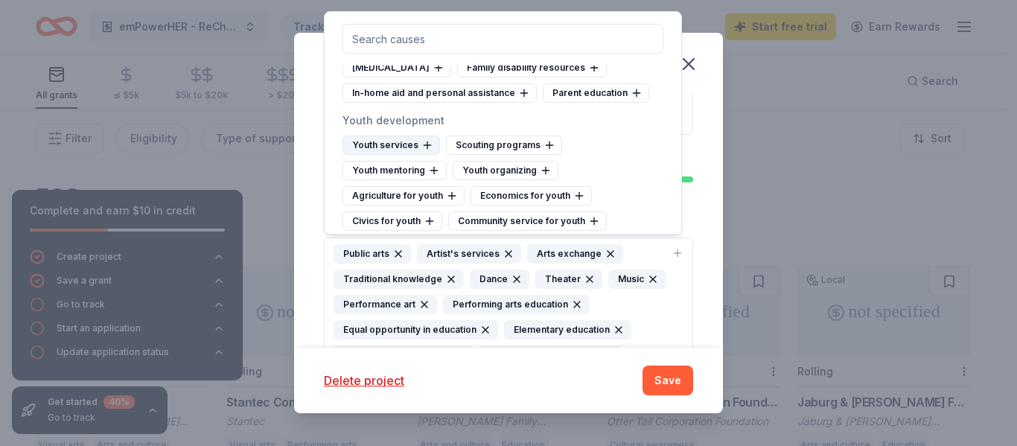
click at [392, 147] on div "Youth services" at bounding box center [392, 145] width 98 height 19
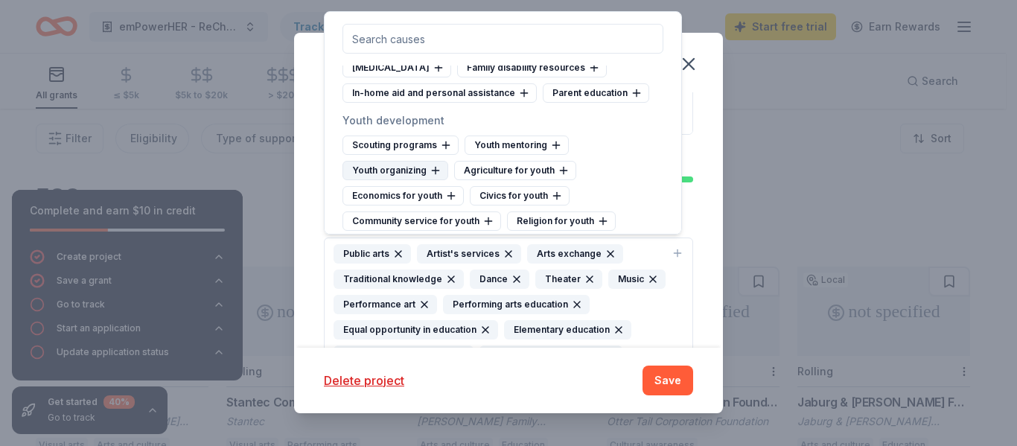
click at [389, 167] on div "Youth organizing" at bounding box center [396, 170] width 106 height 19
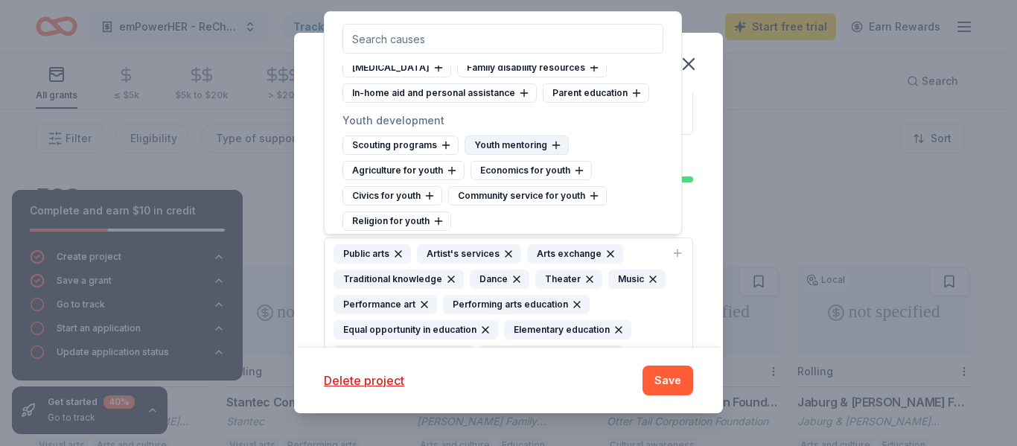
click at [494, 139] on div "Youth mentoring" at bounding box center [517, 145] width 104 height 19
click at [426, 194] on div "Community service for youth" at bounding box center [422, 195] width 159 height 19
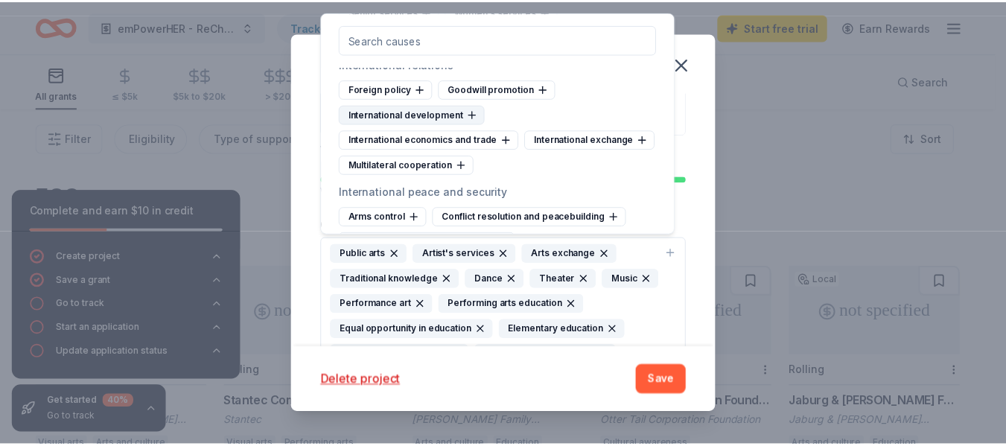
scroll to position [8295, 0]
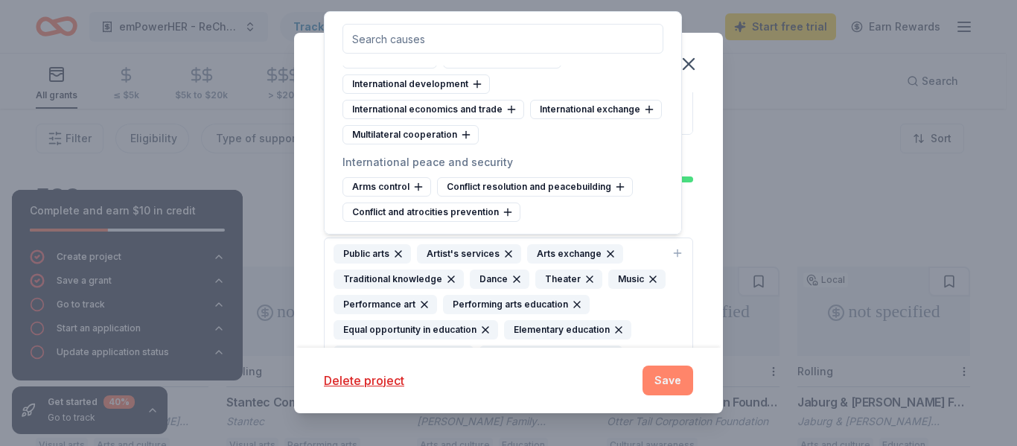
click at [666, 379] on button "Save" at bounding box center [668, 381] width 51 height 30
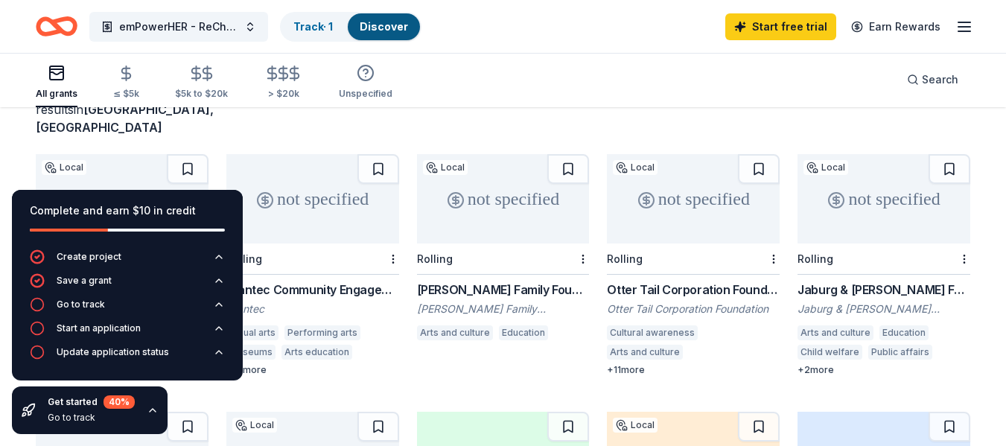
scroll to position [149, 0]
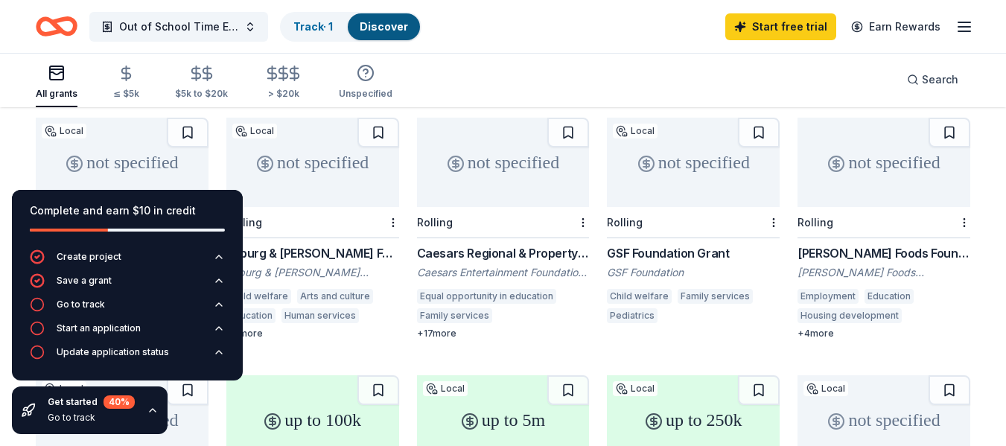
click at [92, 215] on div "Complete and earn $10 in credit" at bounding box center [127, 211] width 195 height 18
click at [83, 260] on div "Create project" at bounding box center [89, 257] width 65 height 12
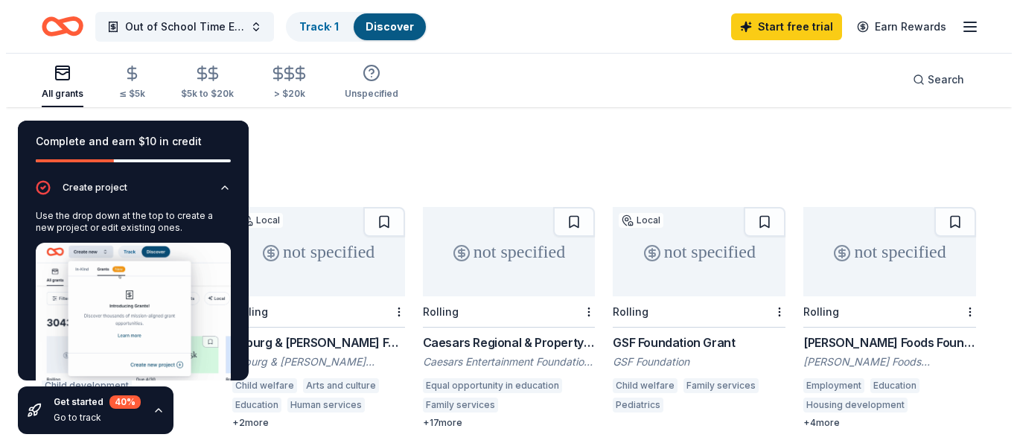
scroll to position [0, 0]
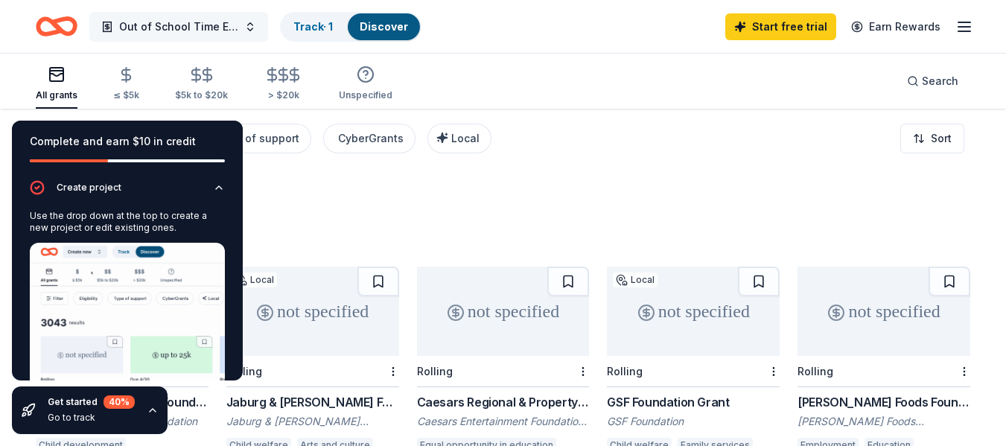
click at [177, 31] on span "Out of School Time Extracurricular/Academic Booster Programs" at bounding box center [178, 27] width 119 height 18
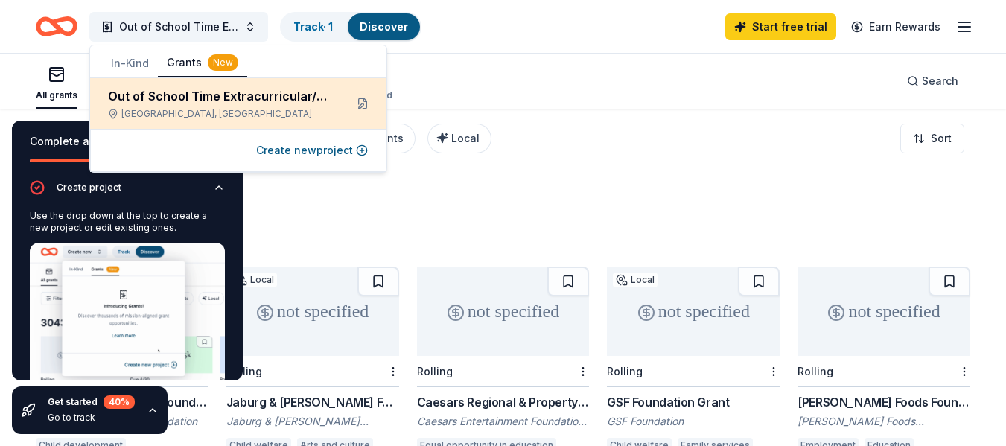
click at [188, 103] on div "Out of School Time Extracurricular/Academic Booster Programs" at bounding box center [220, 96] width 225 height 18
click at [367, 103] on button at bounding box center [363, 104] width 24 height 24
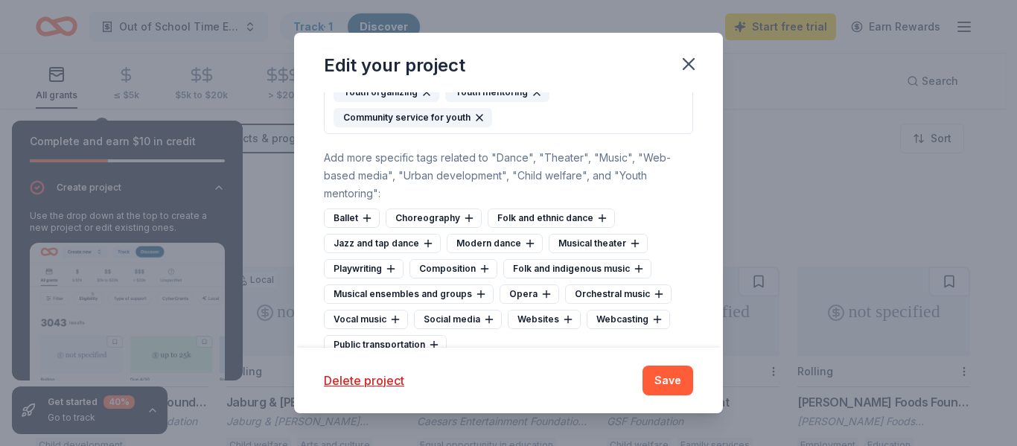
scroll to position [968, 0]
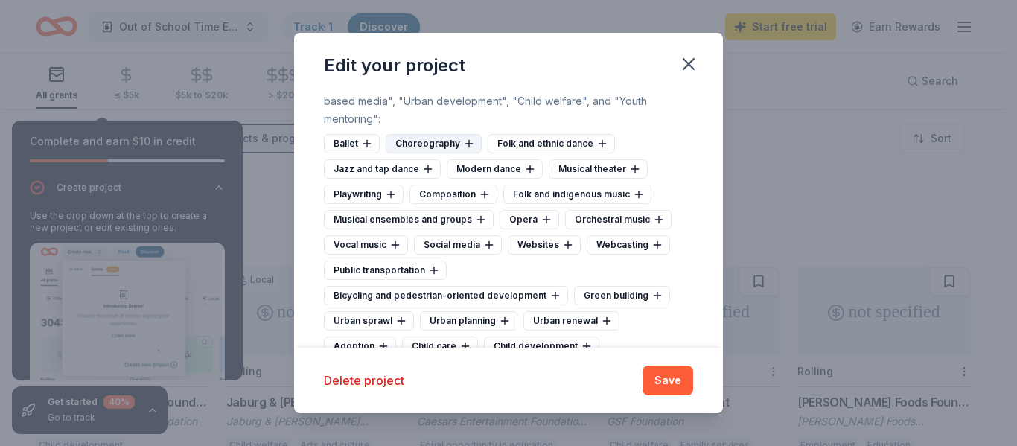
click at [445, 144] on div "Choreography" at bounding box center [434, 143] width 96 height 19
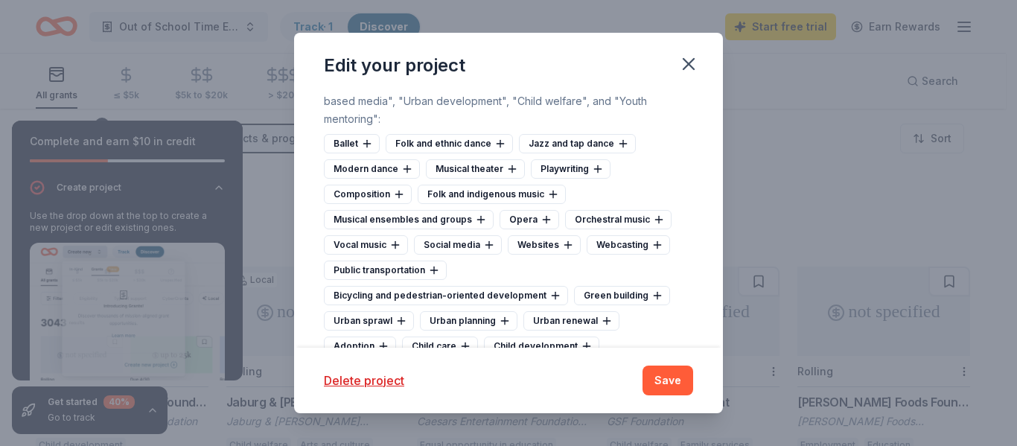
click at [445, 144] on div "Folk and ethnic dance" at bounding box center [449, 143] width 127 height 19
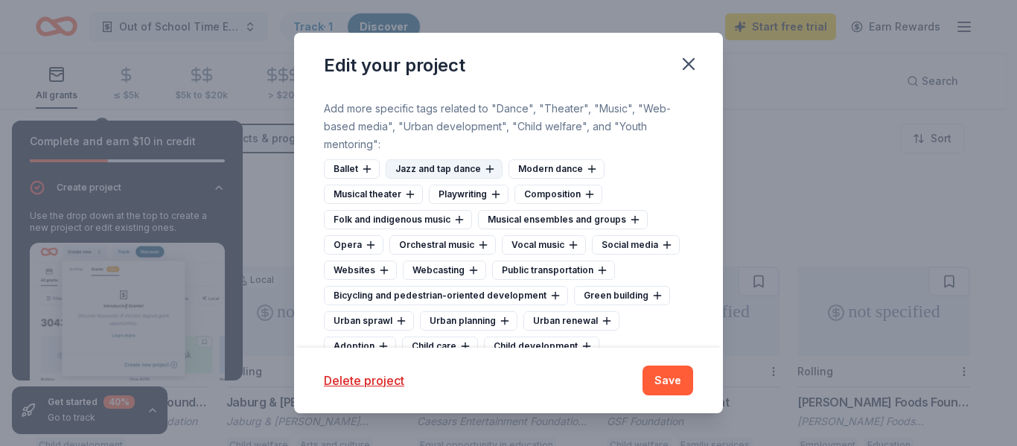
scroll to position [993, 0]
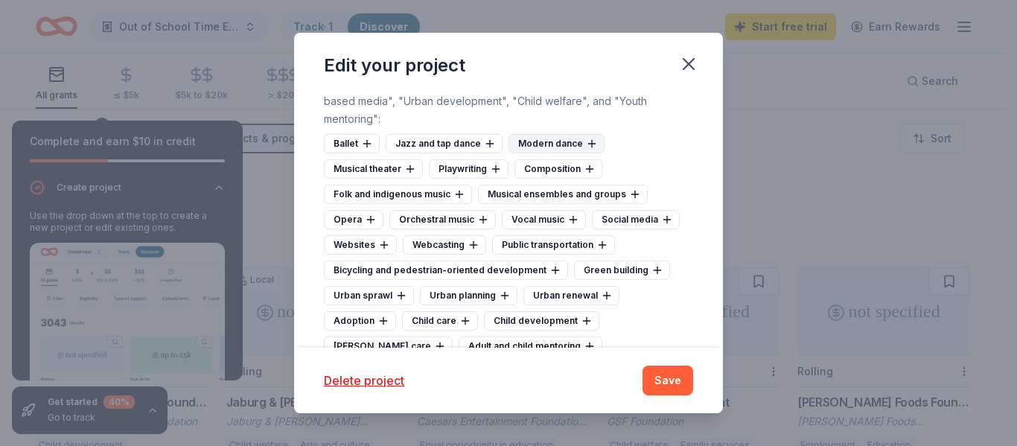
click at [538, 144] on div "Modern dance" at bounding box center [557, 143] width 96 height 19
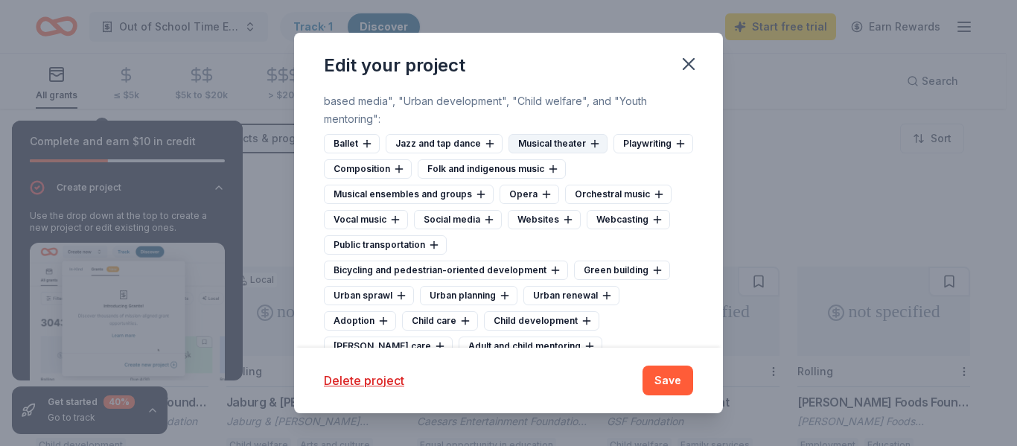
click at [535, 145] on div "Musical theater" at bounding box center [558, 143] width 99 height 19
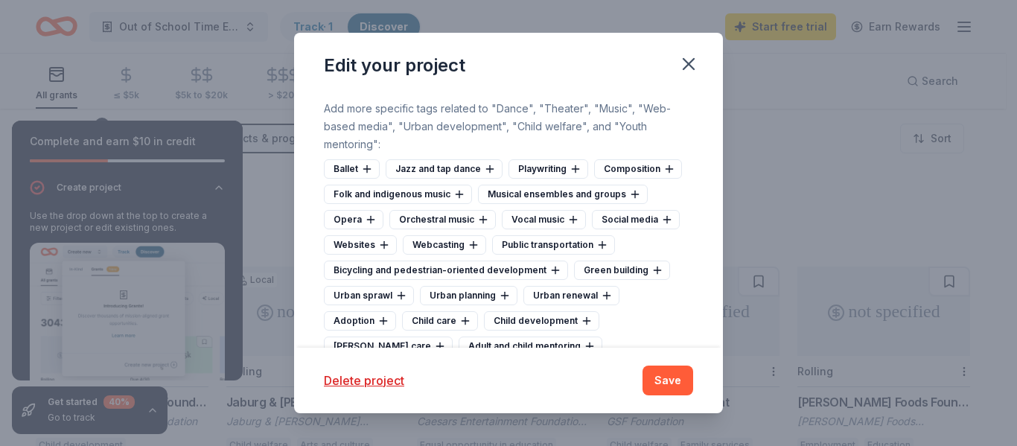
scroll to position [1019, 0]
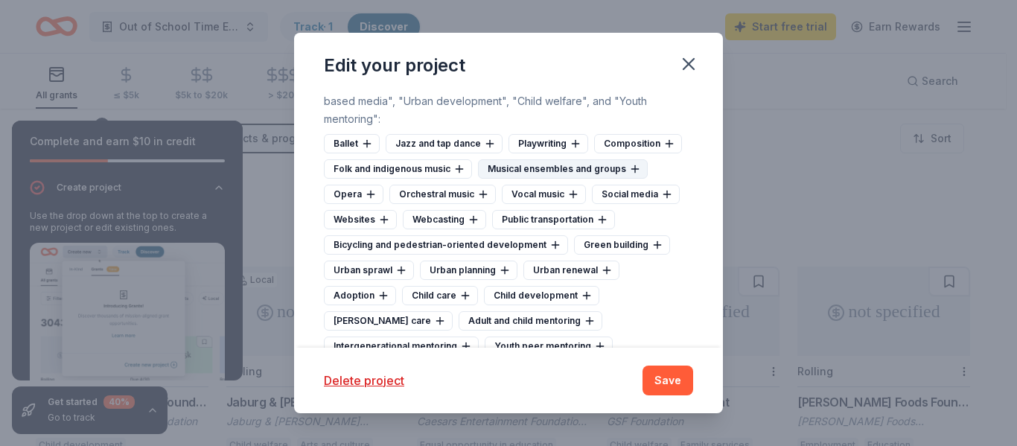
click at [538, 174] on div "Musical ensembles and groups" at bounding box center [563, 168] width 170 height 19
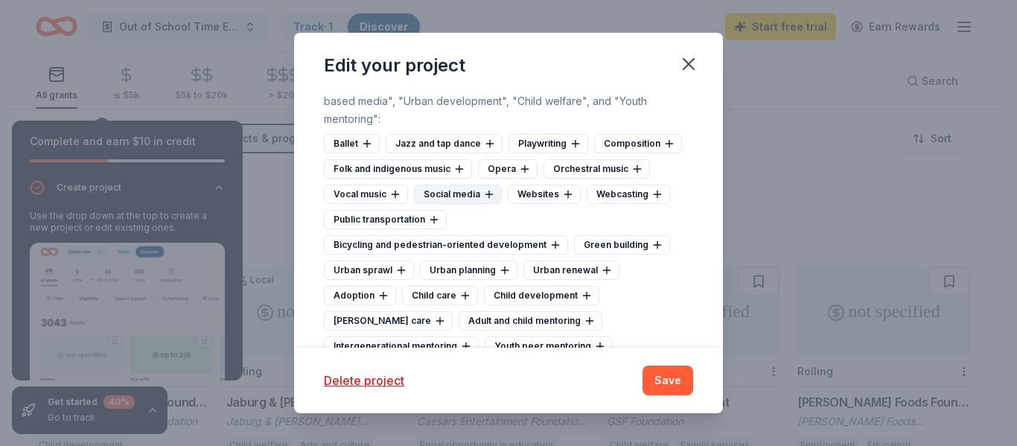
click at [446, 188] on div "Social media" at bounding box center [458, 194] width 88 height 19
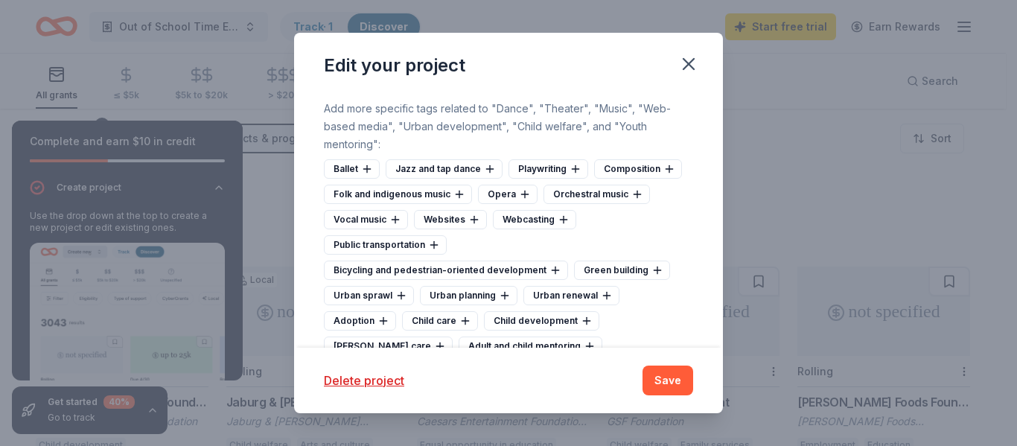
scroll to position [1044, 0]
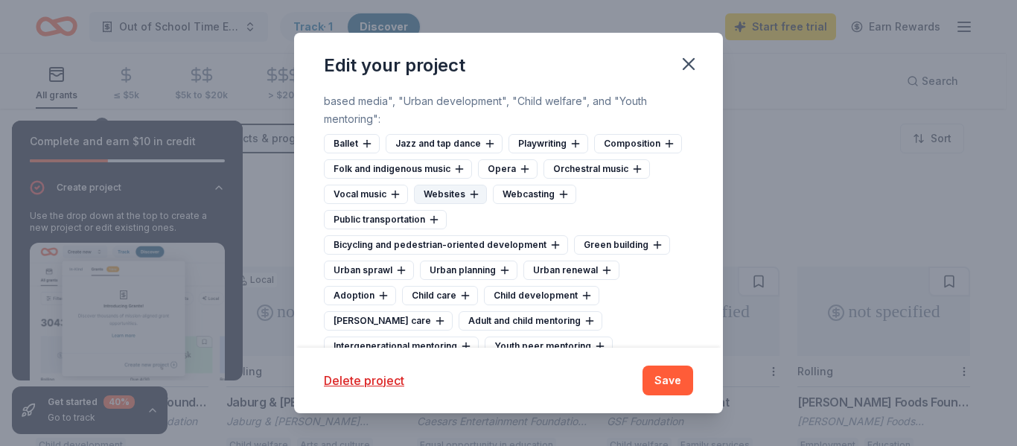
click at [445, 191] on div "Websites" at bounding box center [450, 194] width 73 height 19
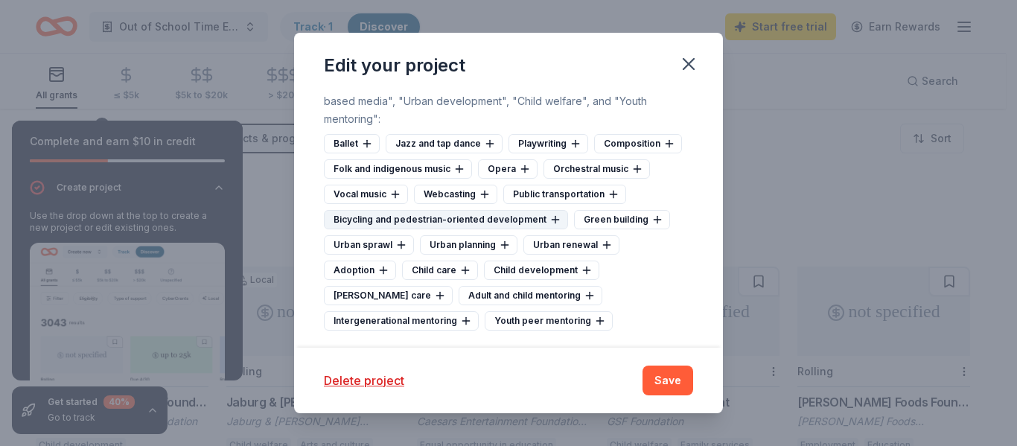
scroll to position [1104, 0]
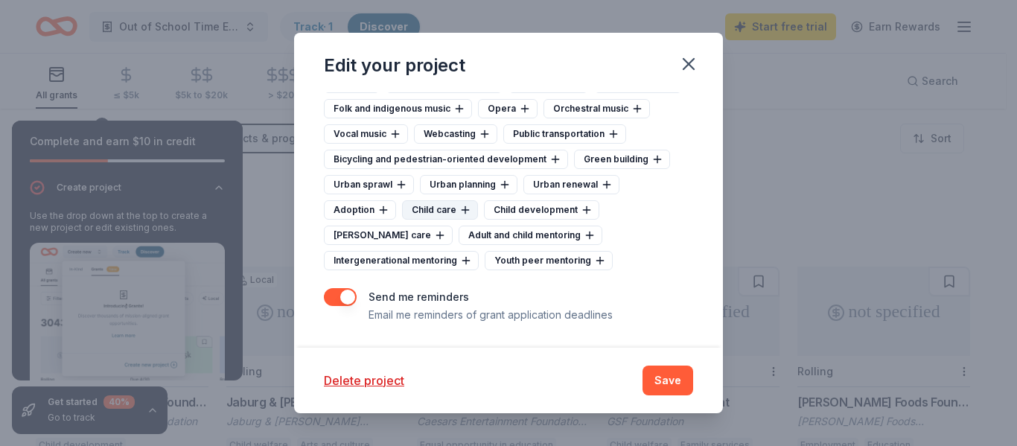
click at [438, 208] on div "Child care" at bounding box center [440, 209] width 76 height 19
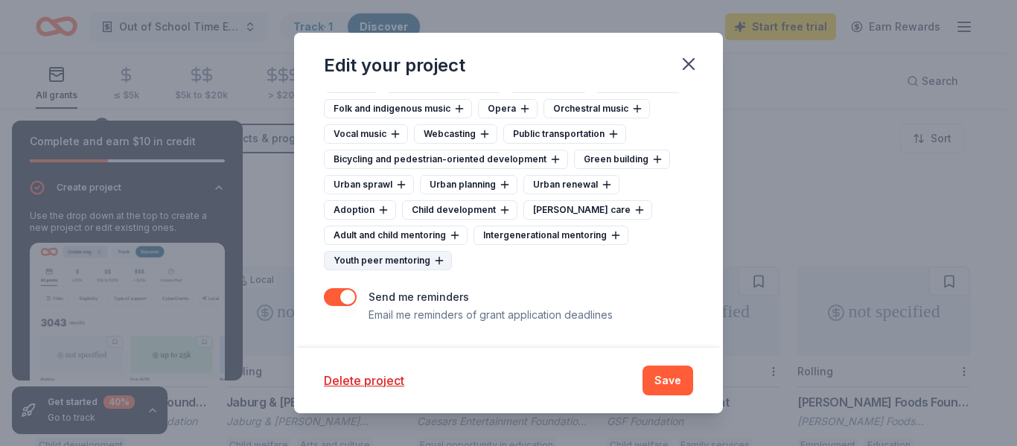
click at [407, 258] on div "Youth peer mentoring" at bounding box center [388, 260] width 128 height 19
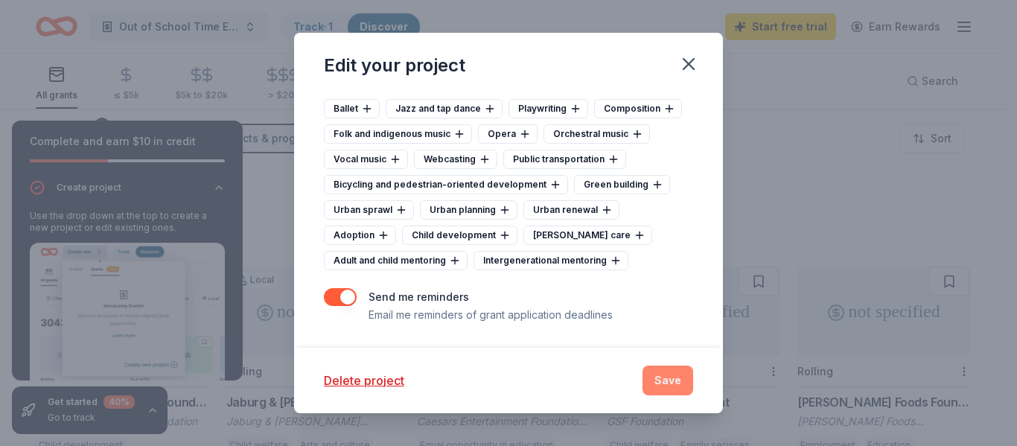
click at [686, 381] on button "Save" at bounding box center [668, 381] width 51 height 30
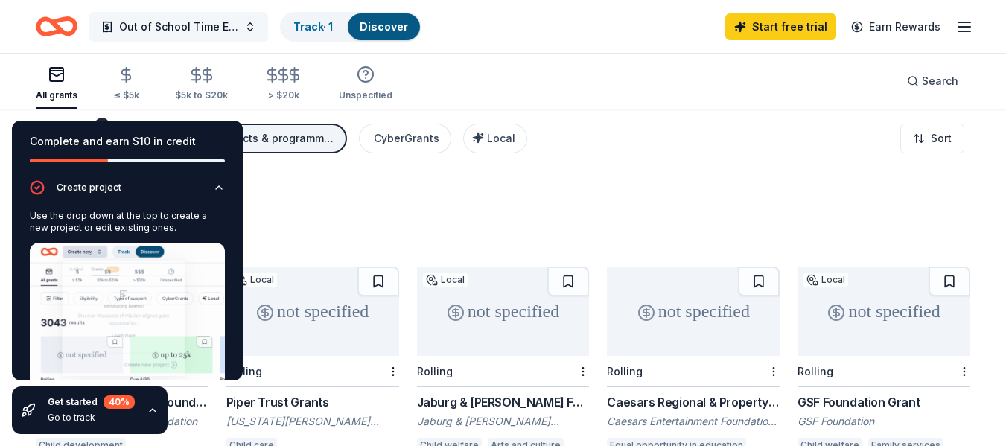
click at [204, 18] on span "Out of School Time Extracurricular/Academic Booster Programs" at bounding box center [178, 27] width 119 height 18
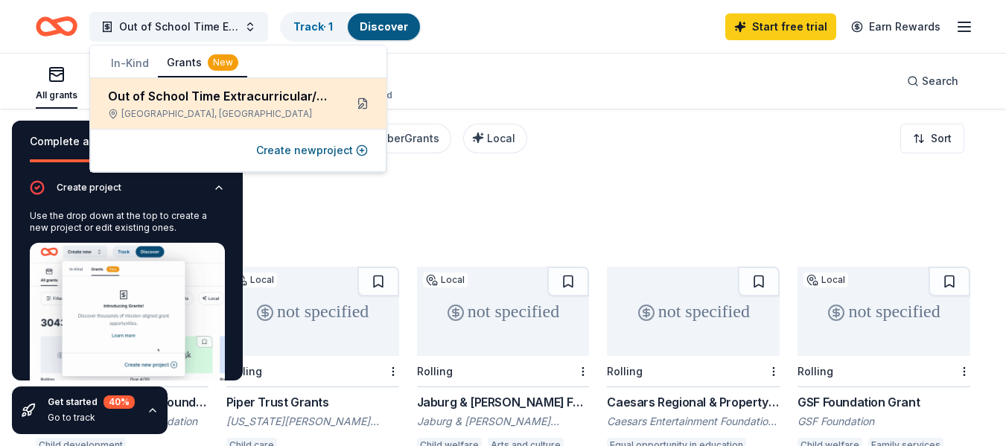
click at [362, 98] on button at bounding box center [363, 104] width 24 height 24
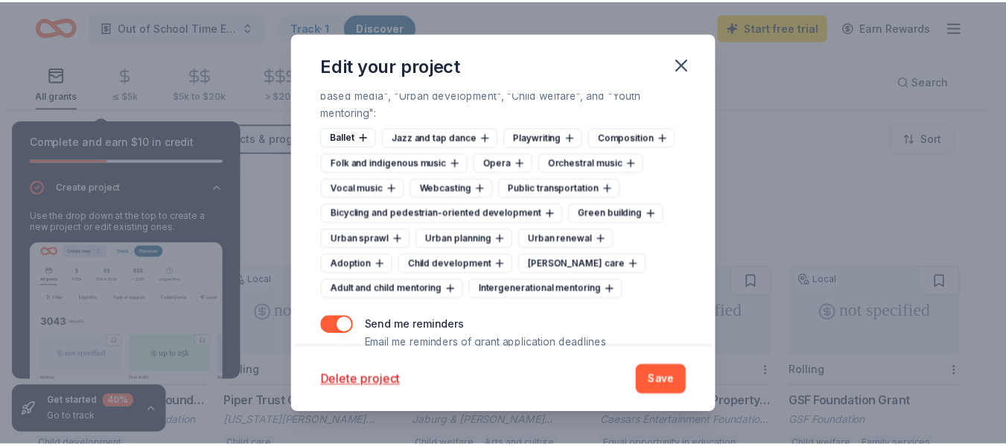
scroll to position [1104, 0]
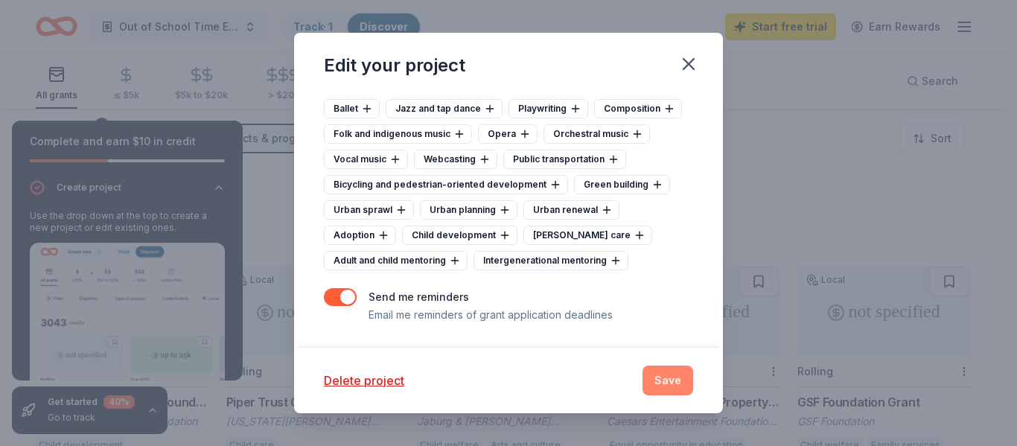
click at [682, 380] on button "Save" at bounding box center [668, 381] width 51 height 30
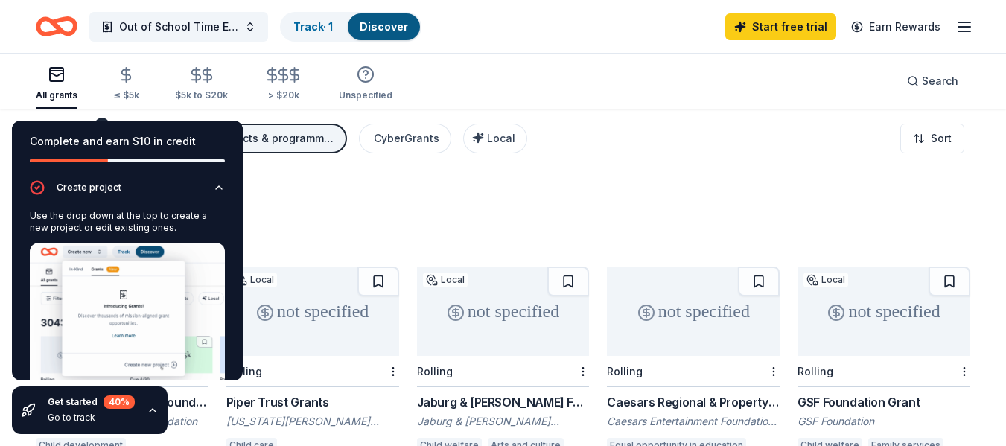
click at [383, 205] on div "1527 results in Phoenix, AZ" at bounding box center [503, 216] width 935 height 66
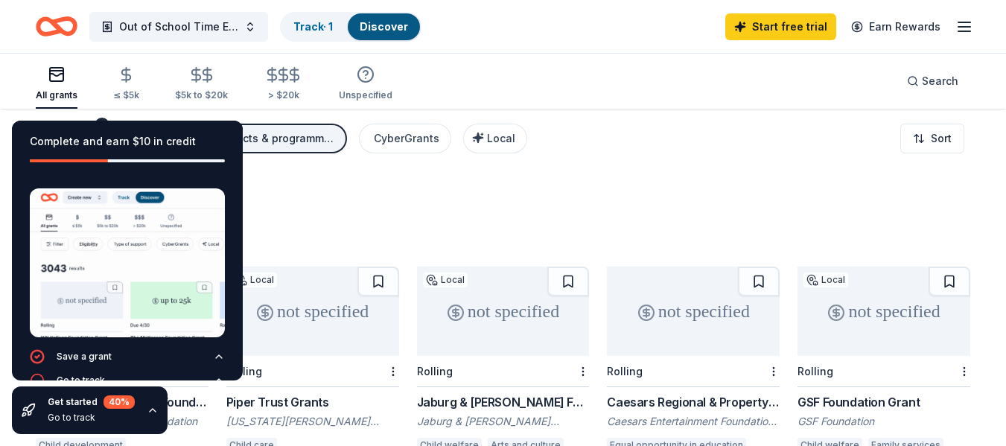
scroll to position [121, 0]
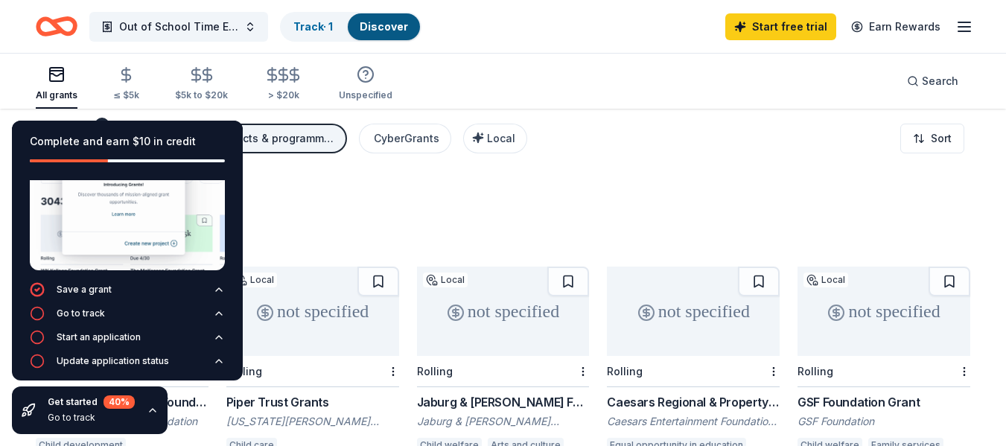
click at [483, 45] on div "Out of School Time Extracurricular/Academic Booster Programs Track · 1 Discover…" at bounding box center [503, 26] width 1006 height 53
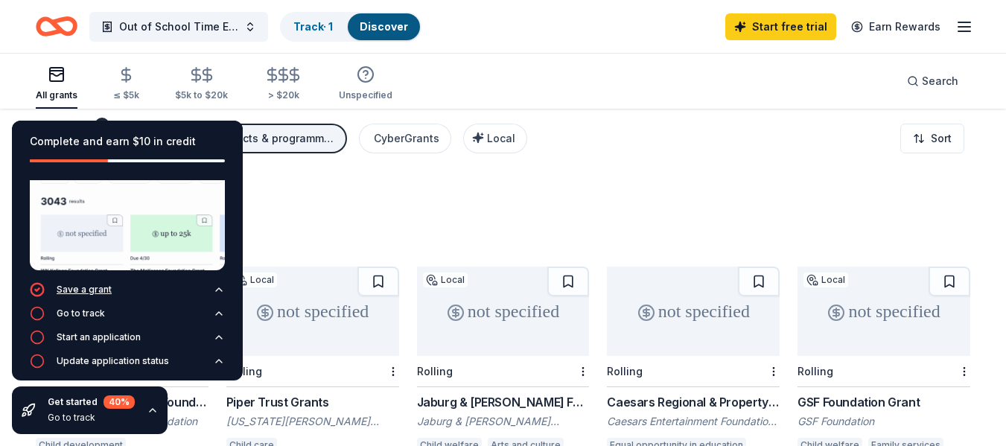
click at [85, 284] on div "Save a grant" at bounding box center [84, 290] width 55 height 12
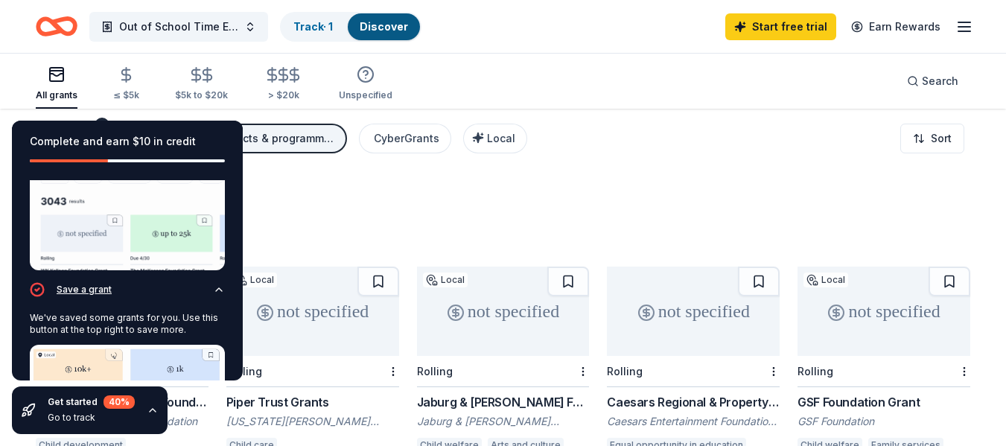
scroll to position [86, 0]
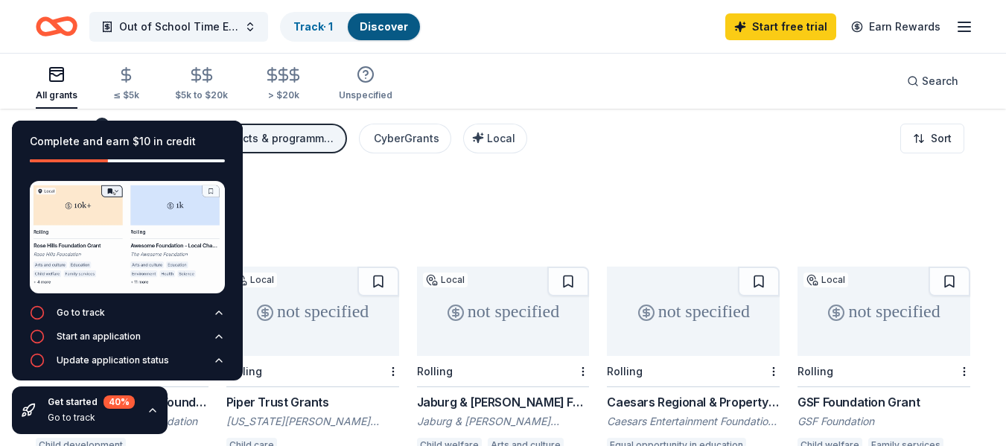
click at [398, 195] on div "1527 results in Phoenix, AZ" at bounding box center [503, 216] width 935 height 66
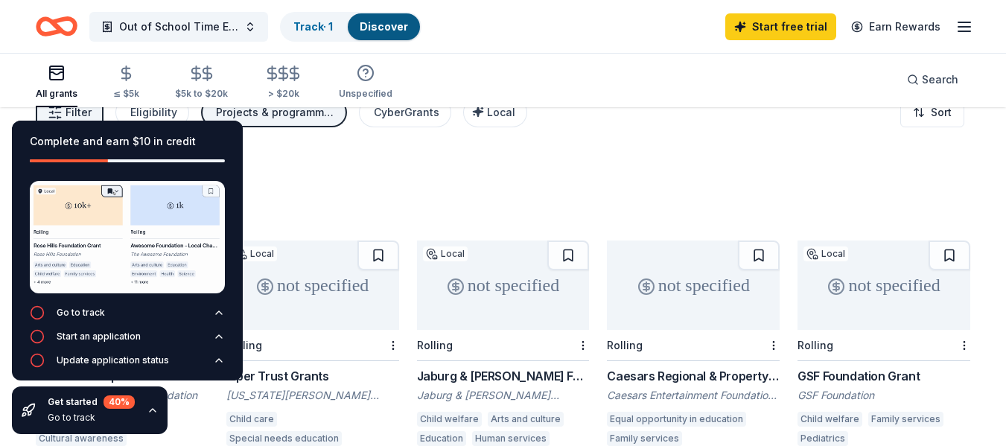
scroll to position [0, 0]
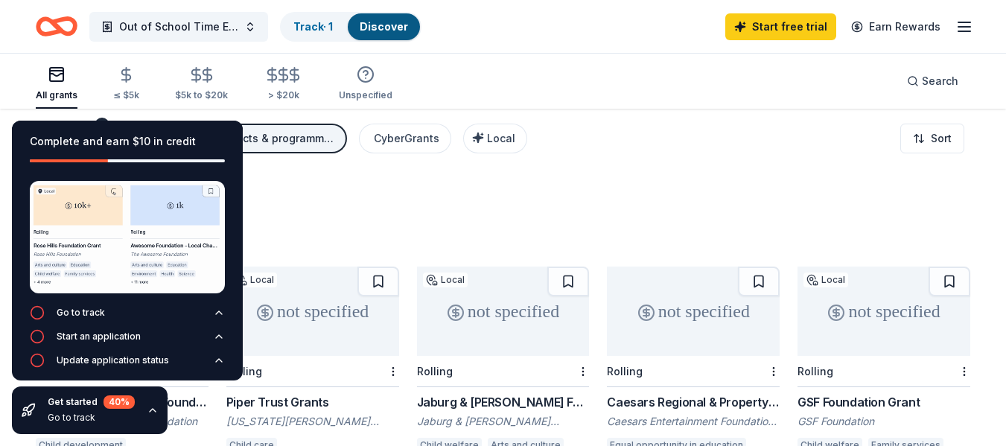
click at [54, 396] on div "Get started 40 %" at bounding box center [91, 401] width 87 height 13
drag, startPoint x: 231, startPoint y: 298, endPoint x: 242, endPoint y: 177, distance: 121.1
click at [242, 177] on div "Complete and earn $10 in credit Create project Save a grant We've saved some gr…" at bounding box center [127, 251] width 231 height 260
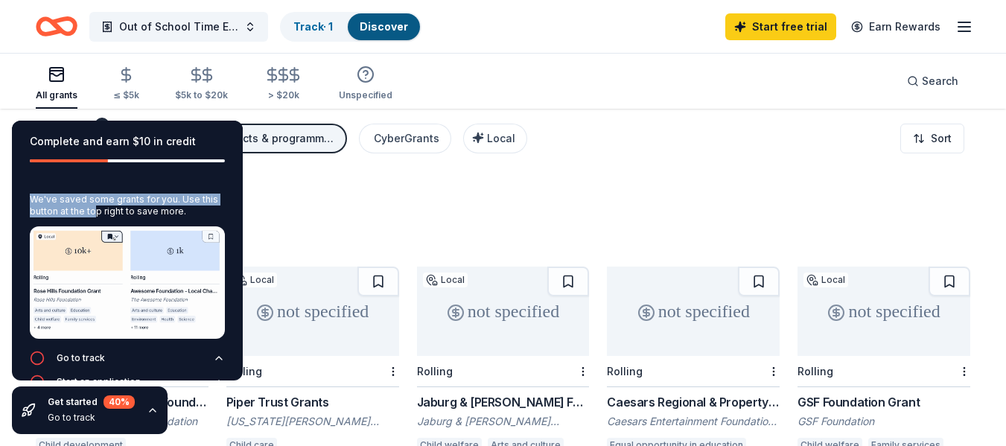
drag, startPoint x: 100, startPoint y: 117, endPoint x: 96, endPoint y: 208, distance: 91.7
click at [96, 208] on div "Complete and earn $10 in credit Create project Save a grant We've saved some gr…" at bounding box center [127, 277] width 255 height 337
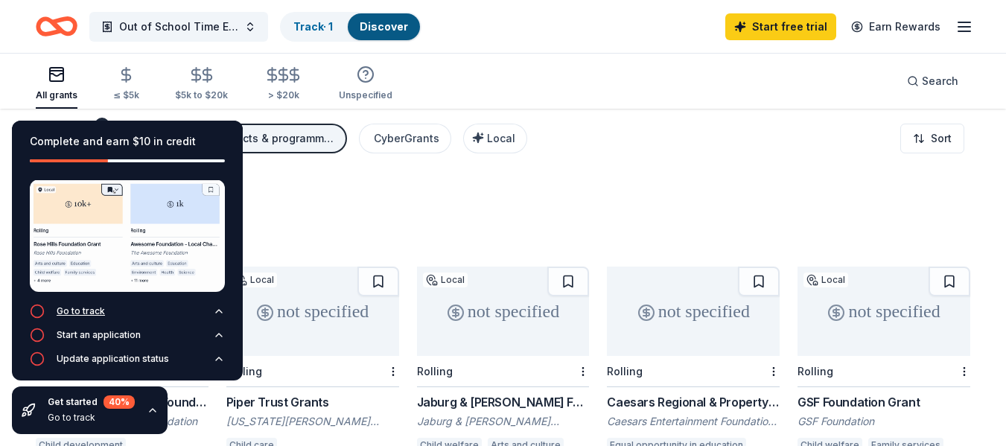
click at [67, 305] on div "Go to track" at bounding box center [81, 311] width 48 height 12
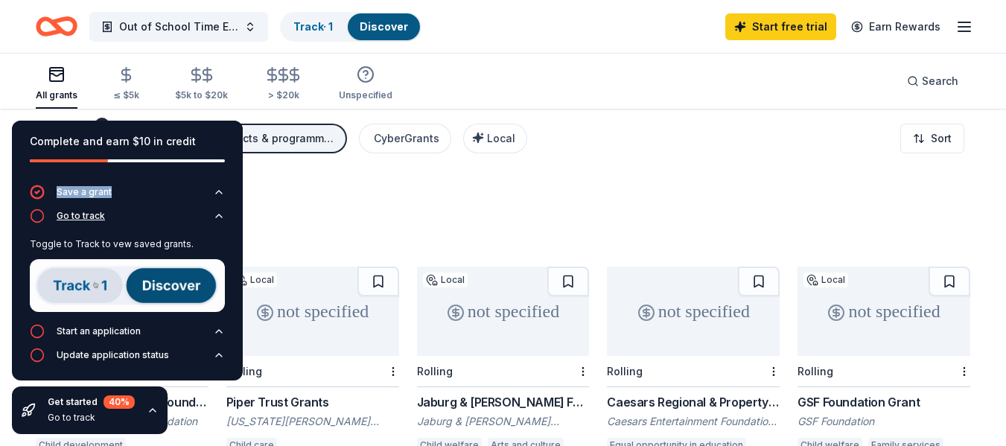
scroll to position [19, 0]
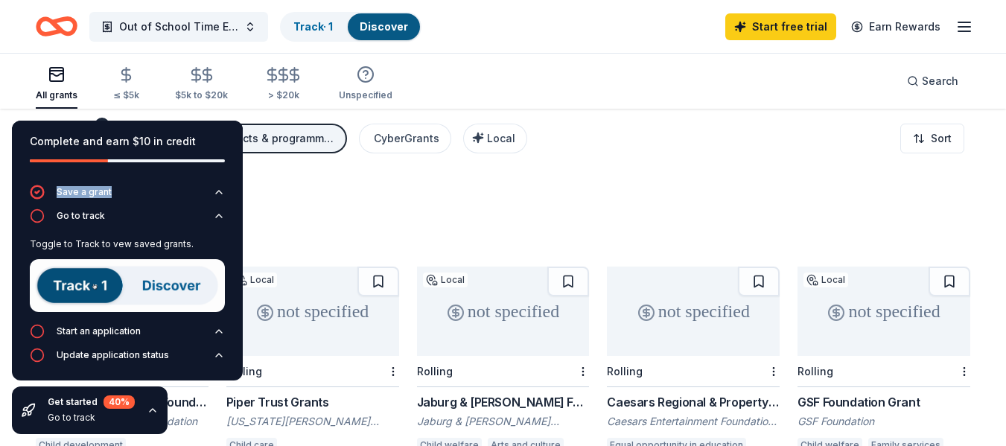
click at [82, 281] on img at bounding box center [127, 285] width 195 height 53
click at [87, 194] on div "Save a grant" at bounding box center [84, 192] width 55 height 12
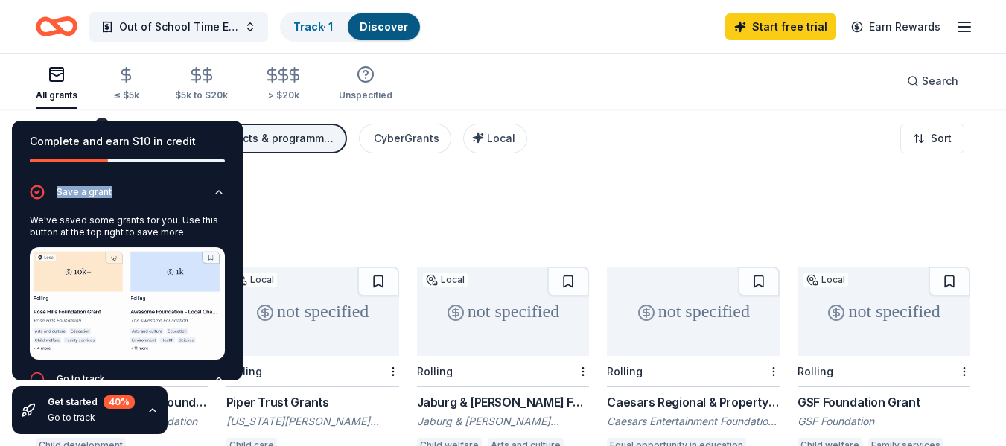
click at [499, 187] on div "1527 results in Phoenix, AZ" at bounding box center [503, 216] width 935 height 66
click at [290, 200] on div "1527 results in Phoenix, AZ" at bounding box center [503, 216] width 935 height 66
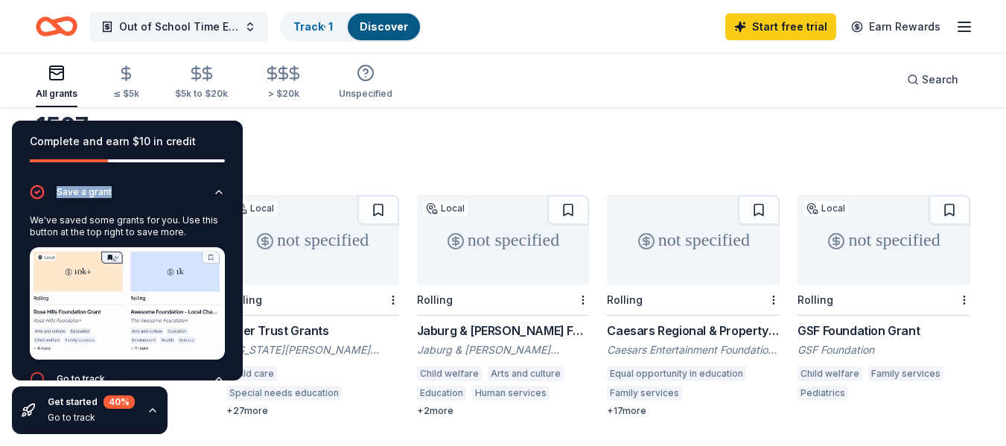
scroll to position [149, 0]
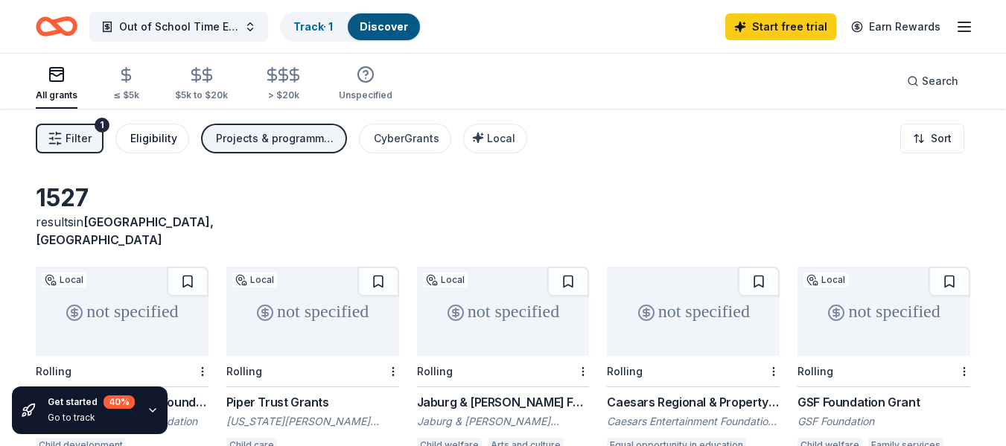
click at [162, 131] on div "Eligibility" at bounding box center [153, 139] width 47 height 18
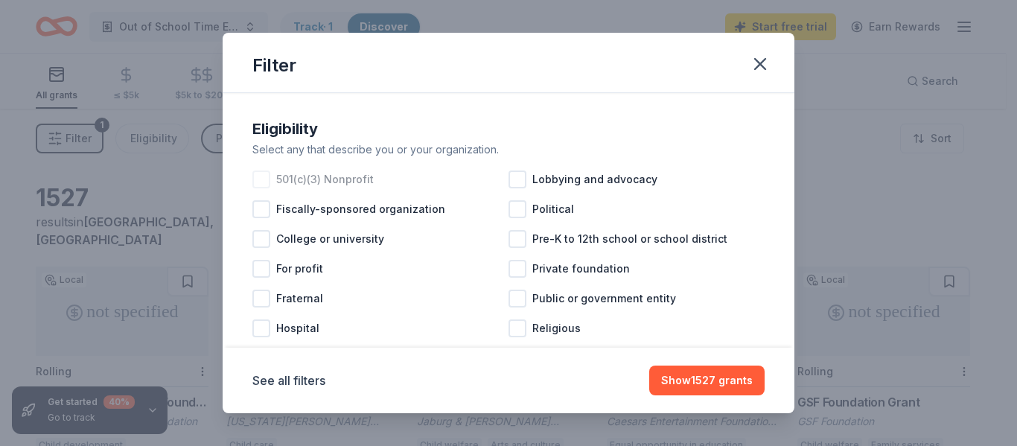
click at [260, 182] on div at bounding box center [261, 180] width 18 height 18
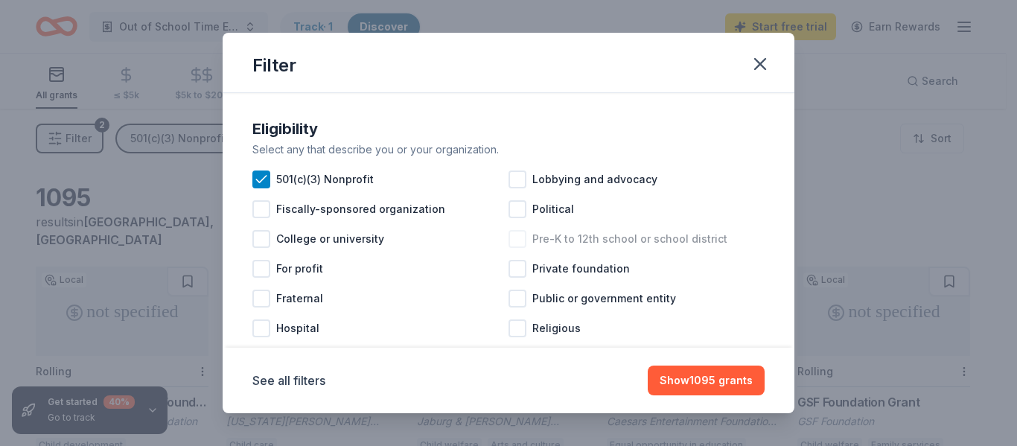
scroll to position [74, 0]
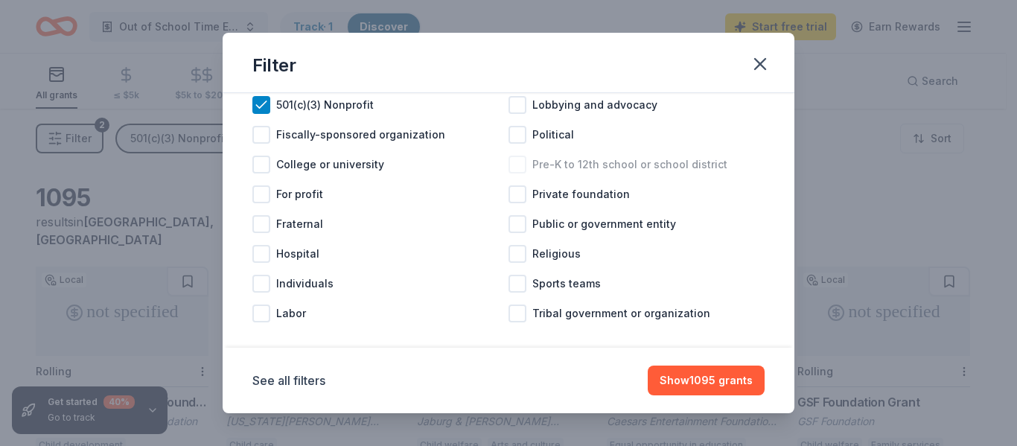
click at [513, 162] on div at bounding box center [518, 165] width 18 height 18
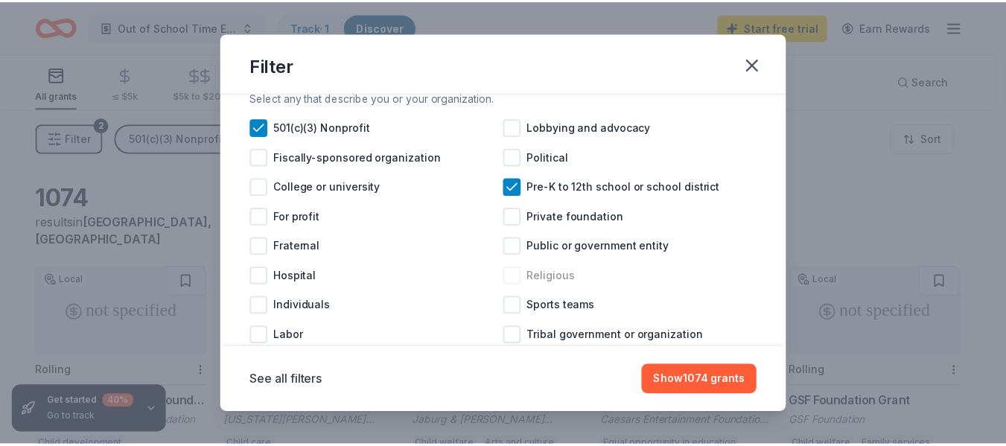
scroll to position [91, 0]
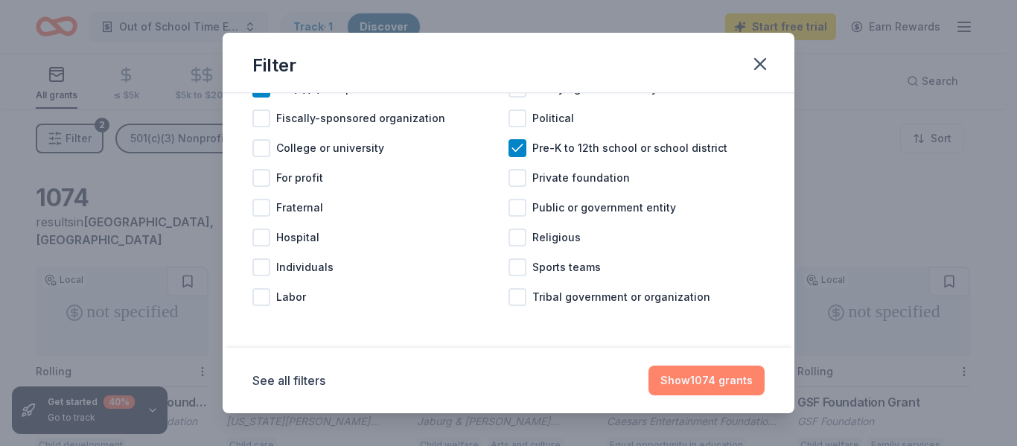
click at [695, 379] on button "Show 1074 grants" at bounding box center [707, 381] width 116 height 30
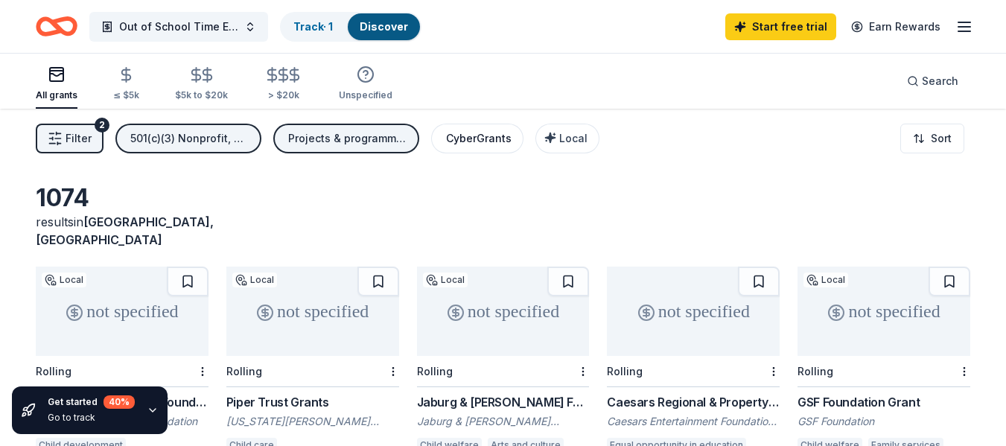
click at [473, 134] on div "CyberGrants" at bounding box center [479, 139] width 66 height 18
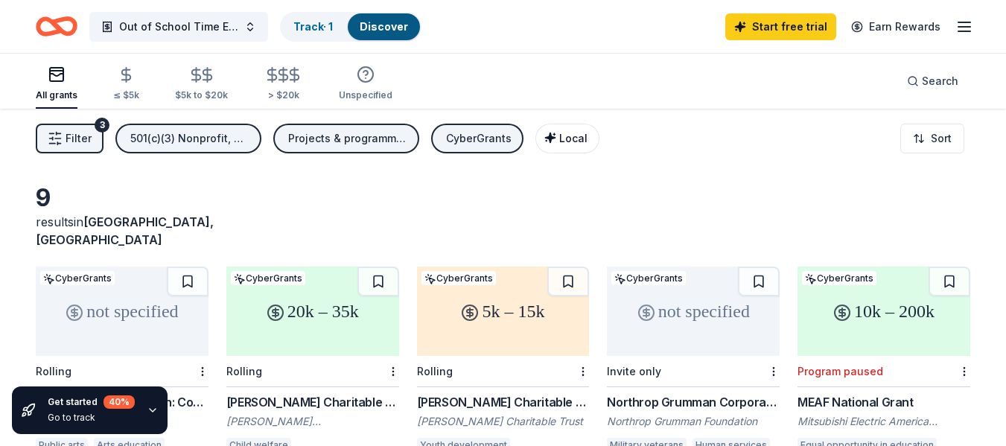
click at [571, 137] on span "Local" at bounding box center [573, 138] width 28 height 13
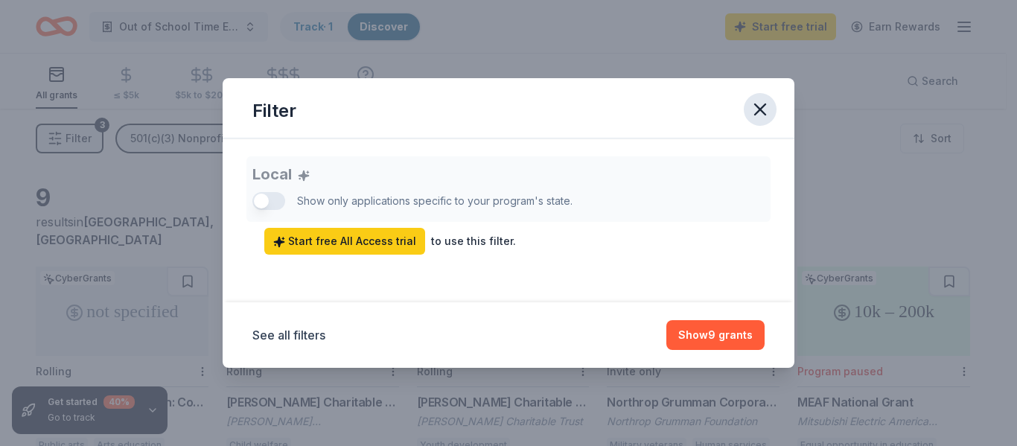
click at [765, 106] on icon "button" at bounding box center [760, 109] width 21 height 21
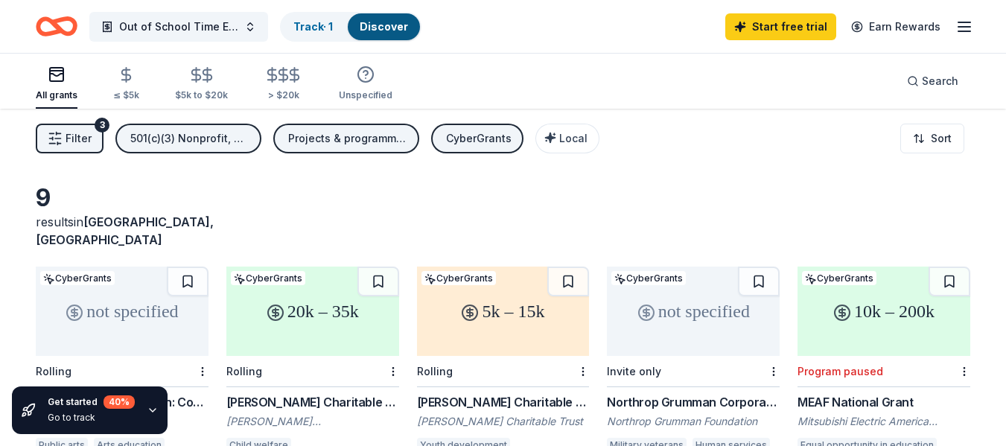
click at [471, 140] on div "CyberGrants" at bounding box center [479, 139] width 66 height 18
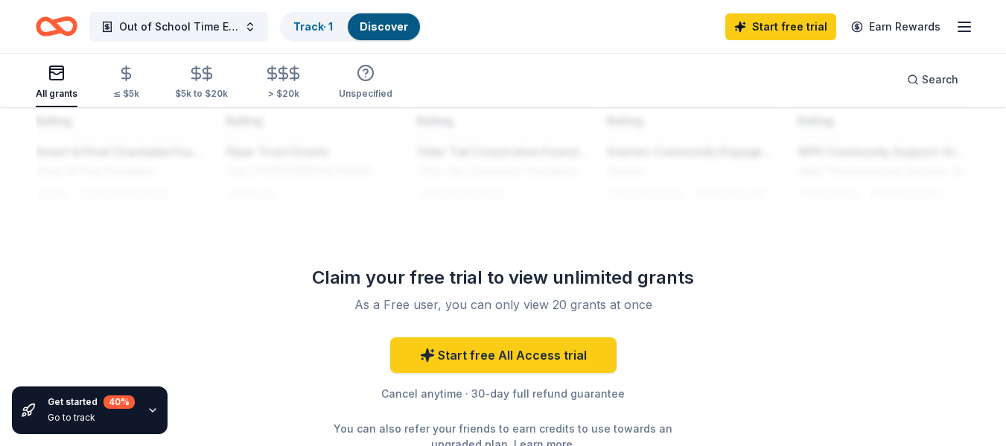
scroll to position [1340, 0]
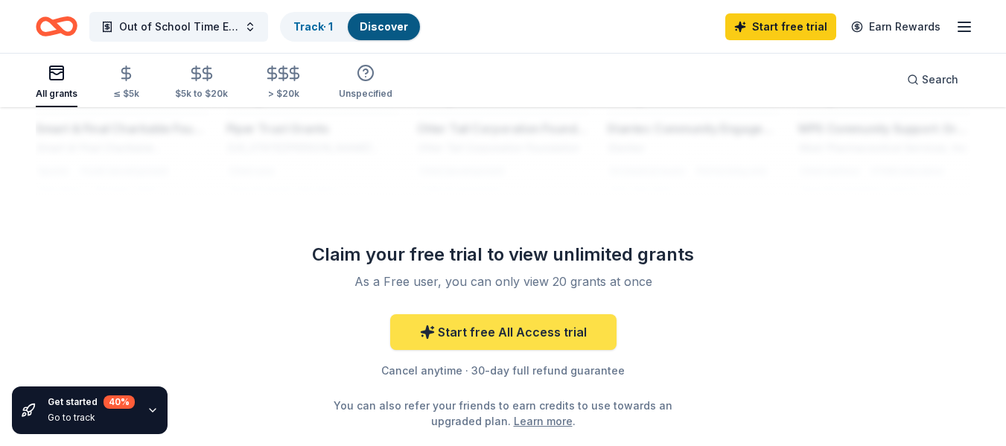
click at [527, 314] on link "Start free All Access trial" at bounding box center [503, 332] width 226 height 36
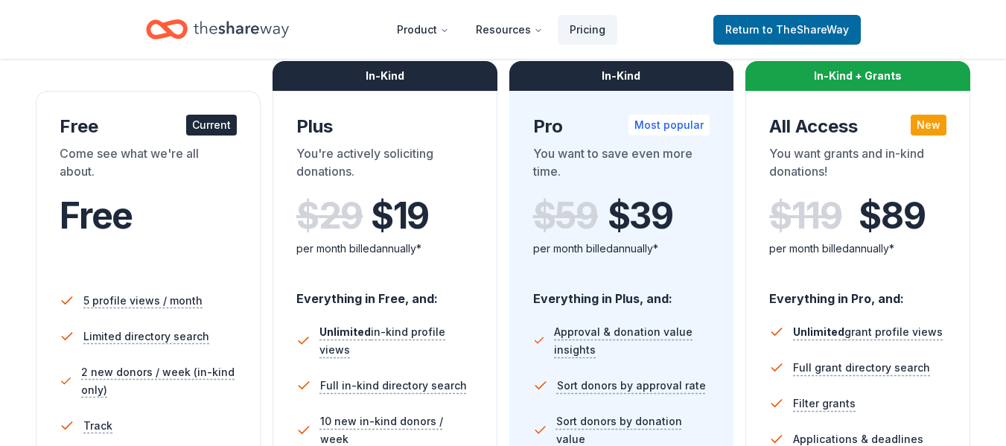
scroll to position [223, 0]
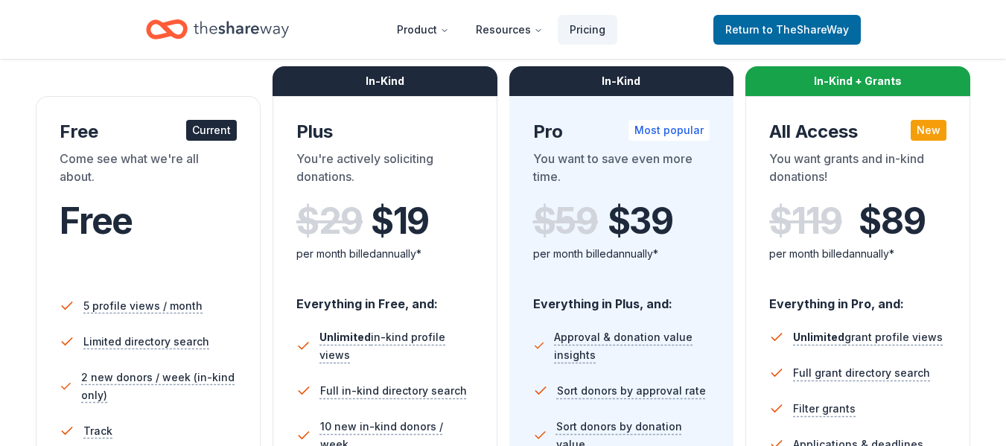
click at [150, 186] on div "Come see what we're all about." at bounding box center [148, 171] width 177 height 42
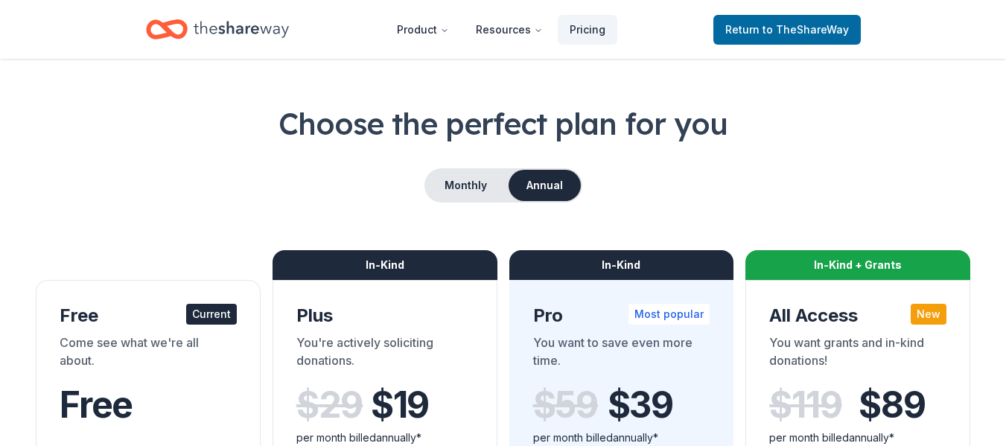
scroll to position [0, 0]
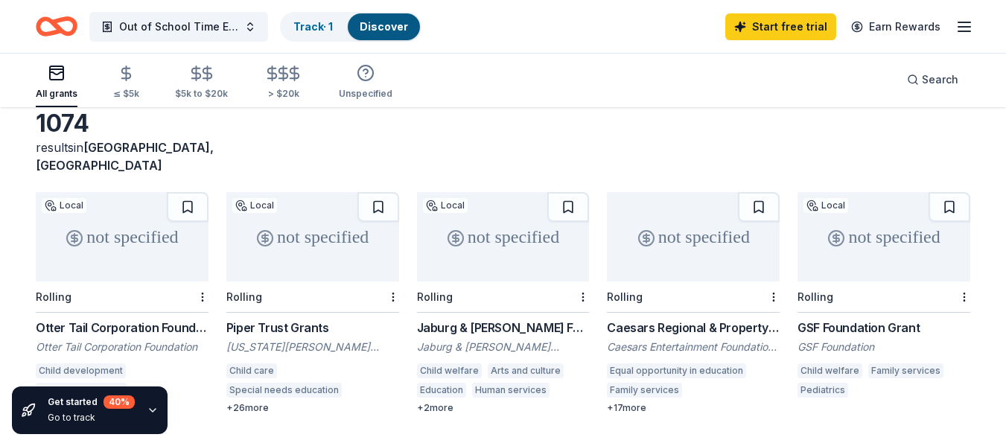
scroll to position [149, 0]
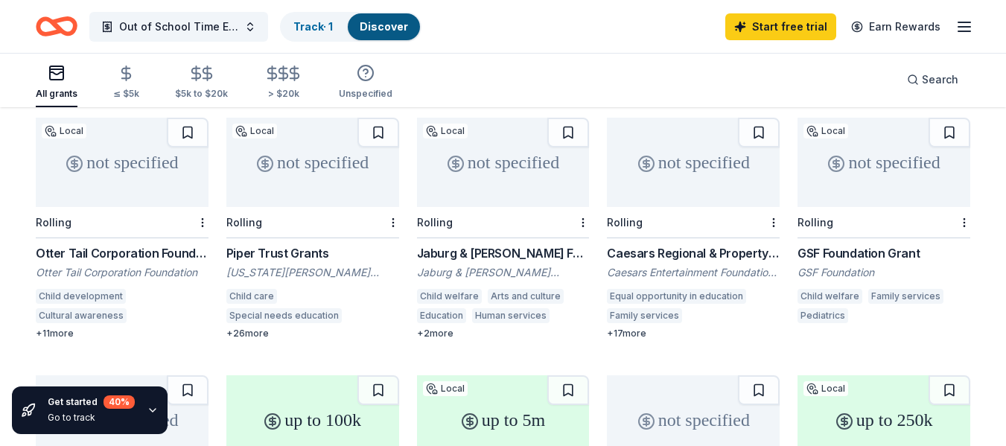
click at [329, 144] on div "not specified" at bounding box center [312, 162] width 173 height 89
click at [141, 147] on div "not specified" at bounding box center [122, 162] width 173 height 89
click at [479, 144] on div "not specified" at bounding box center [503, 162] width 173 height 89
click at [207, 70] on line "button" at bounding box center [207, 73] width 0 height 14
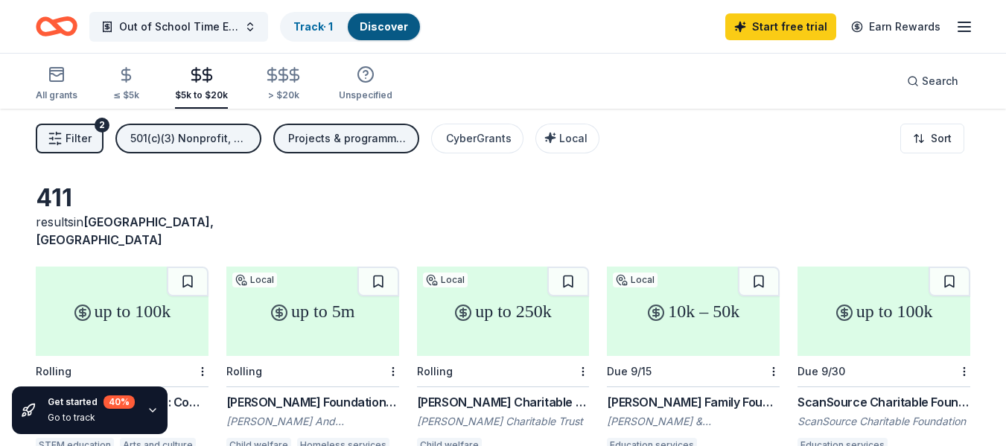
scroll to position [74, 0]
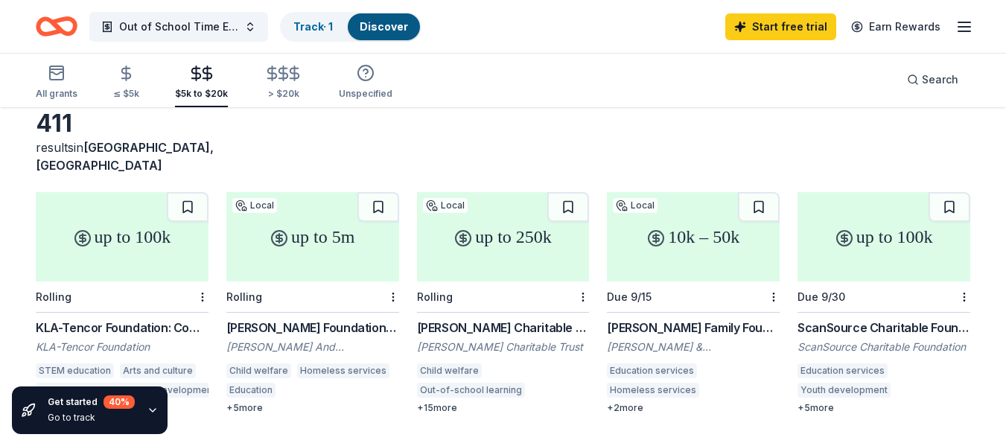
click at [335, 217] on div "up to 5m" at bounding box center [312, 236] width 173 height 89
click at [114, 224] on div "up to 100k" at bounding box center [122, 236] width 173 height 89
click at [481, 217] on div "up to 250k" at bounding box center [503, 236] width 173 height 89
click at [718, 214] on div "10k – 50k" at bounding box center [693, 236] width 173 height 89
click at [868, 215] on div "up to 100k" at bounding box center [884, 236] width 173 height 89
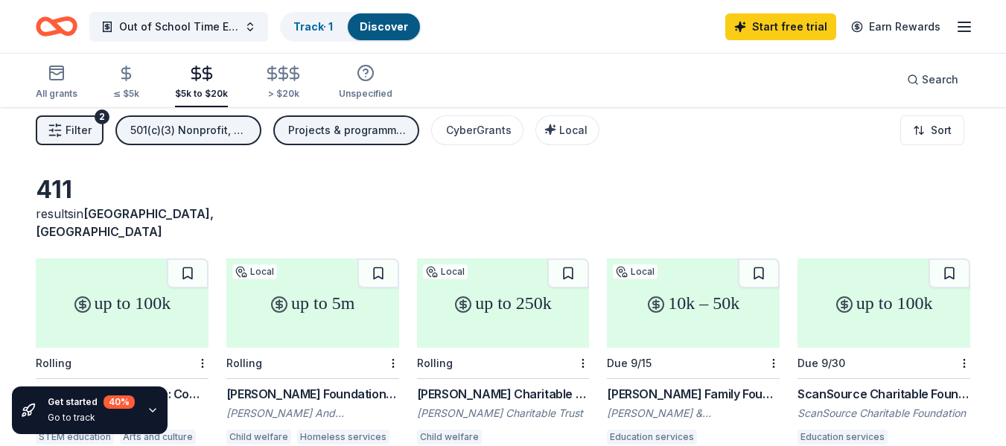
scroll to position [0, 0]
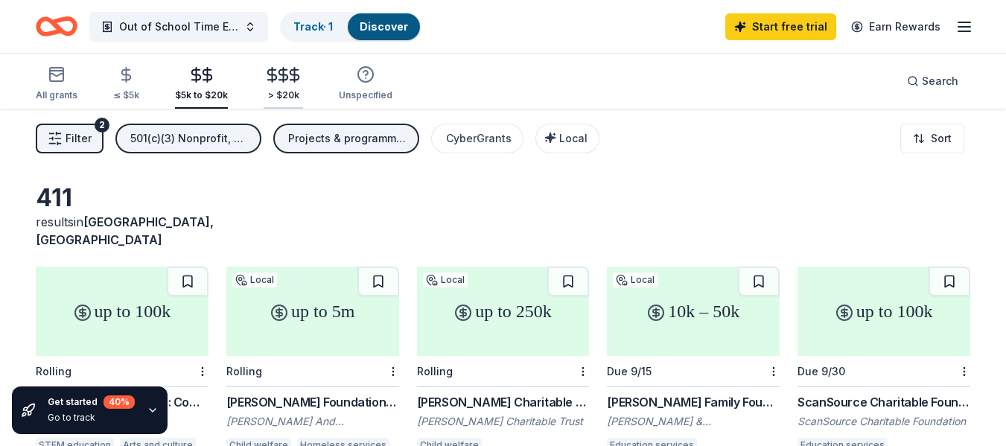
click at [275, 77] on icon "button" at bounding box center [283, 74] width 17 height 17
click at [571, 132] on span "Local" at bounding box center [573, 138] width 28 height 13
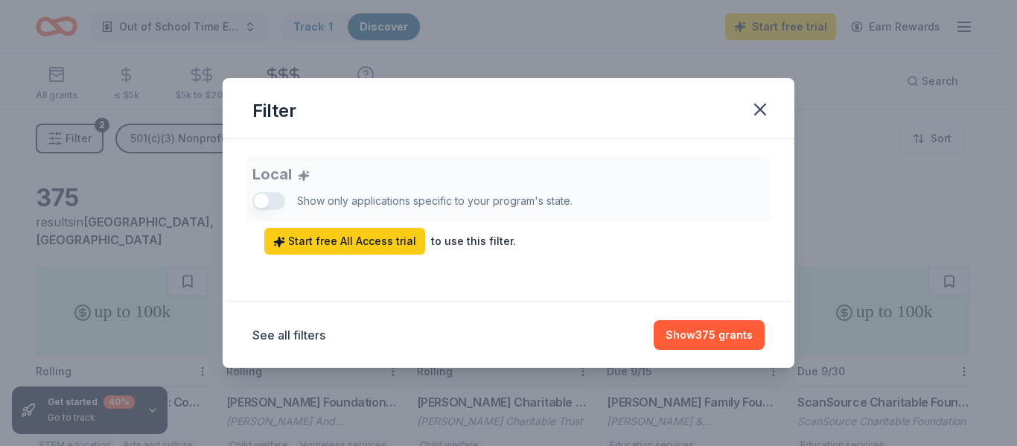
click at [267, 198] on div "Local Show only applications specific to your program's state. Start free All A…" at bounding box center [508, 205] width 512 height 98
click at [761, 107] on icon "button" at bounding box center [760, 109] width 21 height 21
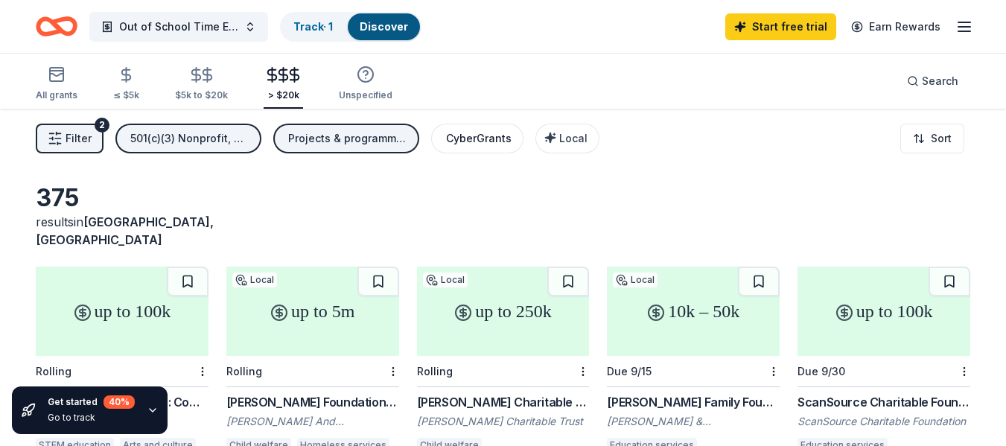
click at [477, 136] on div "CyberGrants" at bounding box center [479, 139] width 66 height 18
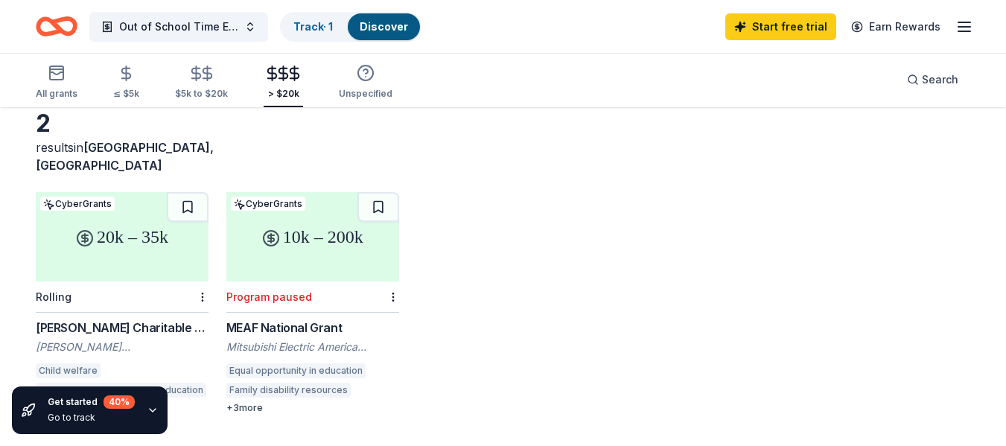
scroll to position [109, 0]
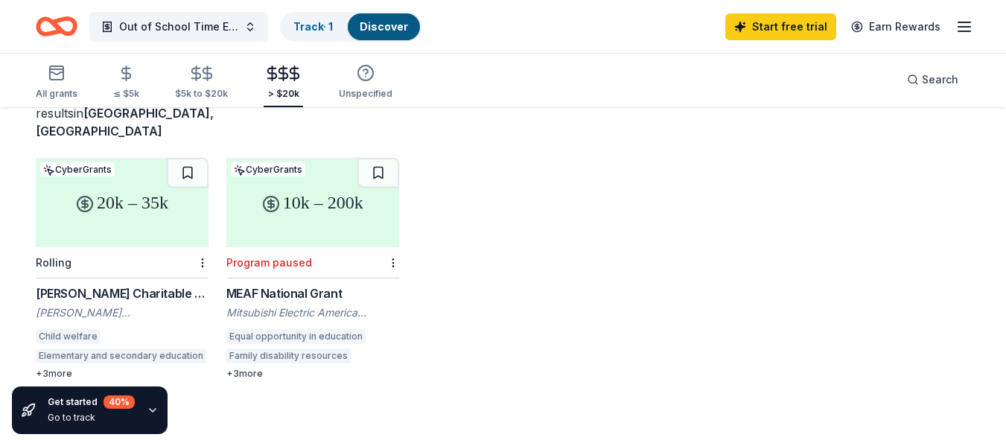
click at [156, 284] on div "[PERSON_NAME] Charitable Trust Grant" at bounding box center [122, 293] width 173 height 18
click at [281, 284] on div "MEAF National Grant" at bounding box center [312, 293] width 173 height 18
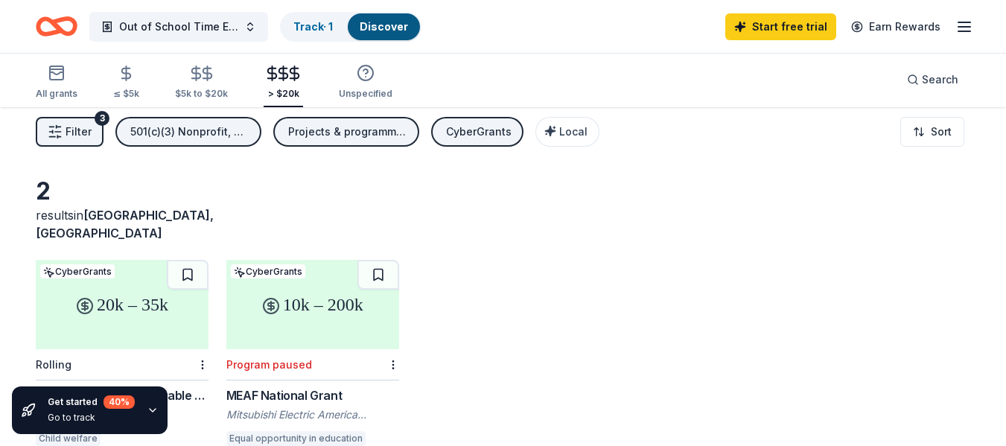
scroll to position [0, 0]
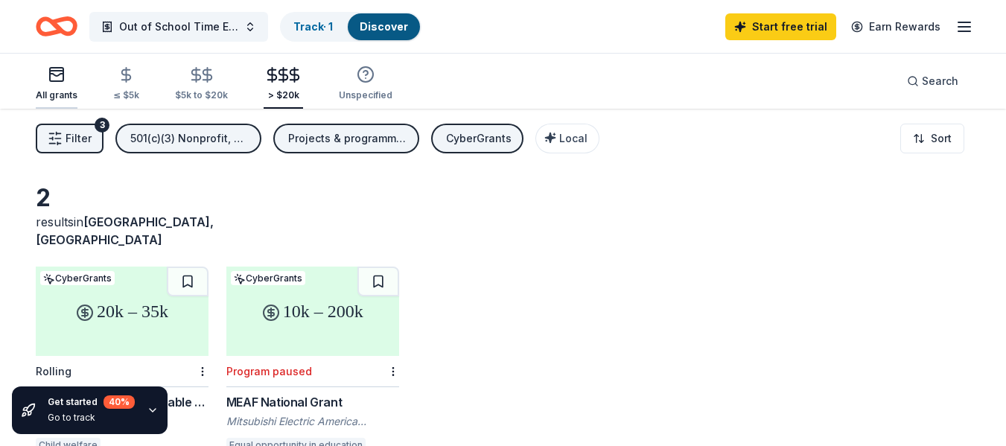
click at [39, 74] on div "button" at bounding box center [57, 75] width 42 height 18
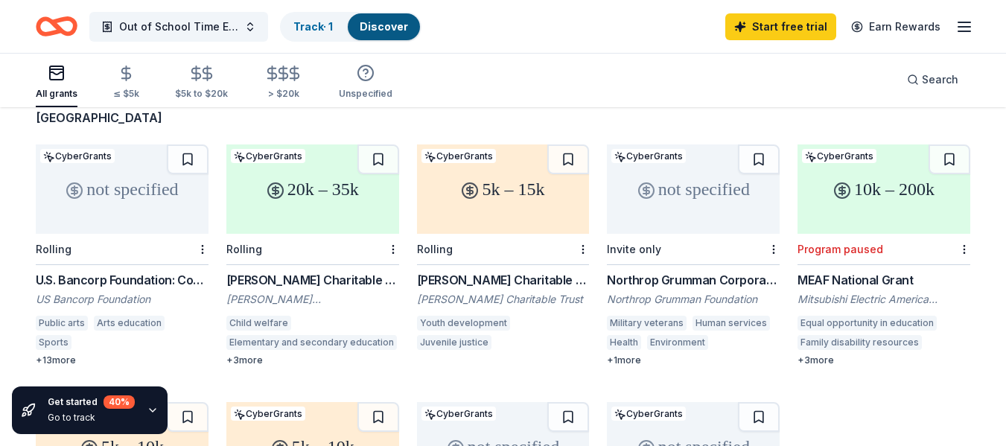
scroll to position [149, 0]
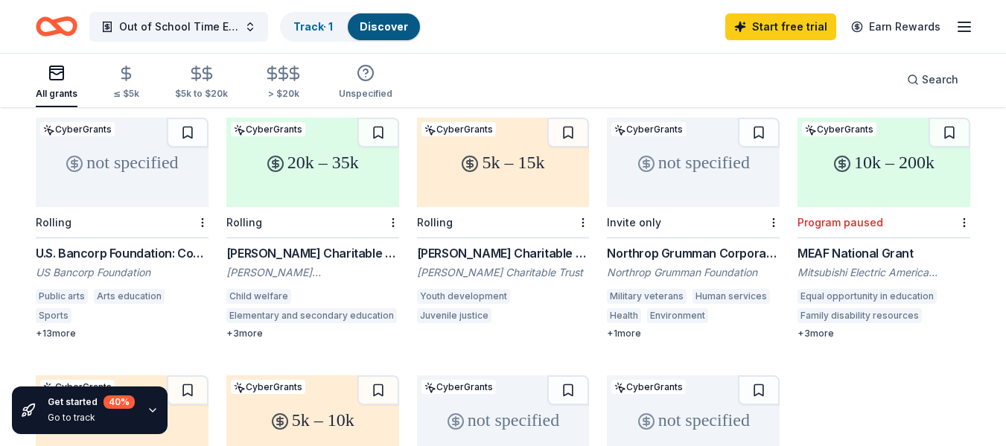
click at [139, 244] on div "U.S. Bancorp Foundation: Community Possible Grant Program" at bounding box center [122, 253] width 173 height 18
click at [470, 244] on div "Willis C. Helm Charitable Trust Grant" at bounding box center [503, 253] width 173 height 18
click at [673, 244] on div "Northrop Grumman Corporation Corporate Contributions" at bounding box center [693, 253] width 173 height 18
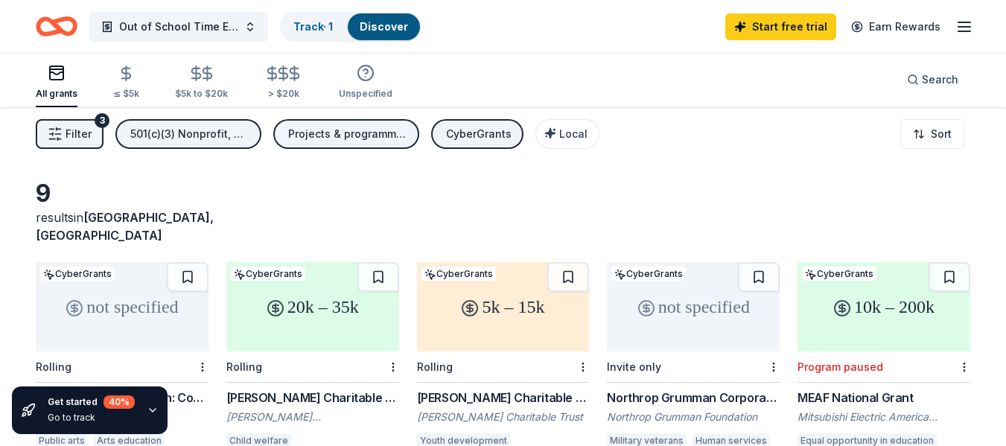
scroll to position [0, 0]
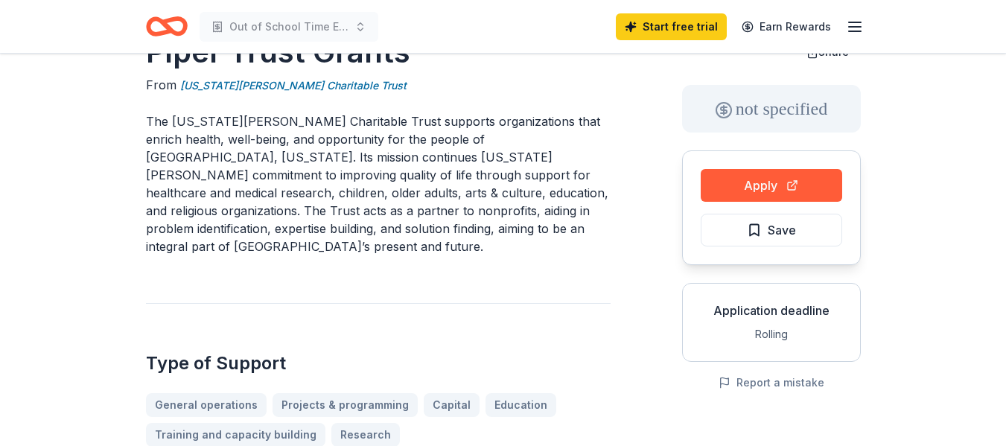
scroll to position [74, 0]
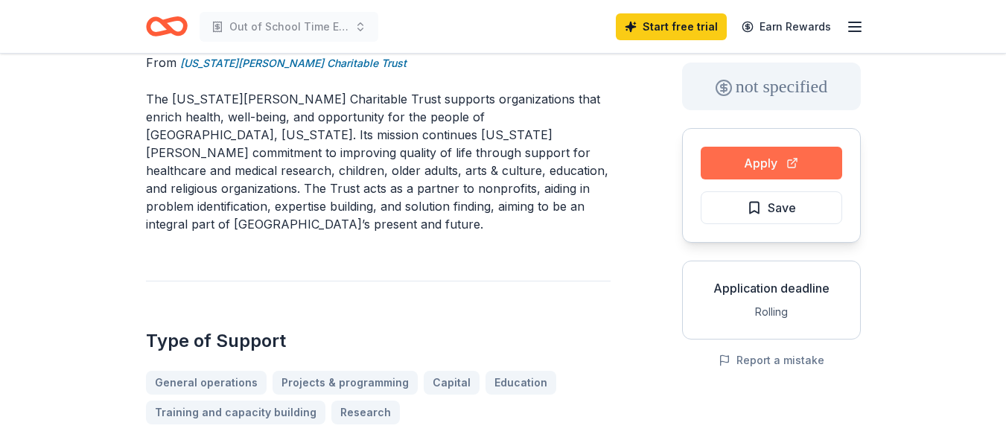
click at [745, 154] on button "Apply" at bounding box center [771, 163] width 141 height 33
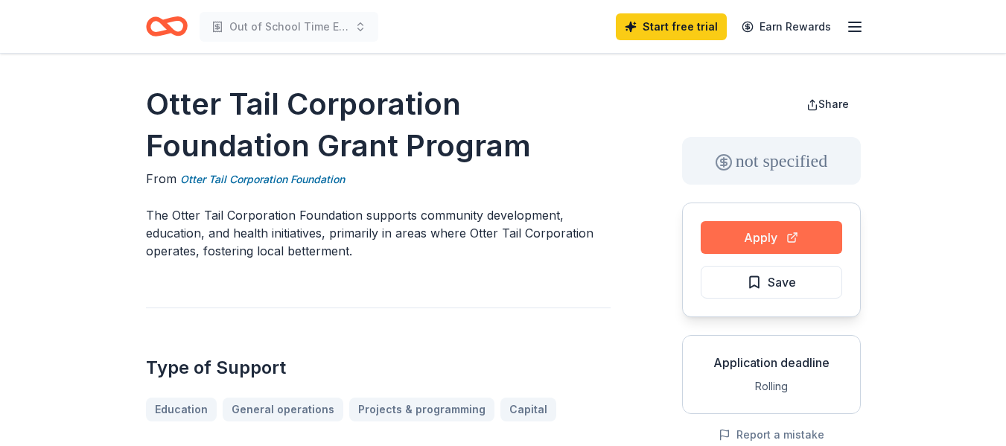
click at [760, 231] on button "Apply" at bounding box center [771, 237] width 141 height 33
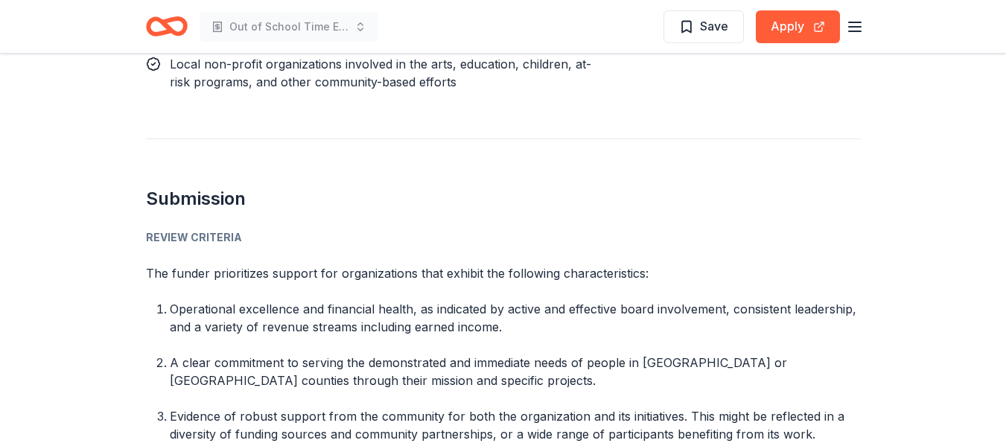
scroll to position [894, 0]
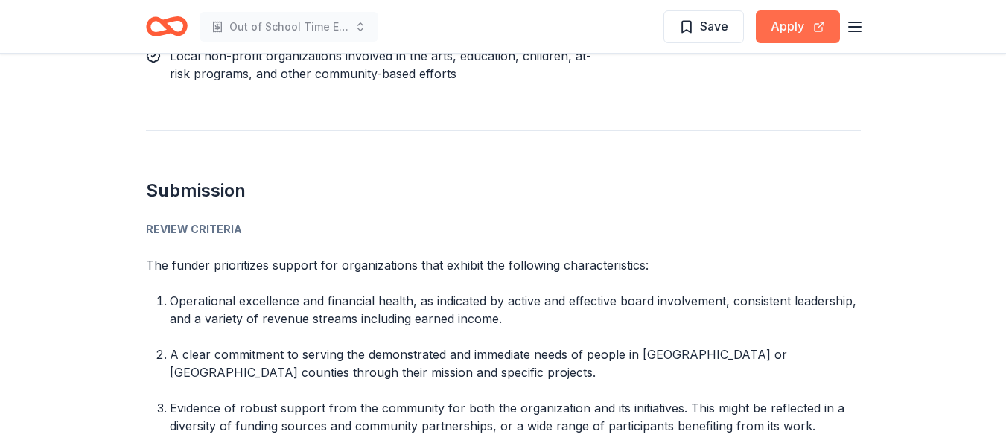
click at [786, 29] on button "Apply" at bounding box center [798, 26] width 84 height 33
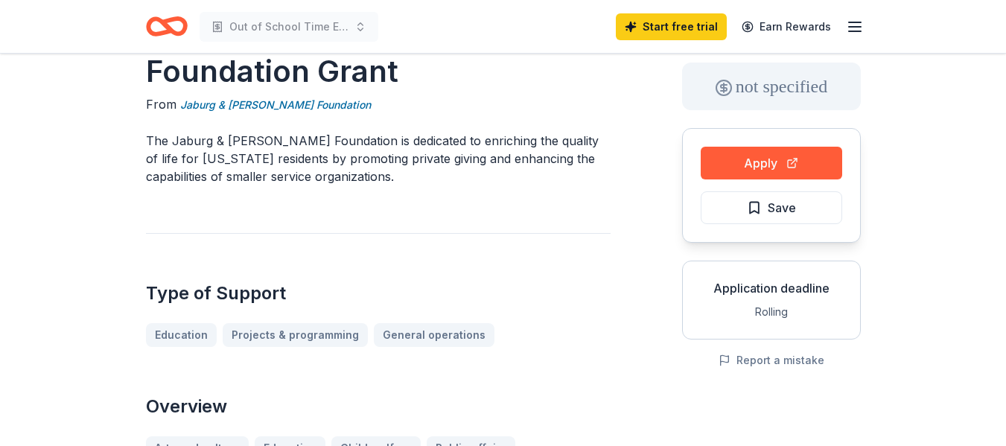
scroll to position [0, 0]
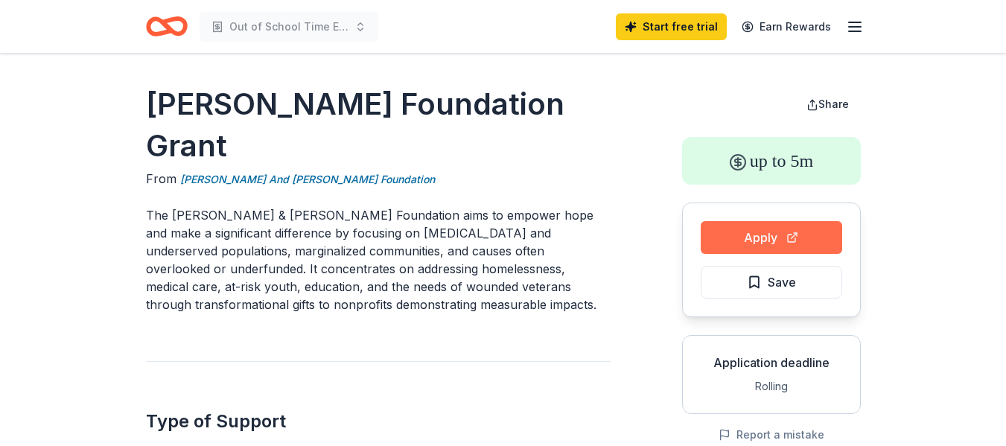
click at [720, 249] on button "Apply" at bounding box center [771, 237] width 141 height 33
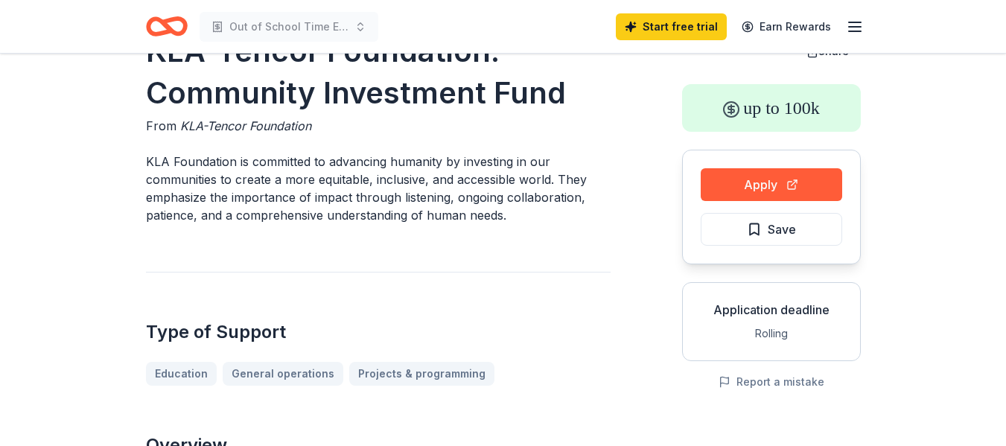
scroll to position [149, 0]
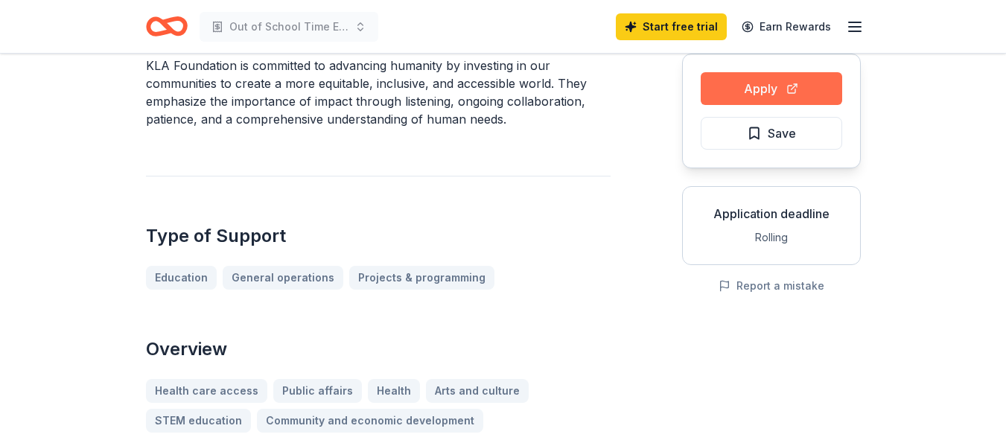
click at [752, 90] on button "Apply" at bounding box center [771, 88] width 141 height 33
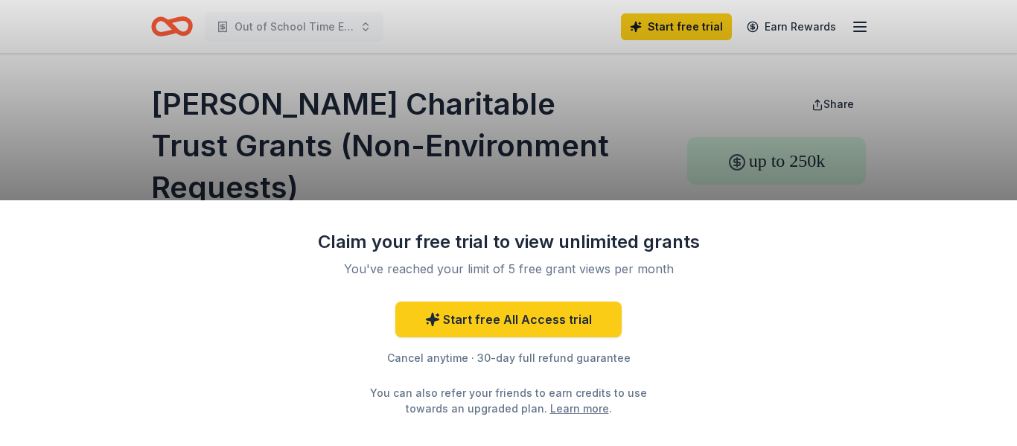
click at [510, 133] on div "Claim your free trial to view unlimited grants You've reached your limit of 5 f…" at bounding box center [508, 223] width 1017 height 446
click at [711, 395] on div "Claim your free trial to view unlimited grants You've reached your limit of 5 f…" at bounding box center [508, 323] width 1017 height 246
click at [365, 123] on div "Claim your free trial to view unlimited grants You've reached your limit of 5 f…" at bounding box center [508, 223] width 1017 height 446
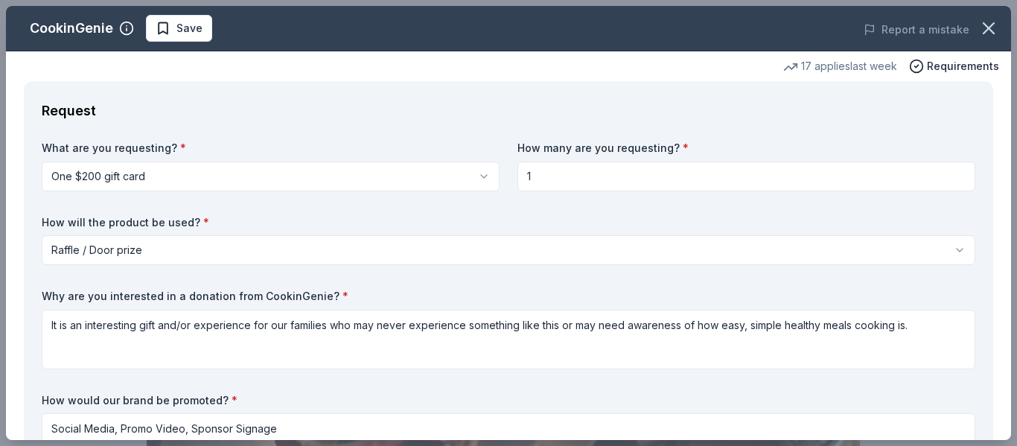
select select "raffleDoorPrize"
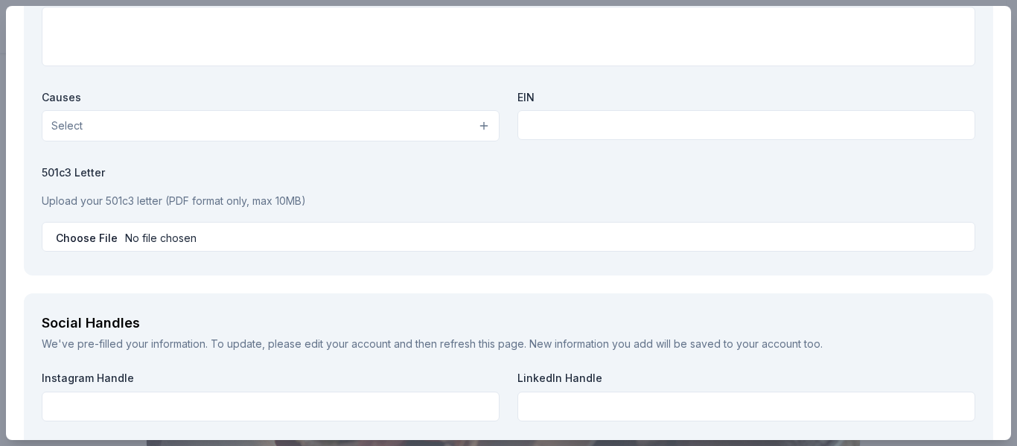
scroll to position [1415, 0]
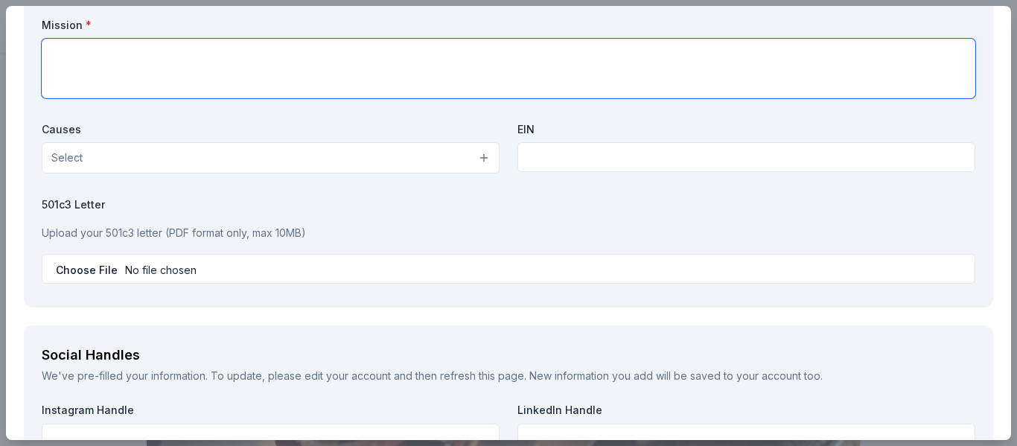
paste textarea "The 3rd Annual Fall Family Fun Festival, hosted by At The Outlet, Inc., is our …"
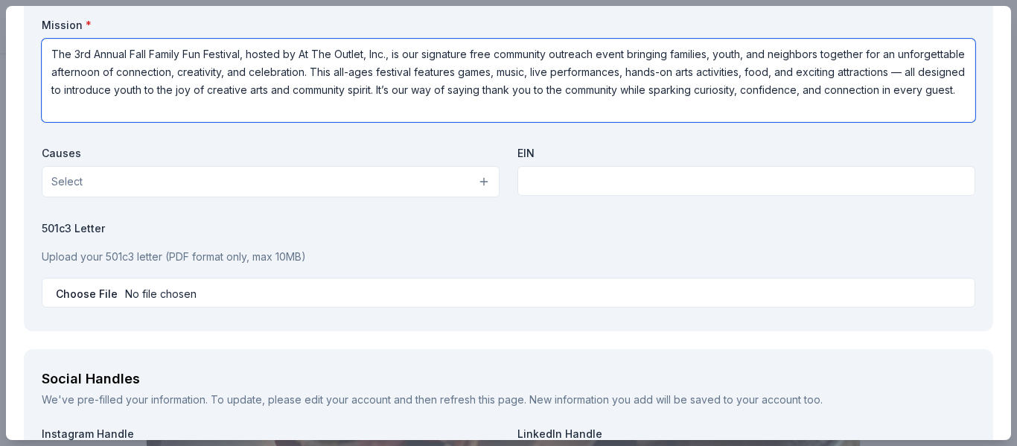
scroll to position [1, 0]
type textarea "The 3rd Annual Fall Family Fun Festival, hosted by At The Outlet, Inc., is our …"
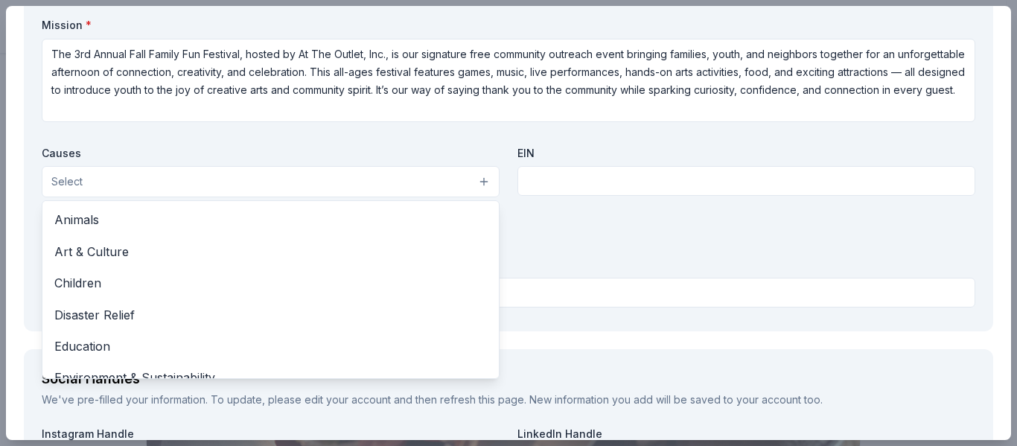
click at [369, 181] on button "Select" at bounding box center [271, 181] width 458 height 31
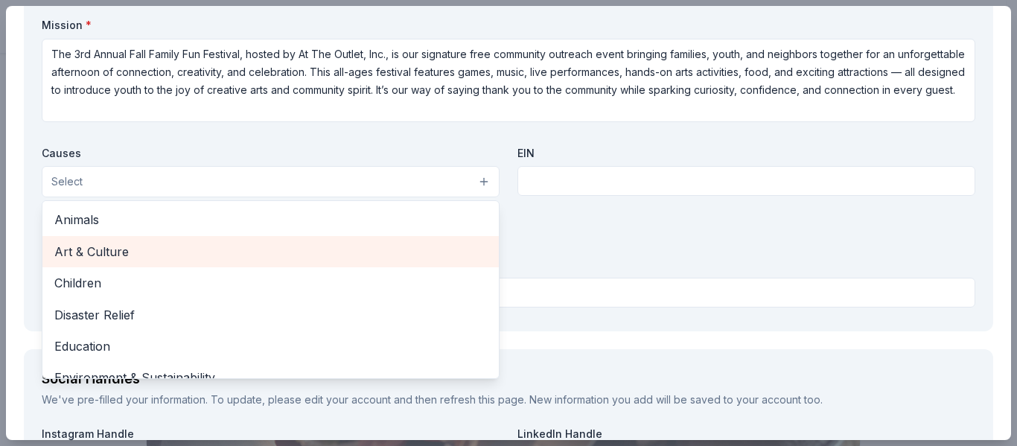
click at [230, 245] on span "Art & Culture" at bounding box center [270, 251] width 433 height 19
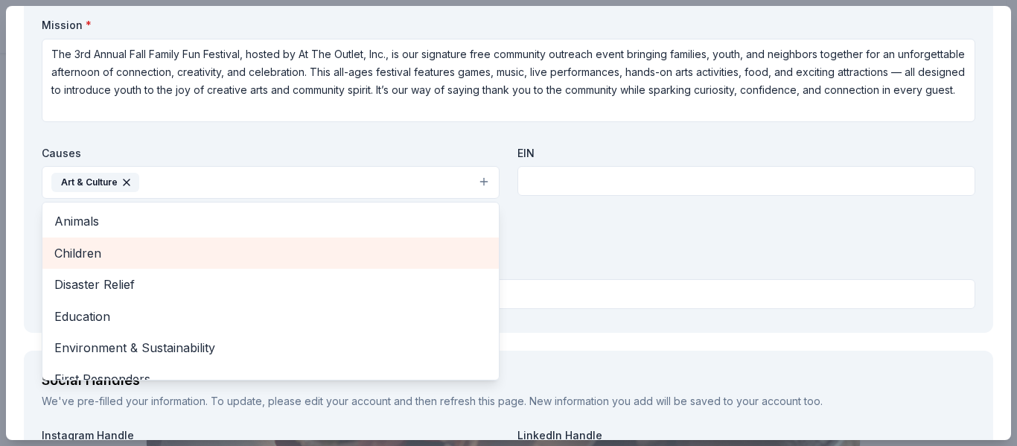
click at [98, 243] on span "Children" at bounding box center [270, 252] width 433 height 19
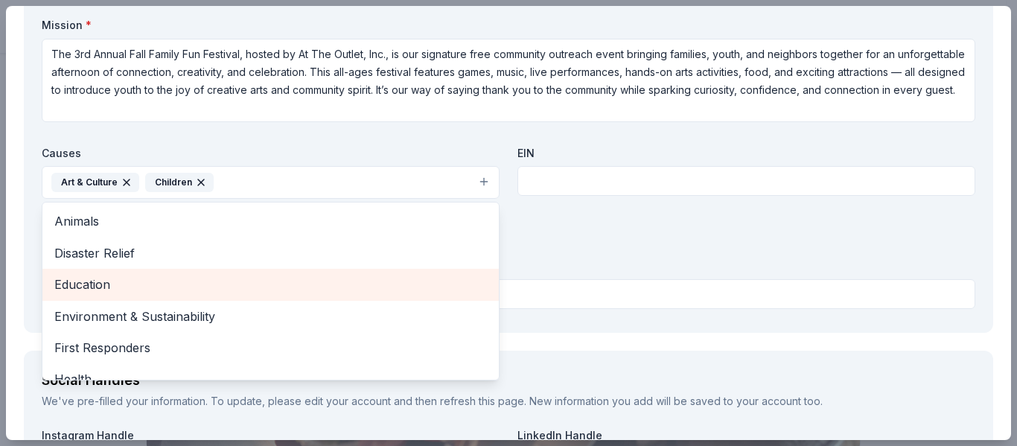
click at [84, 284] on span "Education" at bounding box center [270, 284] width 433 height 19
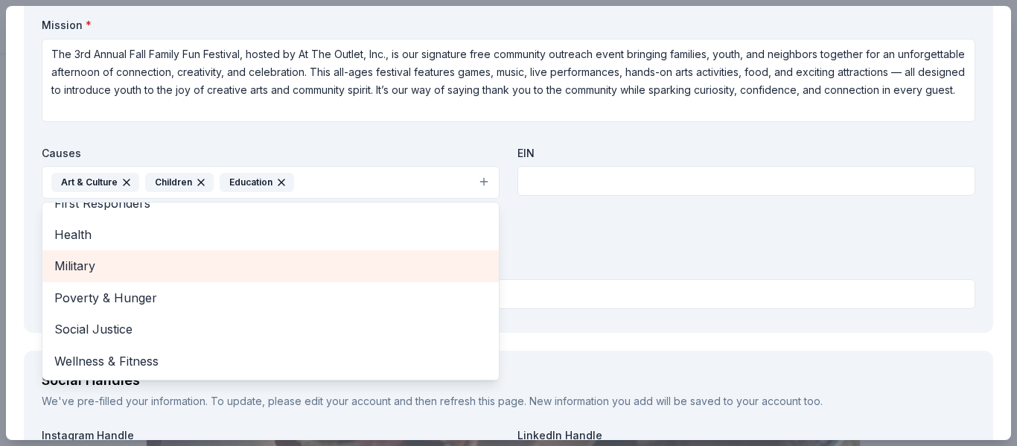
scroll to position [1489, 0]
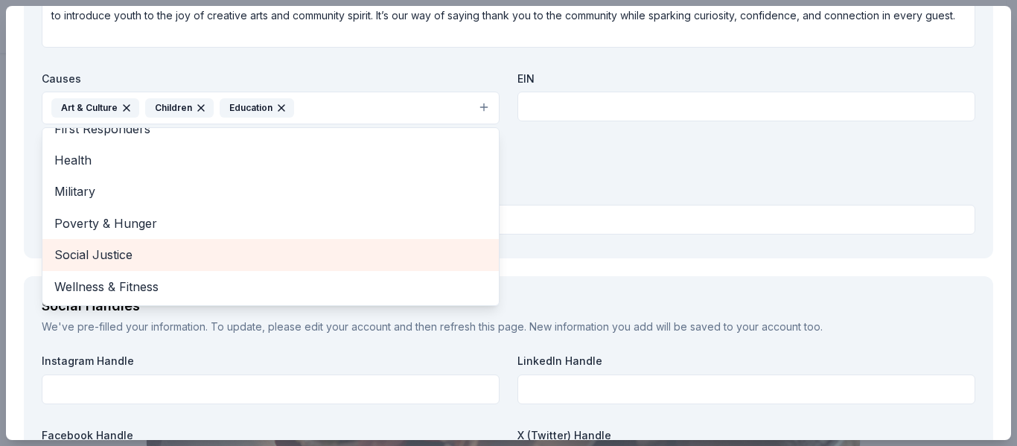
click at [183, 255] on span "Social Justice" at bounding box center [270, 254] width 433 height 19
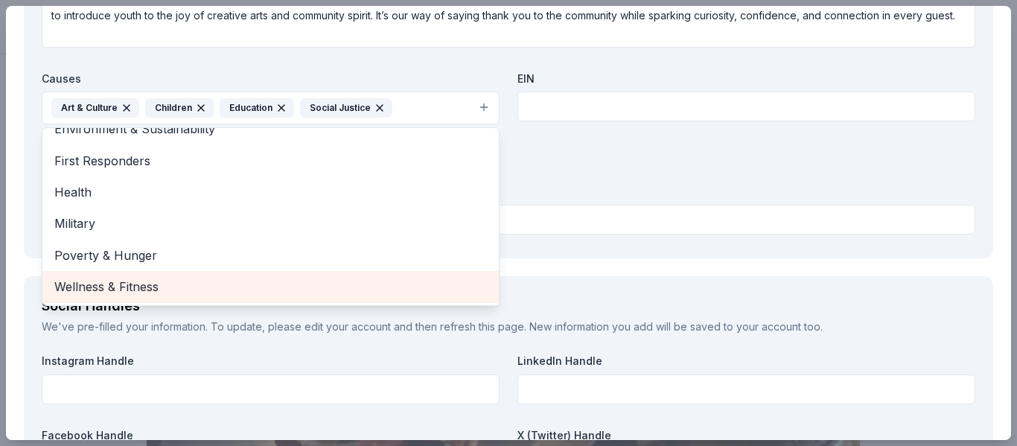
click at [156, 281] on span "Wellness & Fitness" at bounding box center [270, 286] width 433 height 19
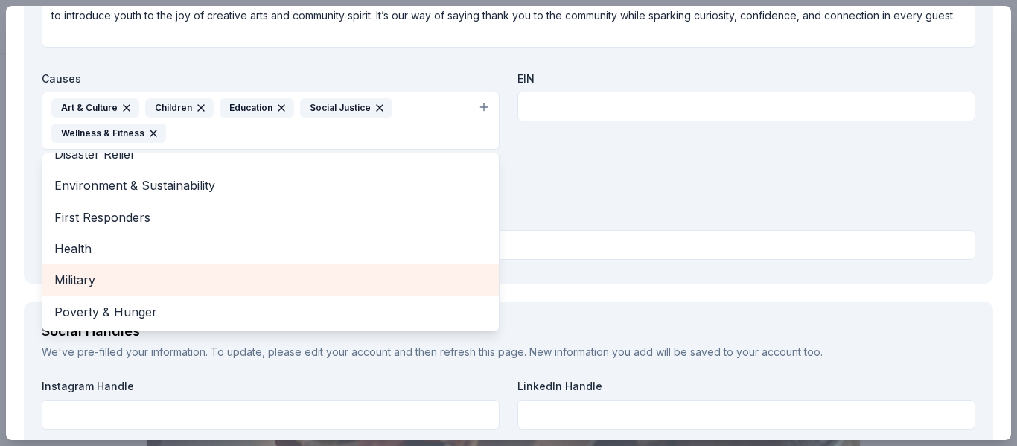
scroll to position [50, 0]
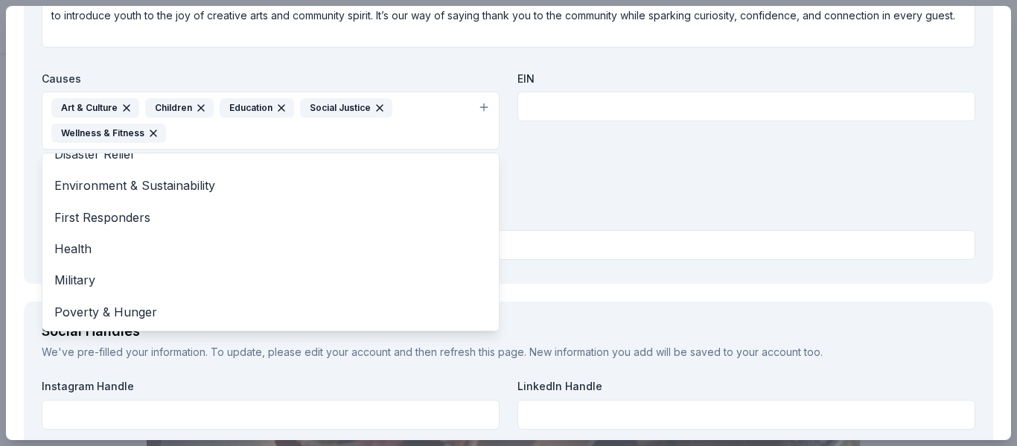
click at [549, 103] on div "Organization Name * At The Outlet Inc Organization Website http://www.attheoutl…" at bounding box center [509, 68] width 934 height 396
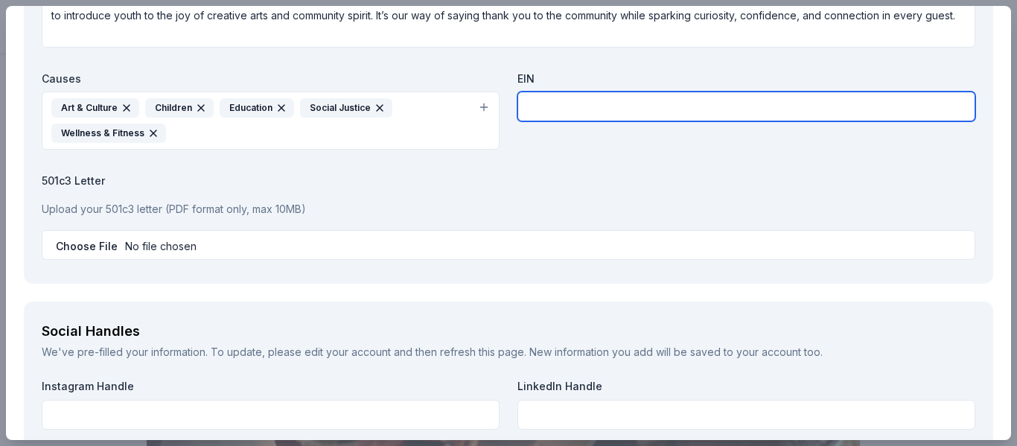
click at [549, 103] on input "text" at bounding box center [747, 107] width 458 height 30
type input "84-4360792"
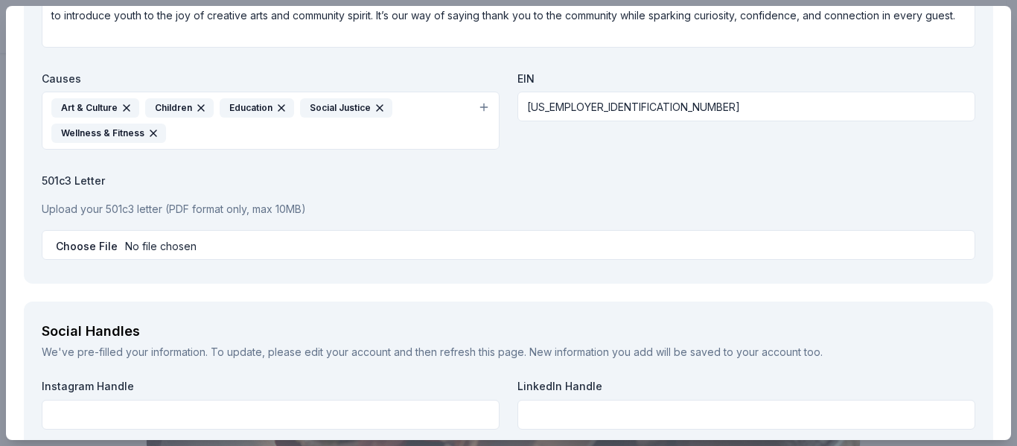
click at [533, 153] on div "Organization Name * At The Outlet Inc Organization Website http://www.attheoutl…" at bounding box center [509, 68] width 934 height 396
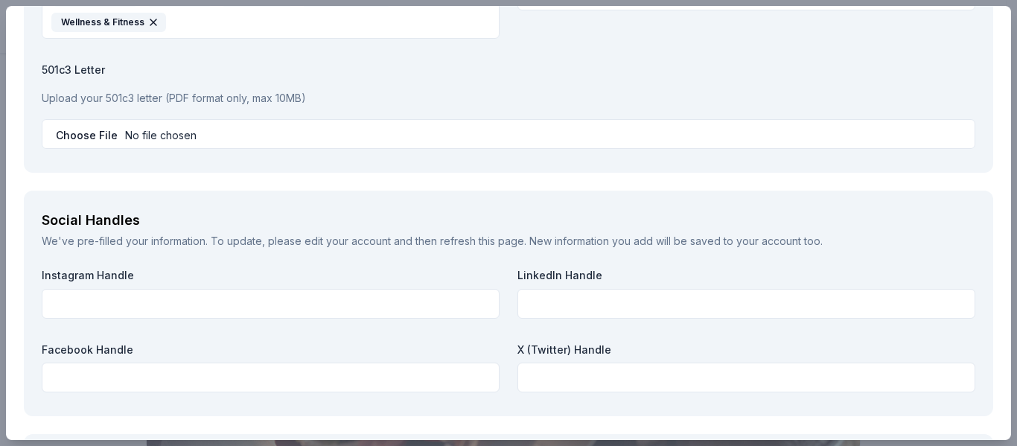
scroll to position [1638, 0]
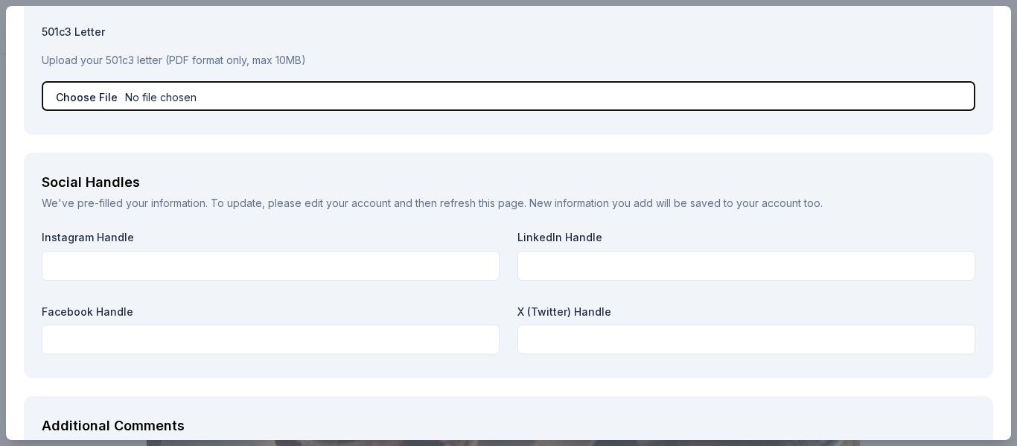
click at [101, 99] on input "file" at bounding box center [509, 96] width 934 height 30
type input "C:\fakepath\501c3 Letter.pdf"
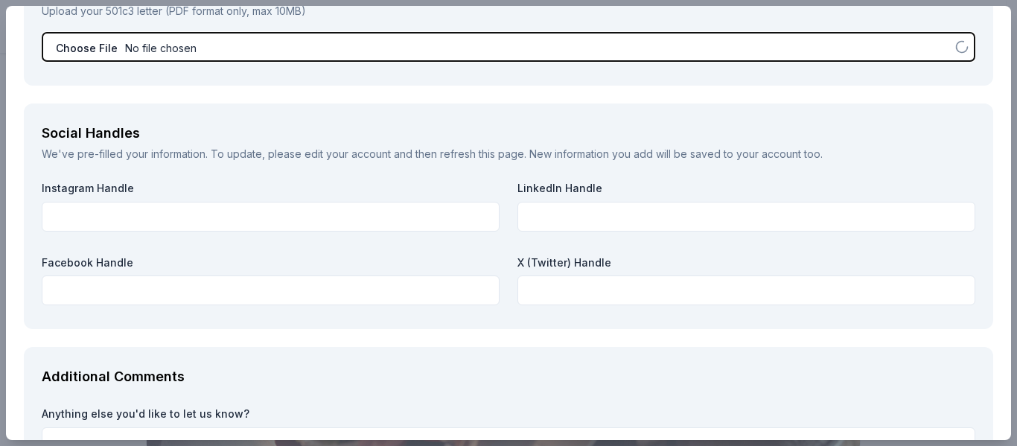
scroll to position [1713, 0]
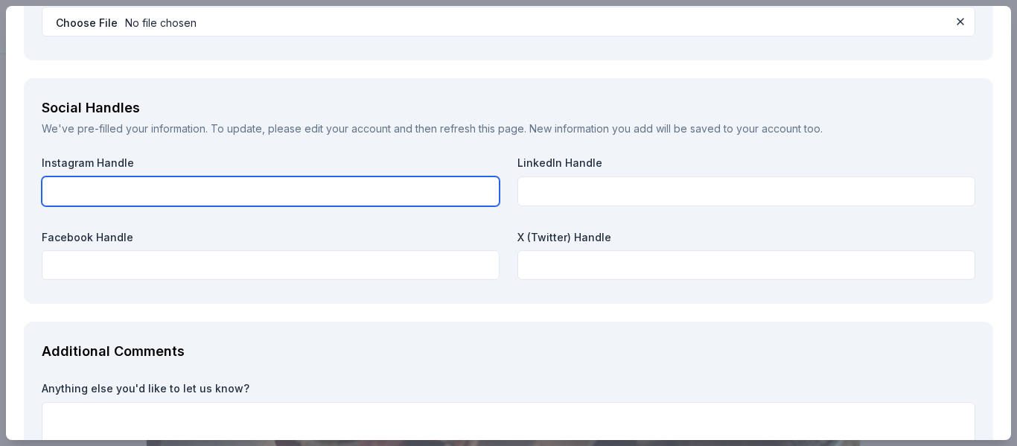
click at [276, 184] on input "text" at bounding box center [271, 191] width 458 height 30
type input "attheoutletinc"
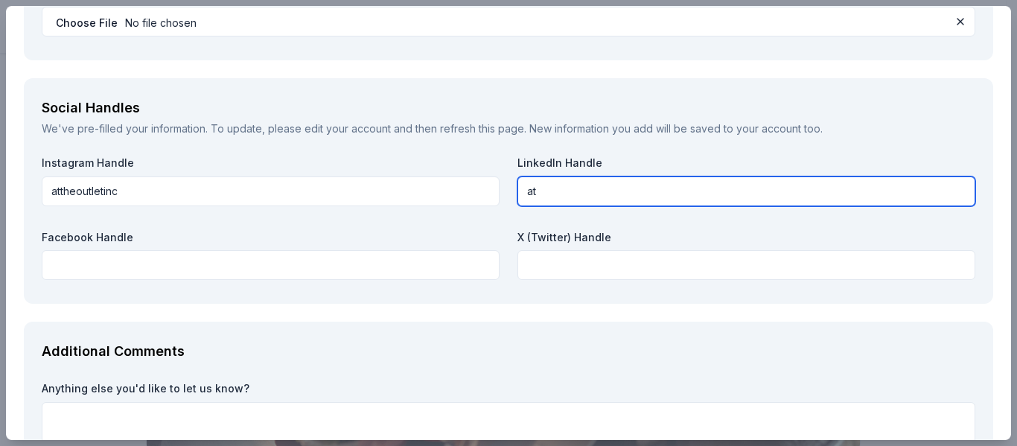
type input "a"
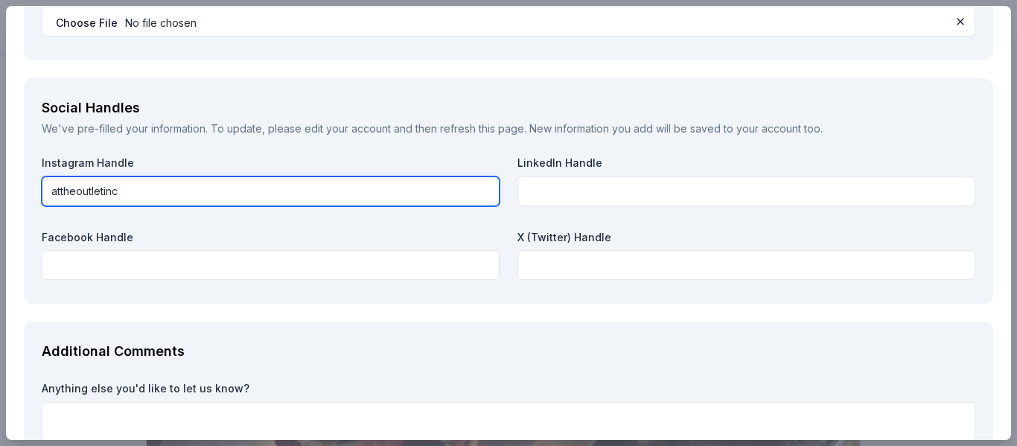
drag, startPoint x: 139, startPoint y: 186, endPoint x: 0, endPoint y: 191, distance: 139.3
click at [0, 190] on div "CookinGenie Save Report a mistake 17 applies last week Requirements Request Wha…" at bounding box center [508, 223] width 1017 height 446
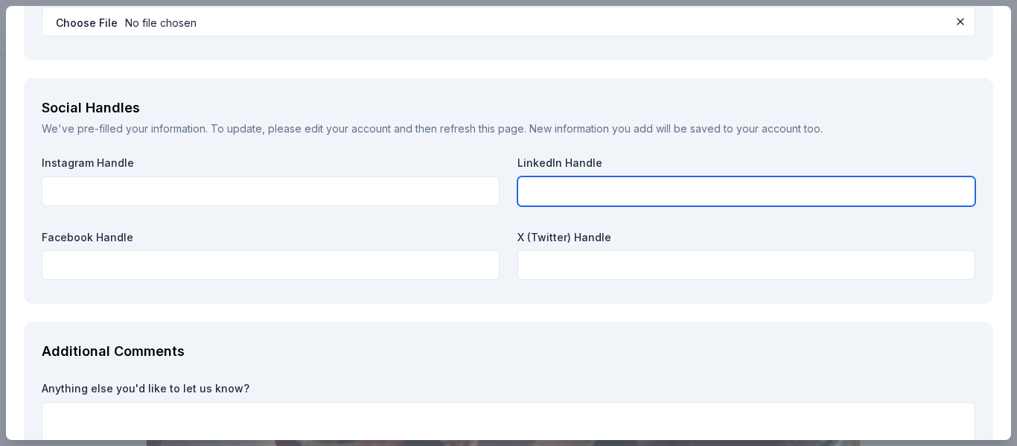
click at [571, 185] on input "text" at bounding box center [747, 191] width 458 height 30
paste input "https://www.linkedin.com/in/attheoutlet/"
type input "https://www.linkedin.com/in/attheoutlet/"
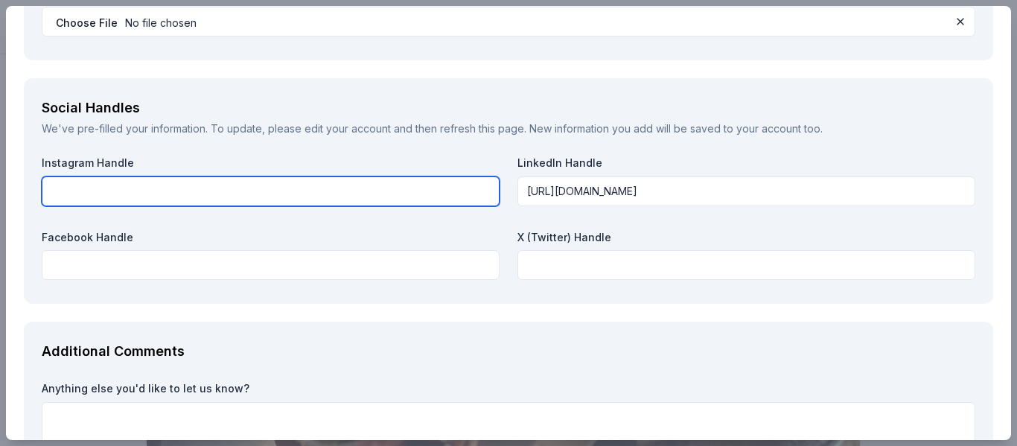
click at [148, 188] on input "text" at bounding box center [271, 191] width 458 height 30
paste input "https://www.instagram.com/attheoutlet"
type input "https://www.instagram.com/attheoutlet"
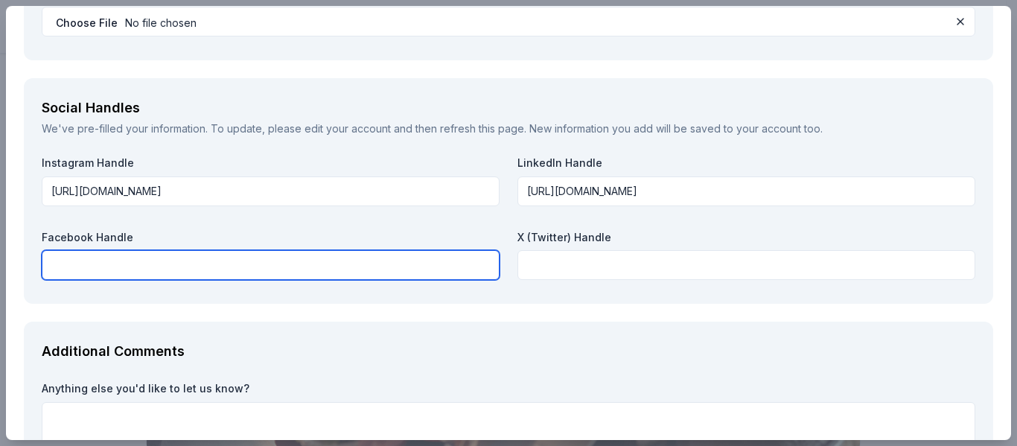
click at [144, 260] on input "text" at bounding box center [271, 265] width 458 height 30
paste input "https://www.facebook.com/attheoutlet"
type input "https://www.facebook.com/attheoutlet"
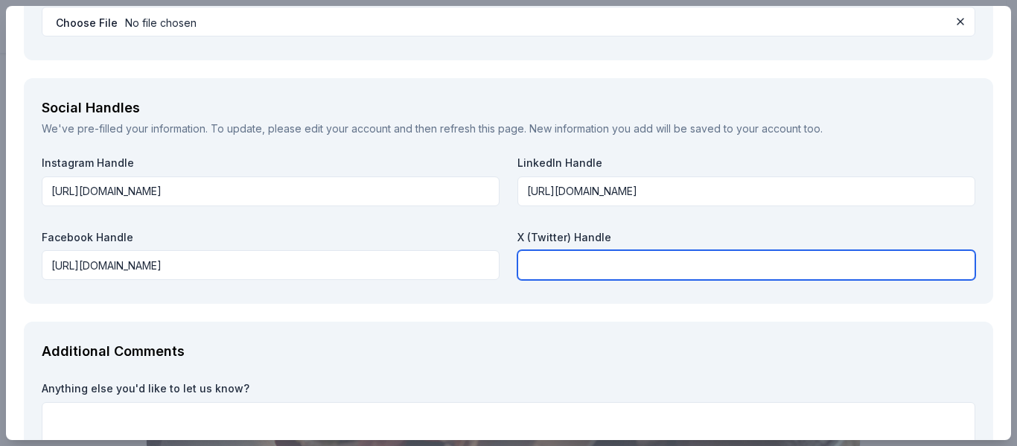
click at [534, 262] on input "text" at bounding box center [747, 265] width 458 height 30
paste input "https://x.com/attheoutletinc"
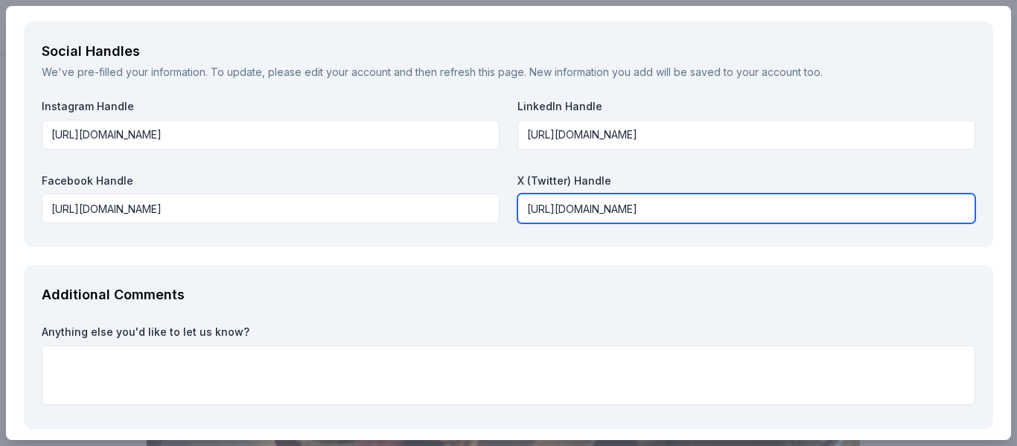
scroll to position [1836, 0]
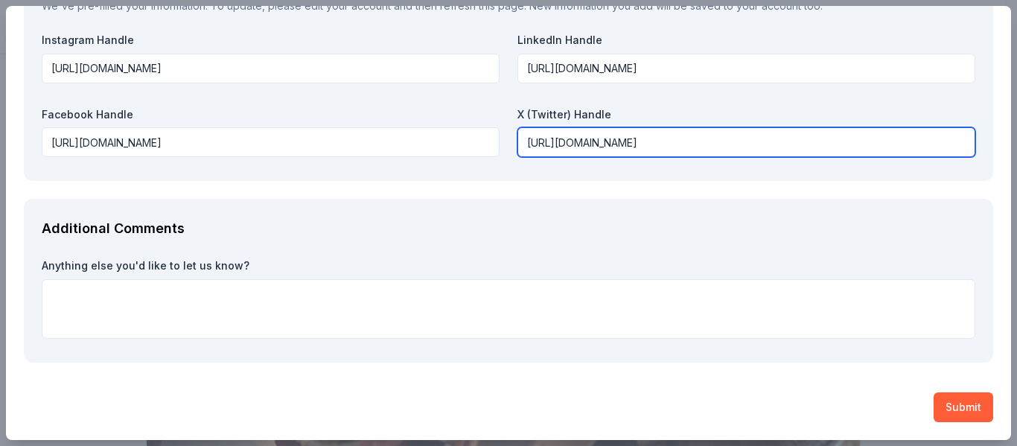
type input "https://x.com/attheoutletinc"
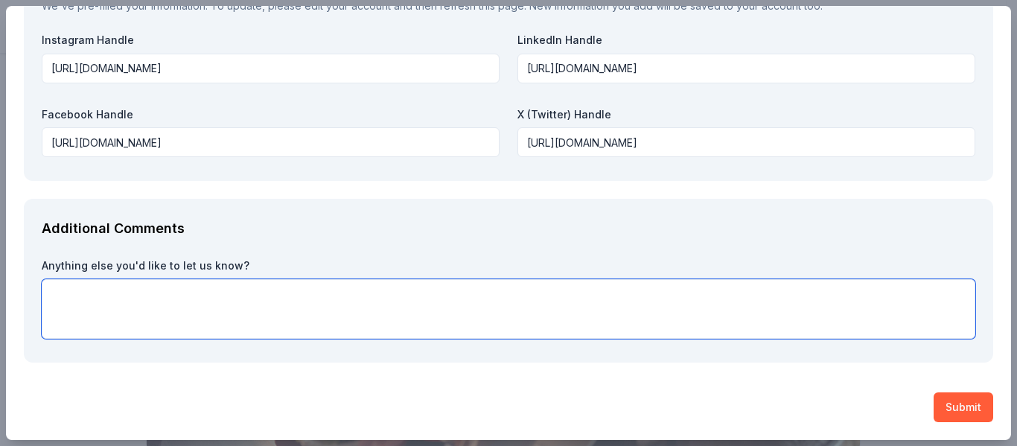
click at [453, 314] on textarea at bounding box center [509, 309] width 934 height 60
click at [241, 299] on textarea at bounding box center [509, 309] width 934 height 60
paste textarea "https://www.youtube.com/@attheoutletinc"
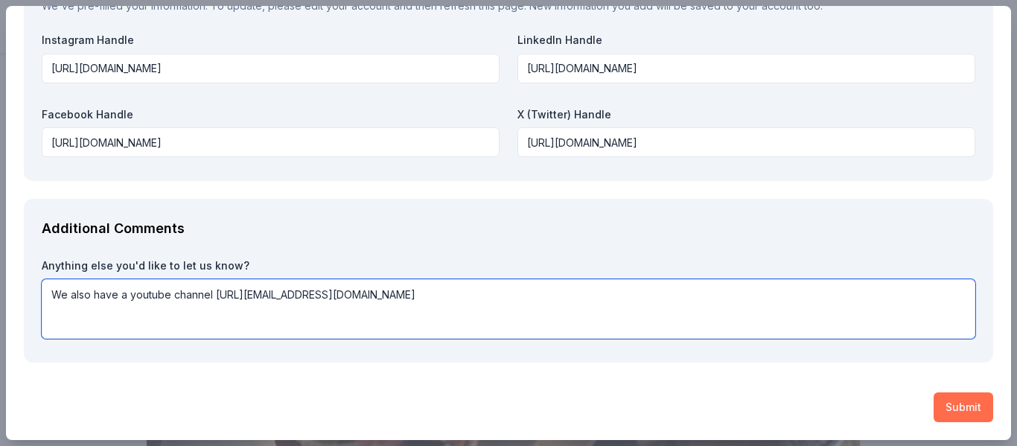
type textarea "We also have a youtube channel https://www.youtube.com/@attheoutletinc"
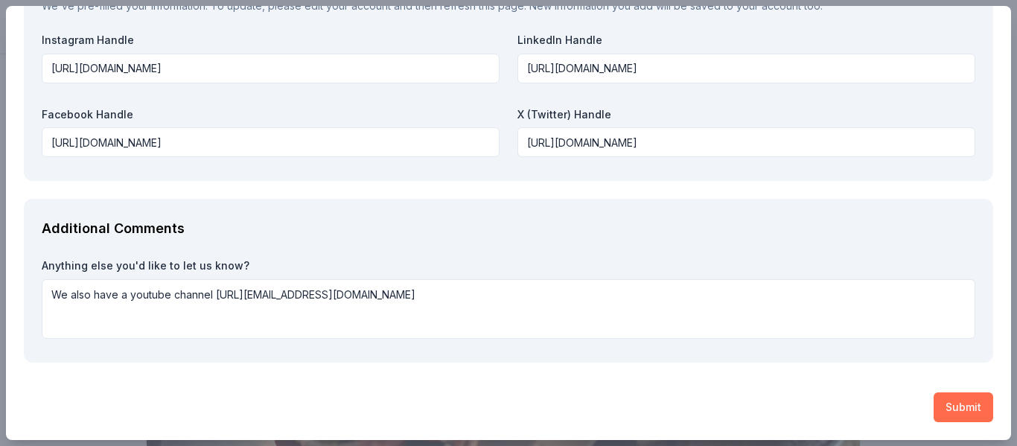
click at [955, 413] on button "Submit" at bounding box center [964, 407] width 60 height 30
click at [947, 403] on button "Submit" at bounding box center [964, 407] width 60 height 30
click at [972, 398] on button "Submit" at bounding box center [964, 407] width 60 height 30
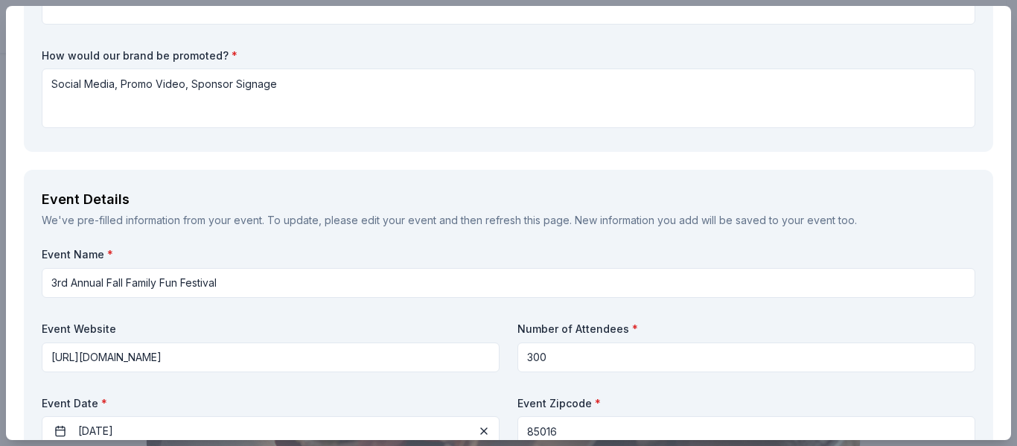
scroll to position [0, 0]
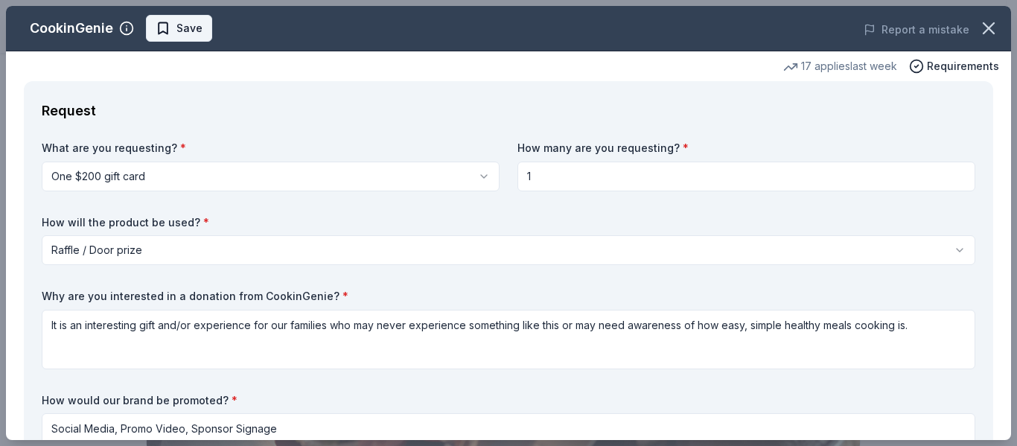
click at [178, 31] on span "Save" at bounding box center [189, 28] width 26 height 18
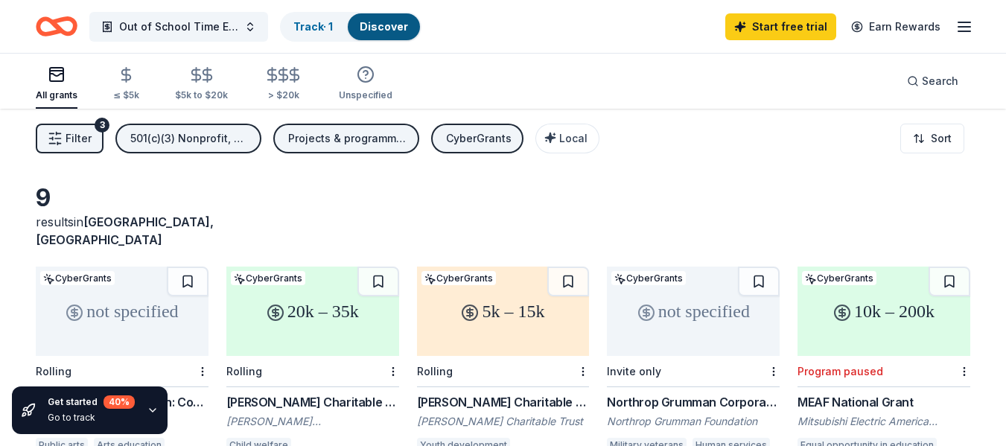
click at [506, 137] on div "CyberGrants" at bounding box center [479, 139] width 66 height 18
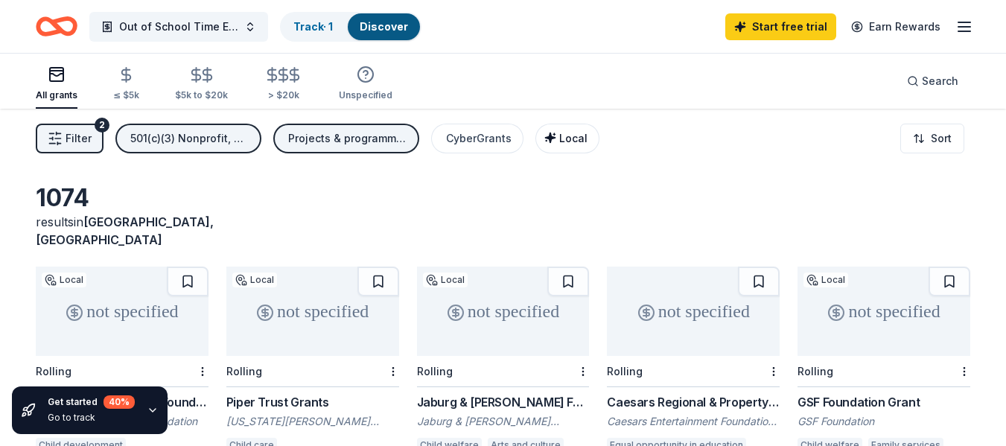
click at [559, 137] on span "Local" at bounding box center [573, 138] width 28 height 13
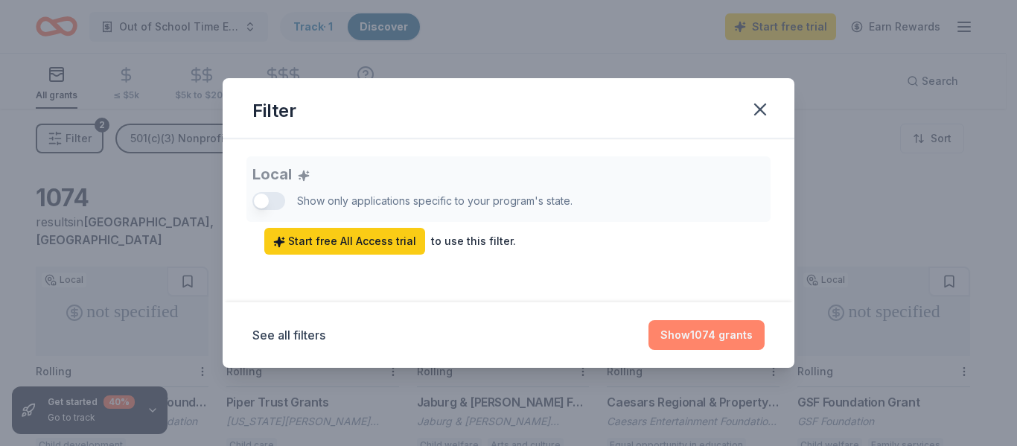
click at [693, 334] on button "Show 1074 grants" at bounding box center [707, 335] width 116 height 30
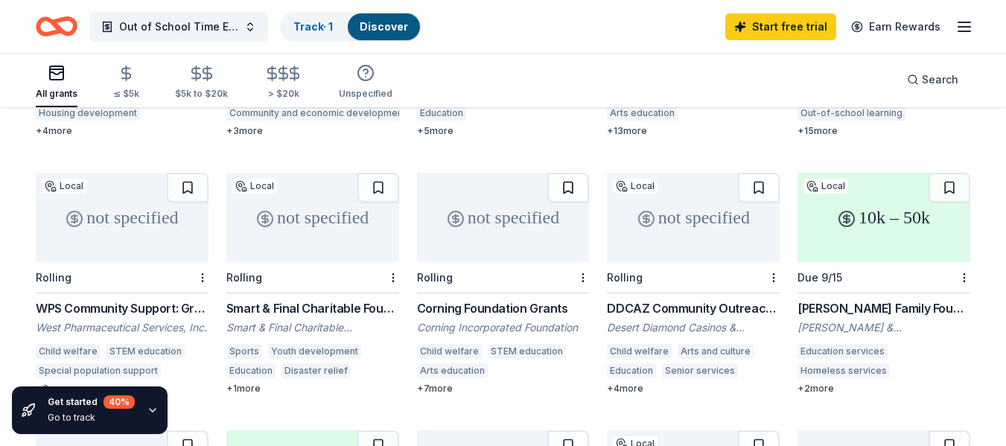
scroll to position [596, 0]
